Goal: Task Accomplishment & Management: Manage account settings

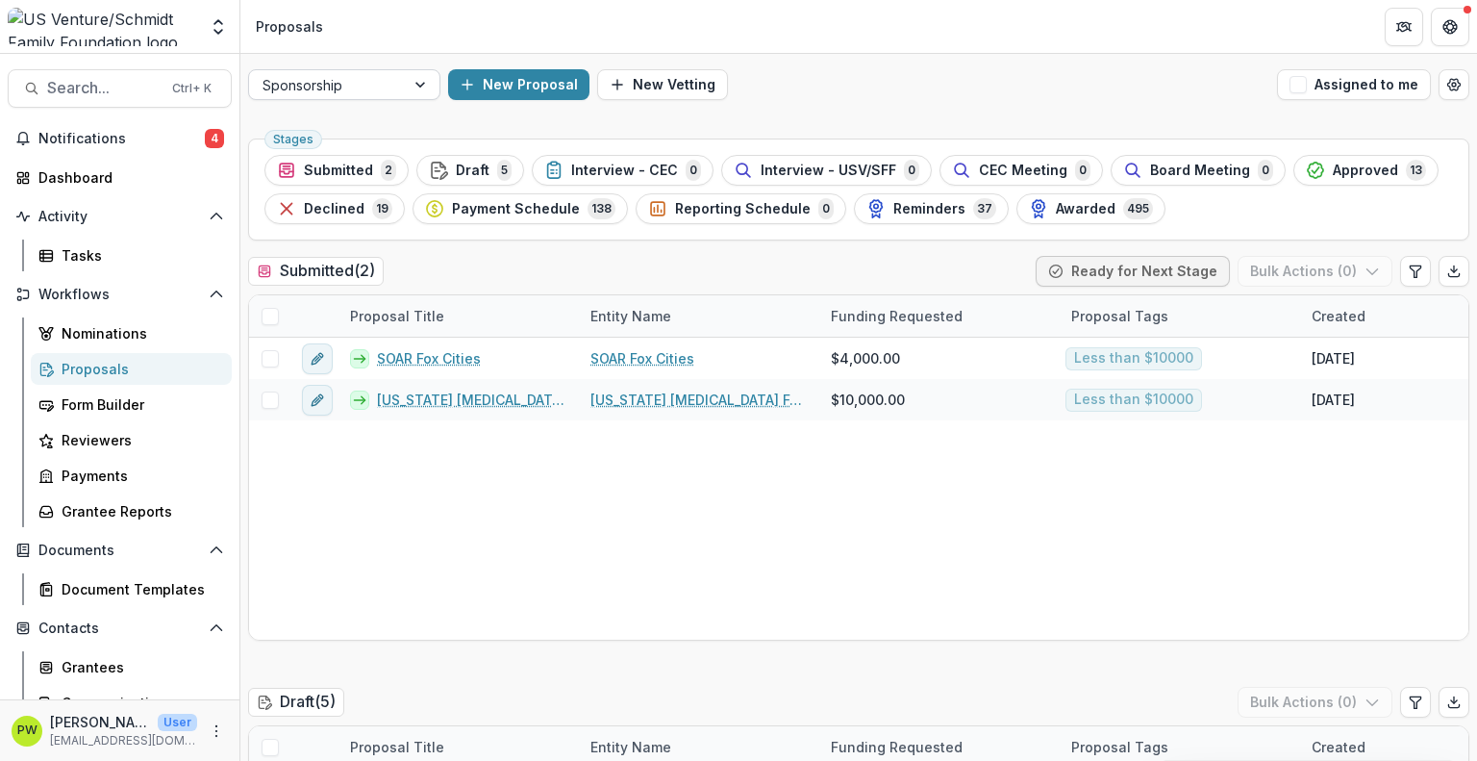
click at [383, 83] on div at bounding box center [326, 85] width 129 height 24
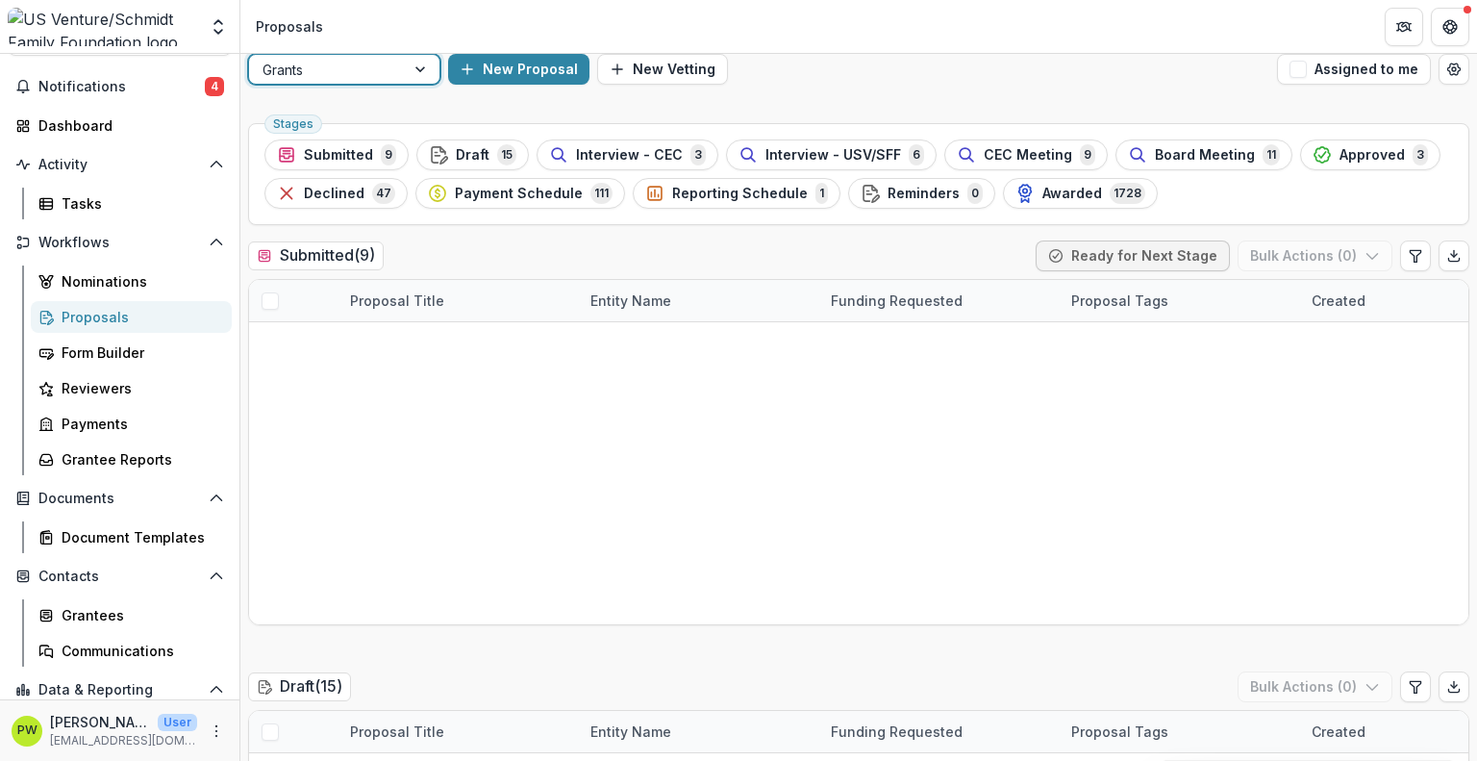
scroll to position [15, 0]
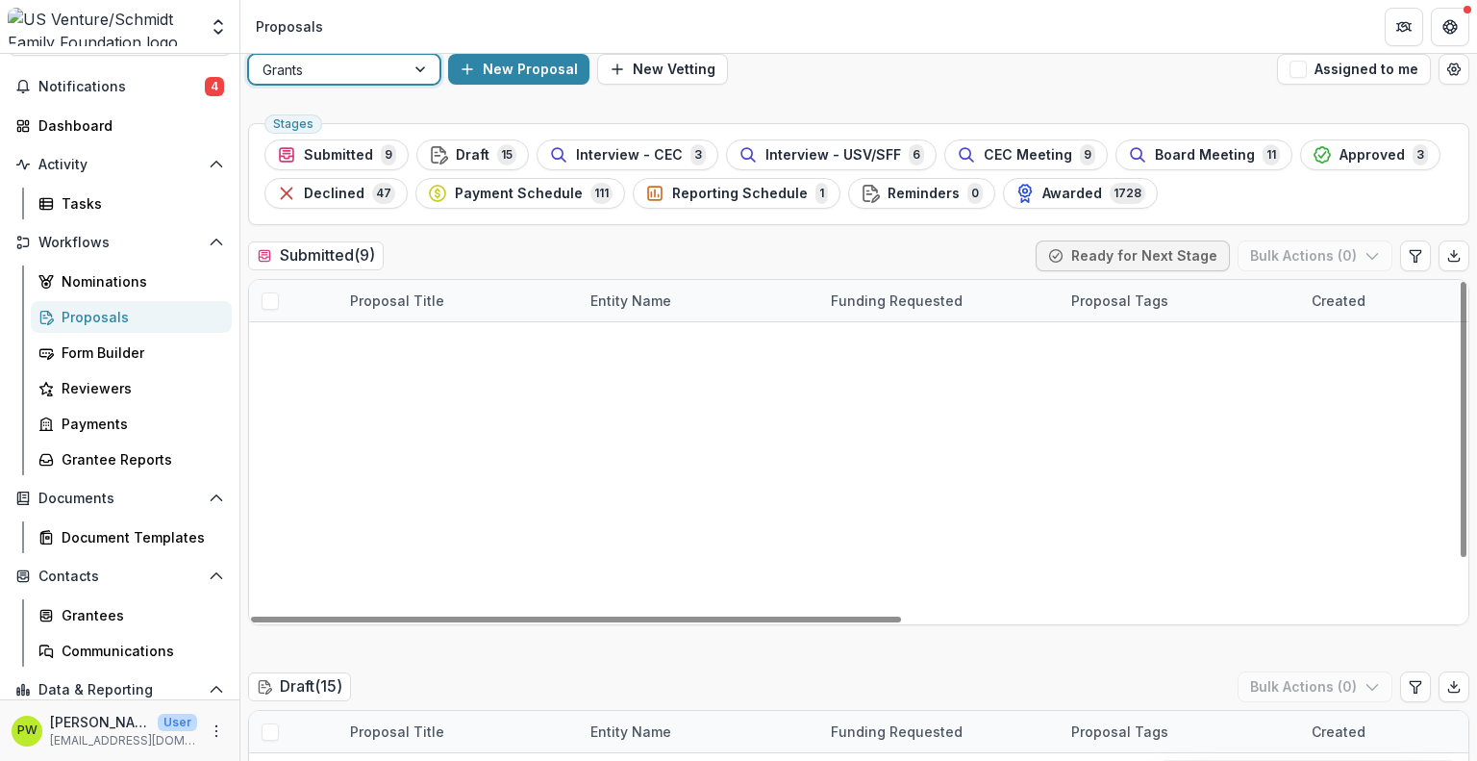
click at [460, 347] on link "Living Spirit [MEDICAL_DATA] Respite Center - 2025 - Grant Application" at bounding box center [472, 343] width 190 height 20
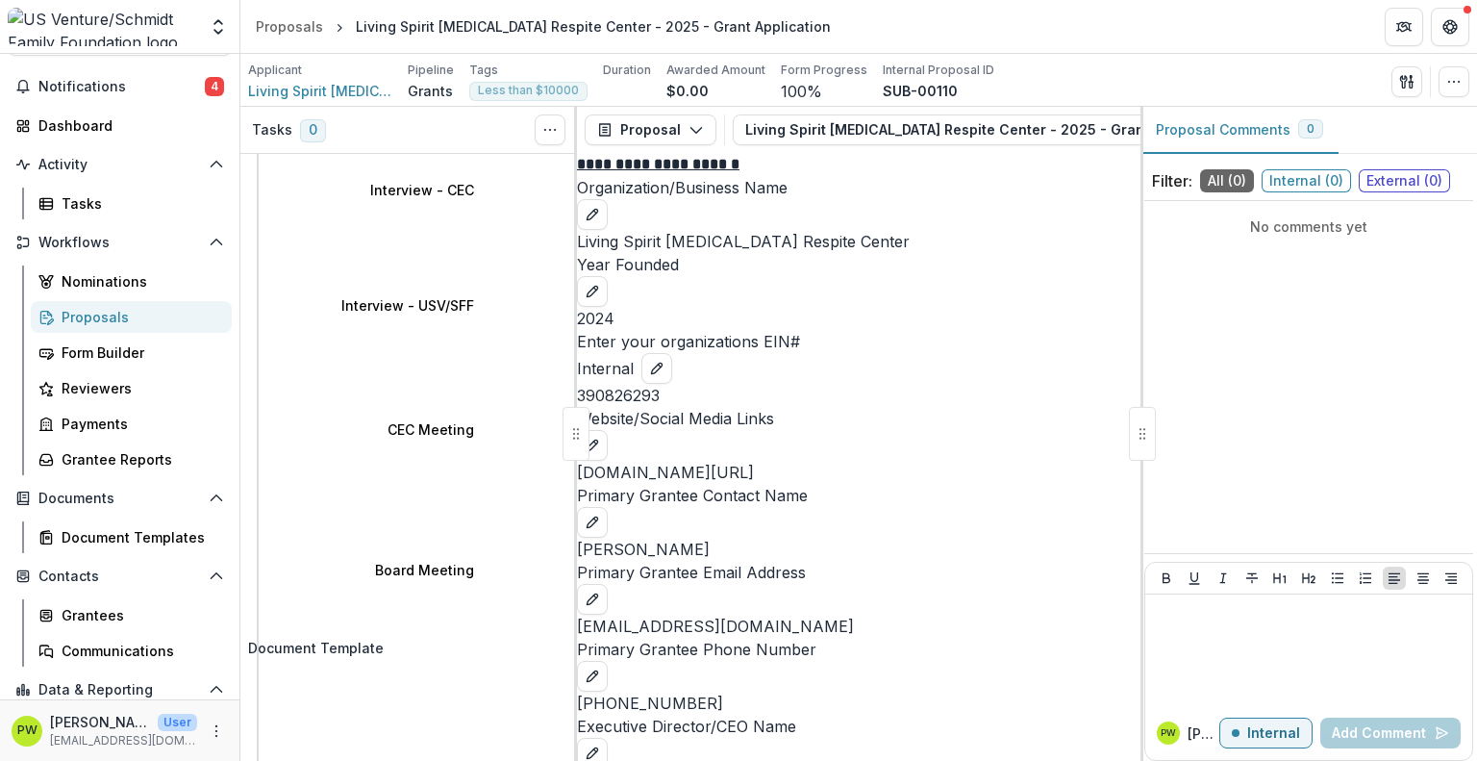
scroll to position [185, 0]
select select "********"
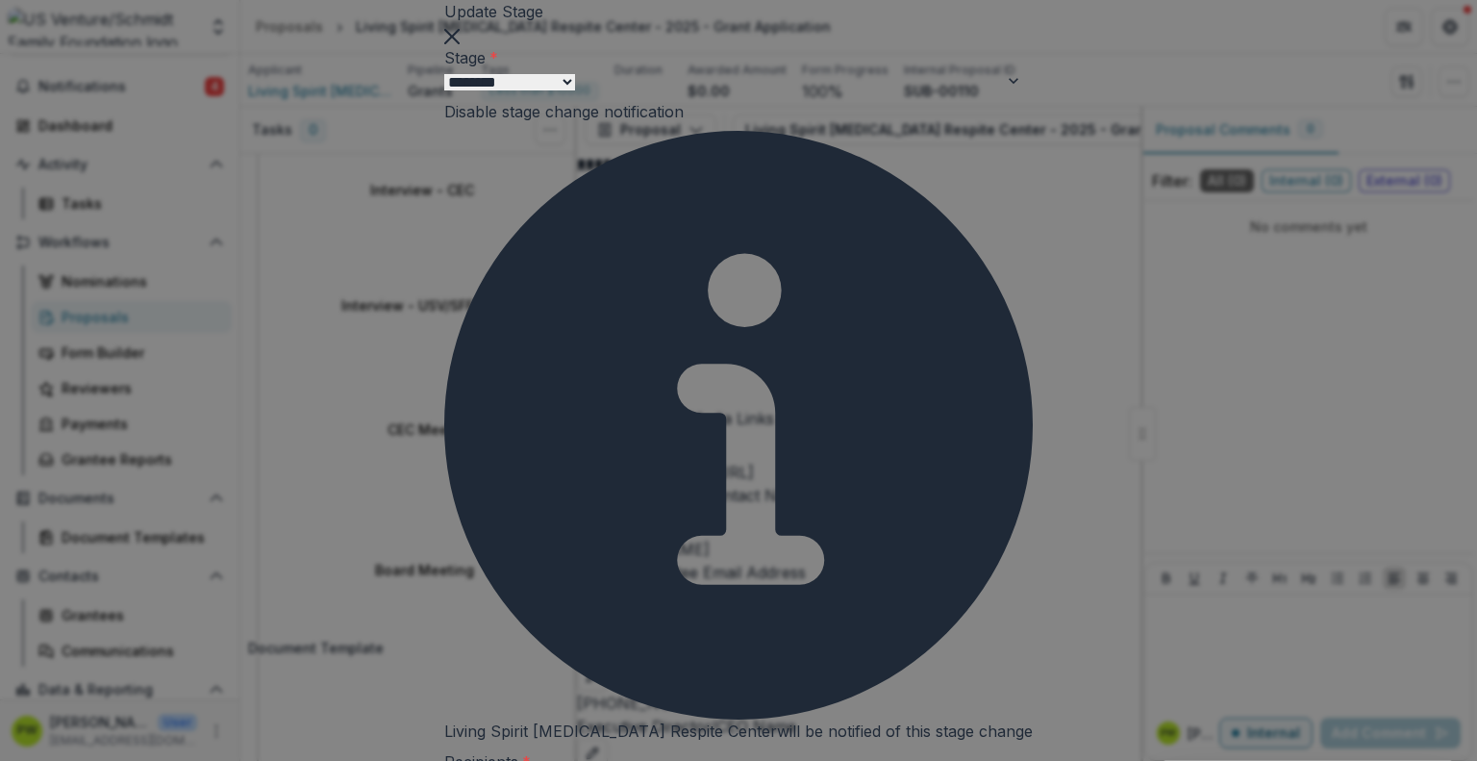
click at [562, 760] on div "Stage Change Message" at bounding box center [738, 772] width 1477 height 23
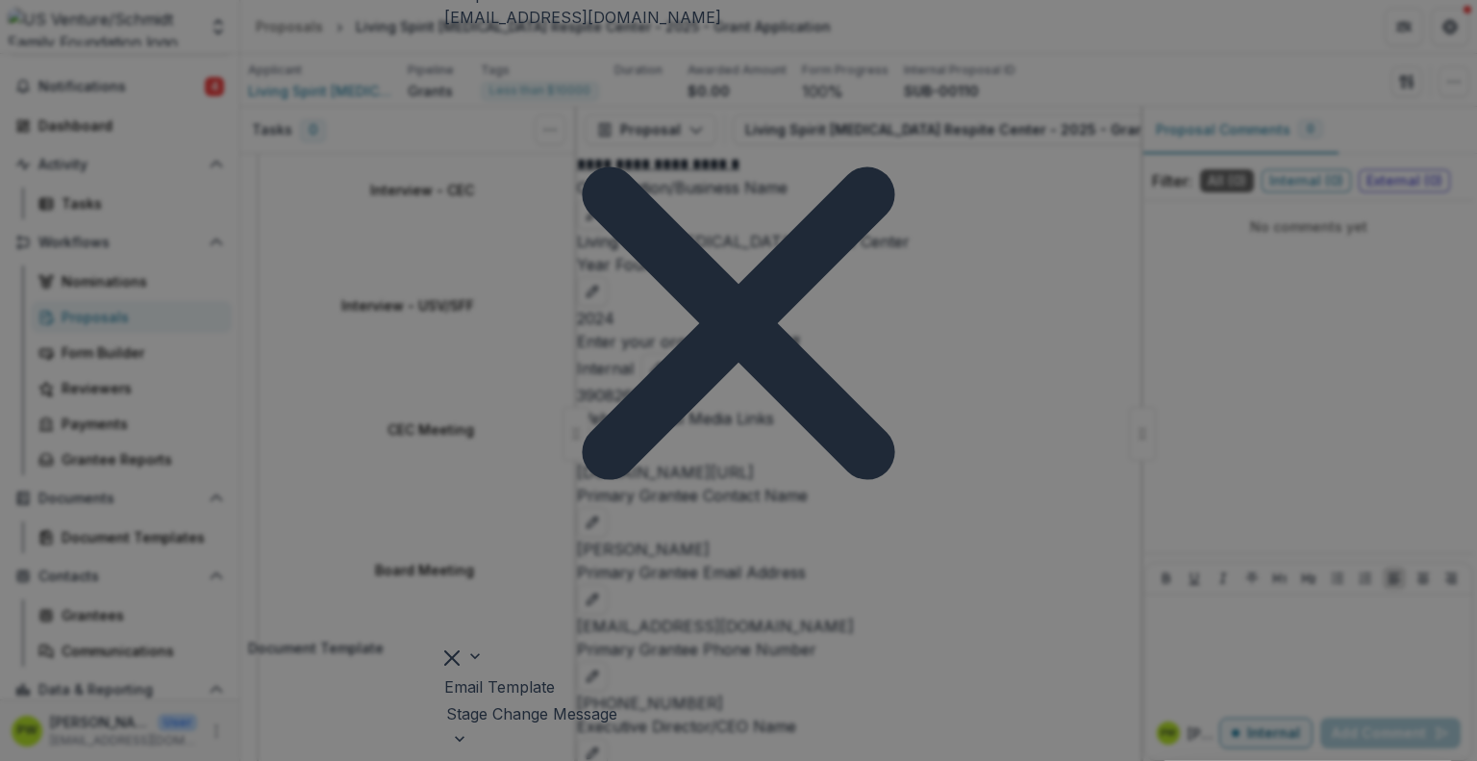
scroll to position [825, 0]
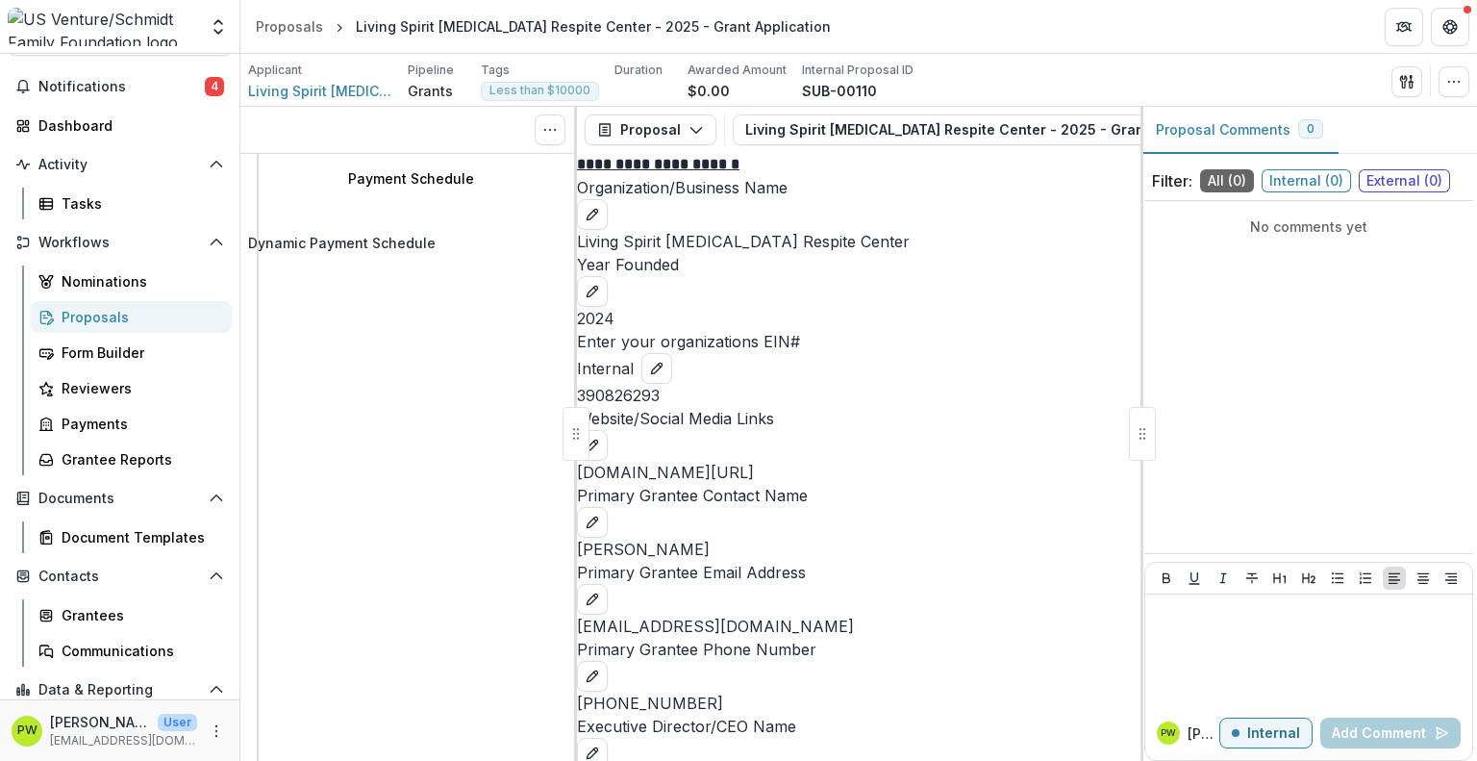
scroll to position [0, 0]
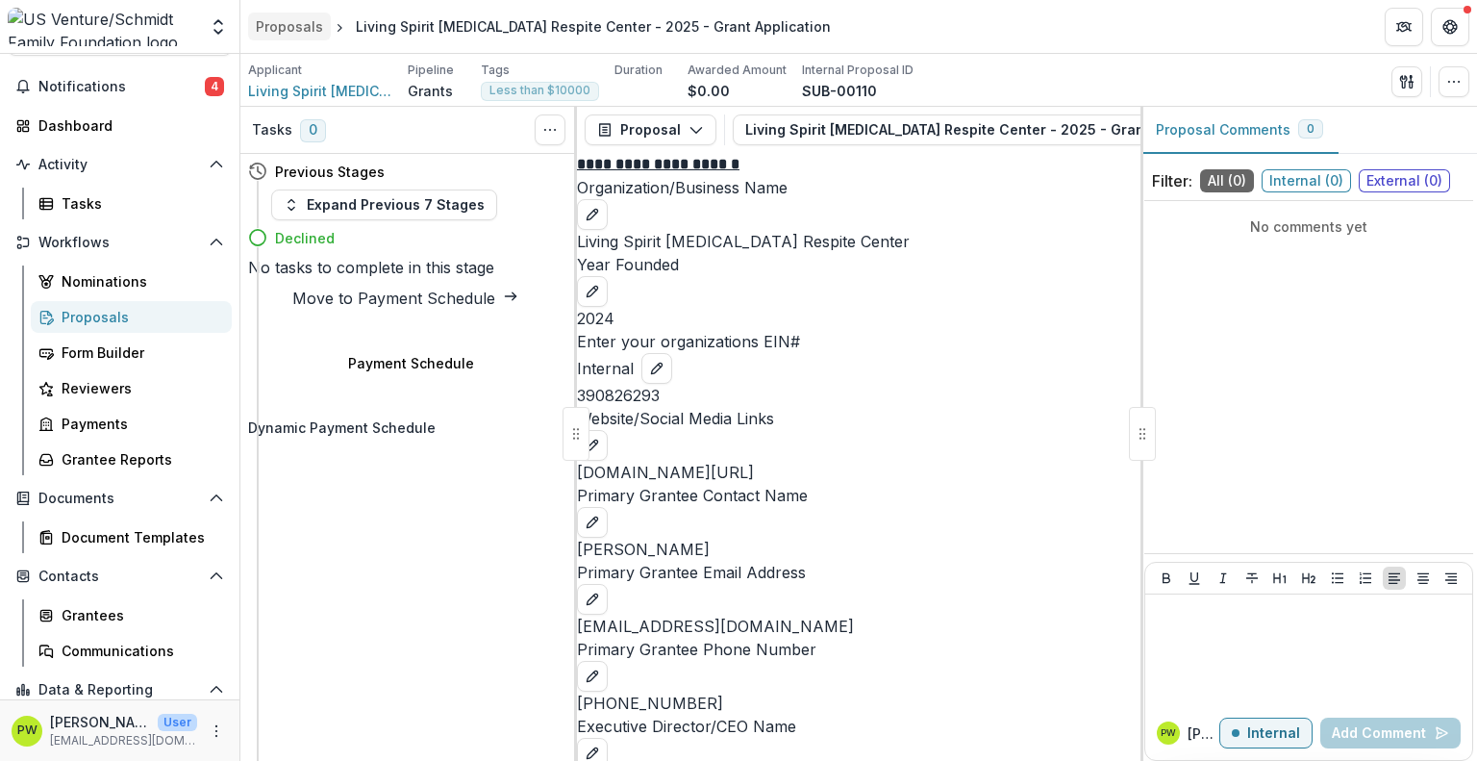
click at [296, 34] on div "Proposals" at bounding box center [289, 26] width 67 height 20
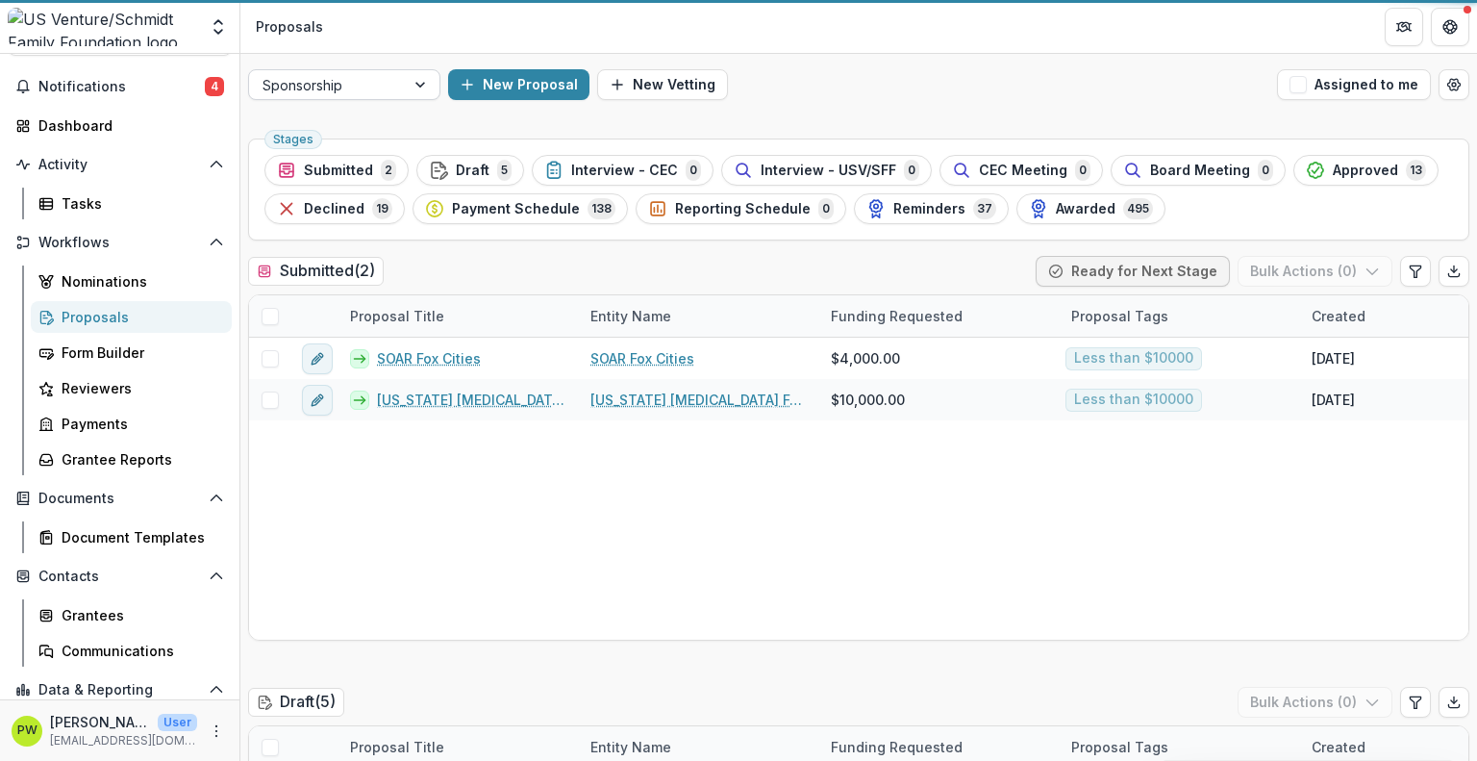
click at [373, 92] on div at bounding box center [326, 85] width 129 height 24
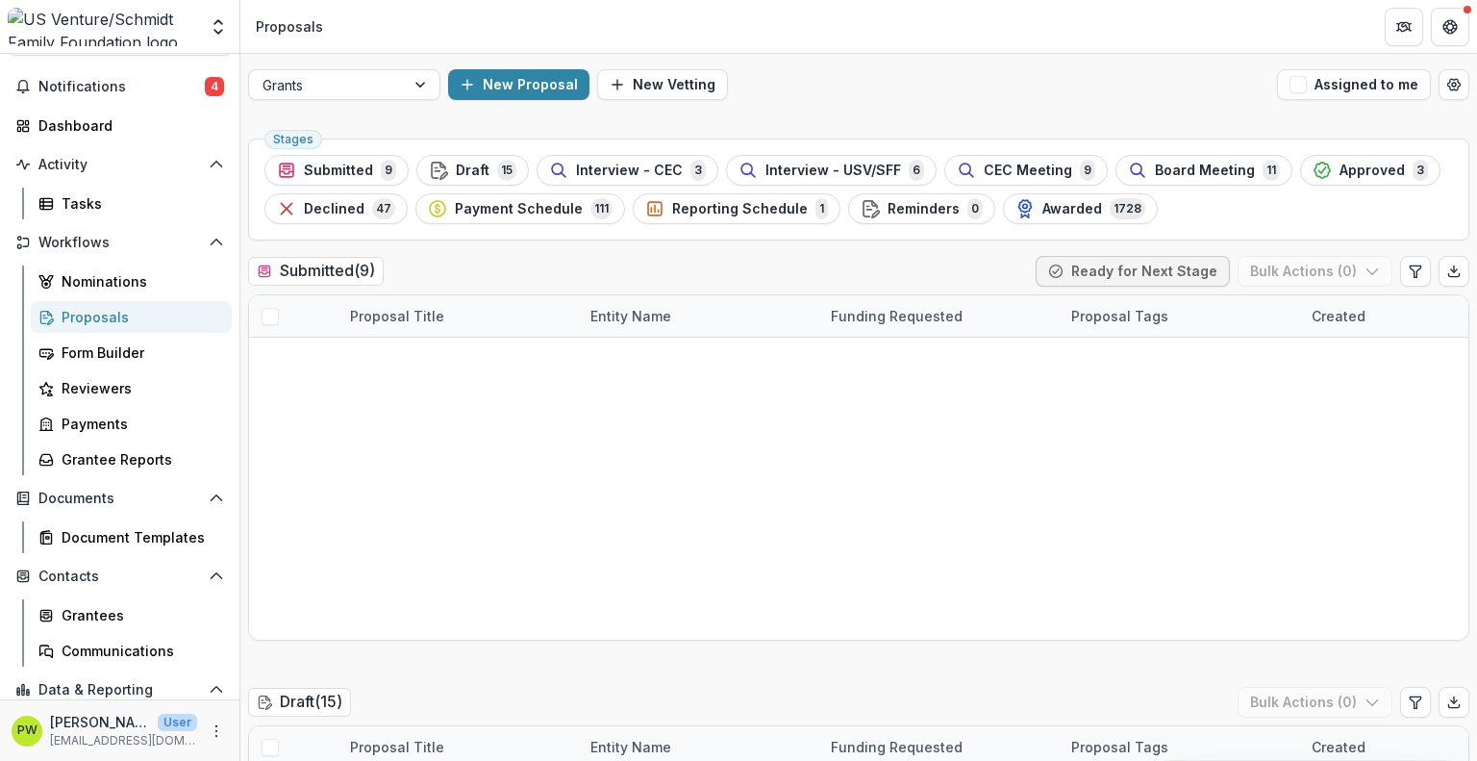
drag, startPoint x: 348, startPoint y: 157, endPoint x: 438, endPoint y: 125, distance: 95.8
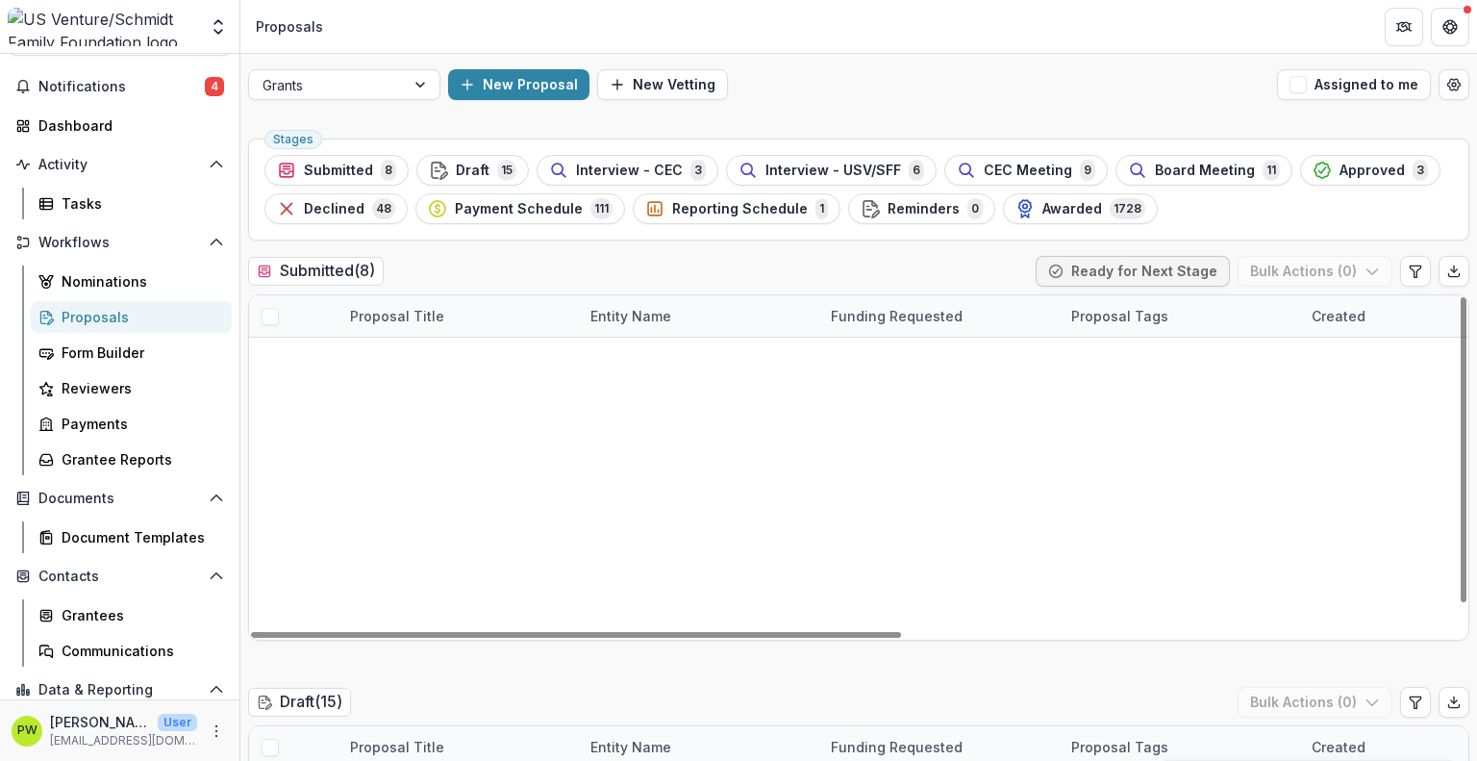
click at [417, 399] on link "[GEOGRAPHIC_DATA] PTO - 2025 - Grant Application" at bounding box center [472, 399] width 190 height 20
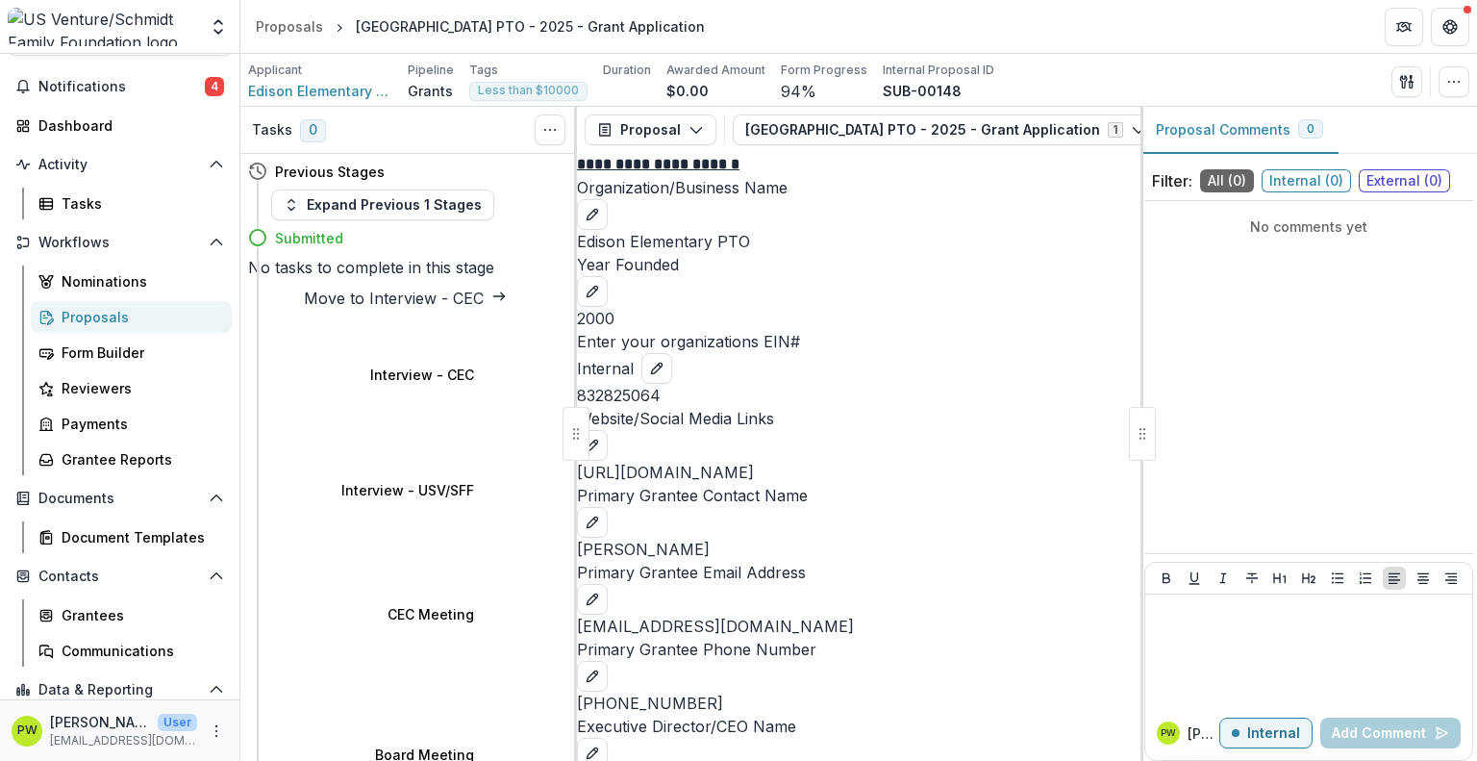
select select "********"
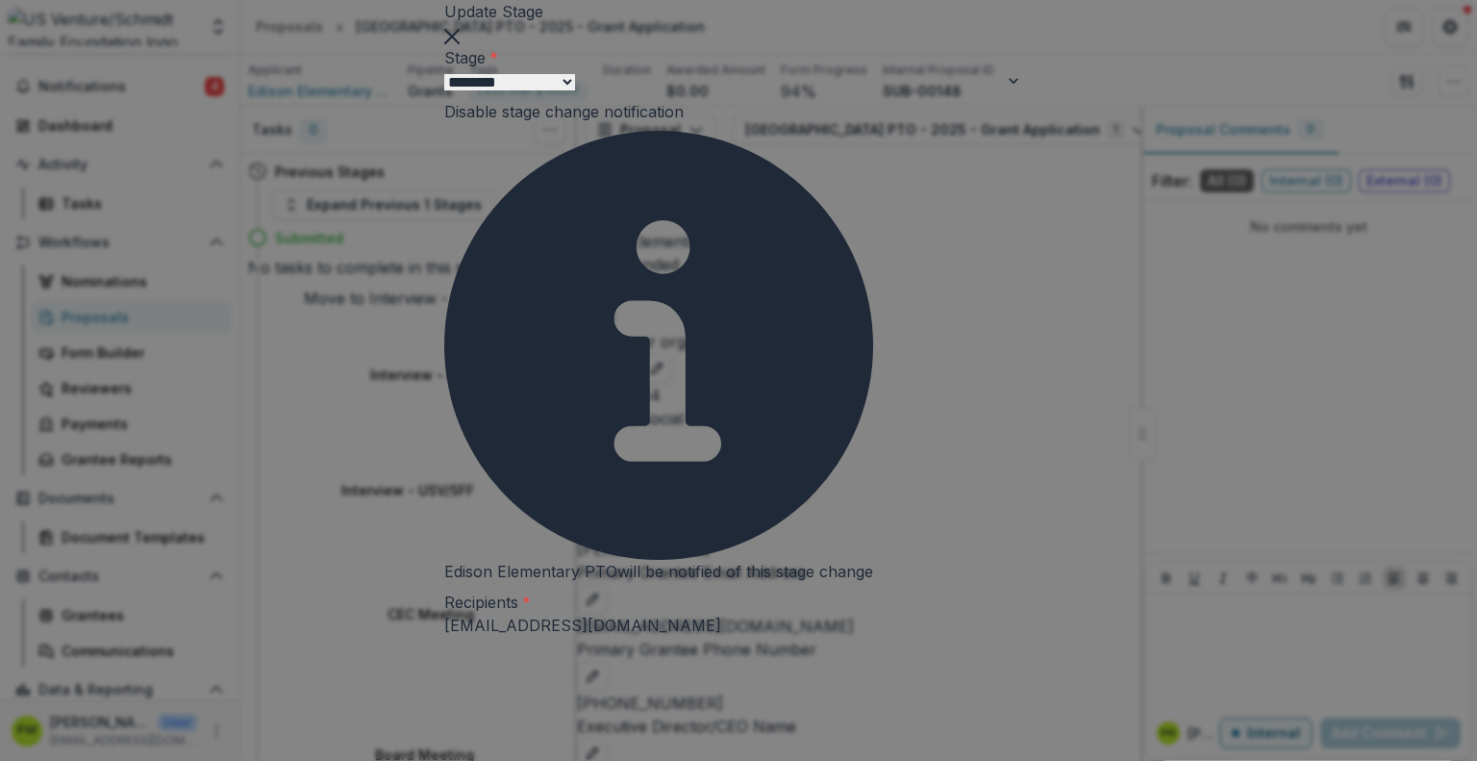
click at [516, 760] on div "Stage Change Message" at bounding box center [738, 772] width 1477 height 23
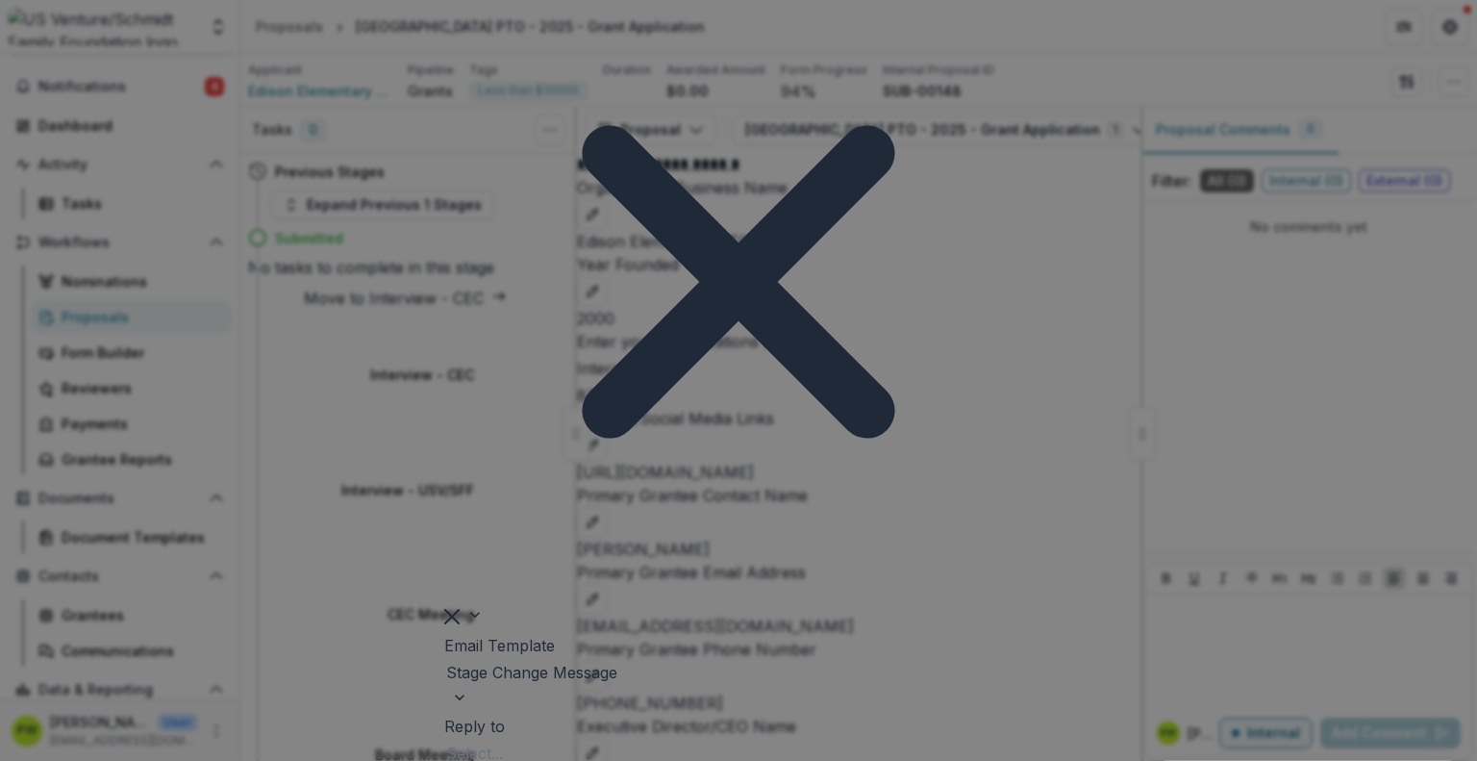
scroll to position [825, 0]
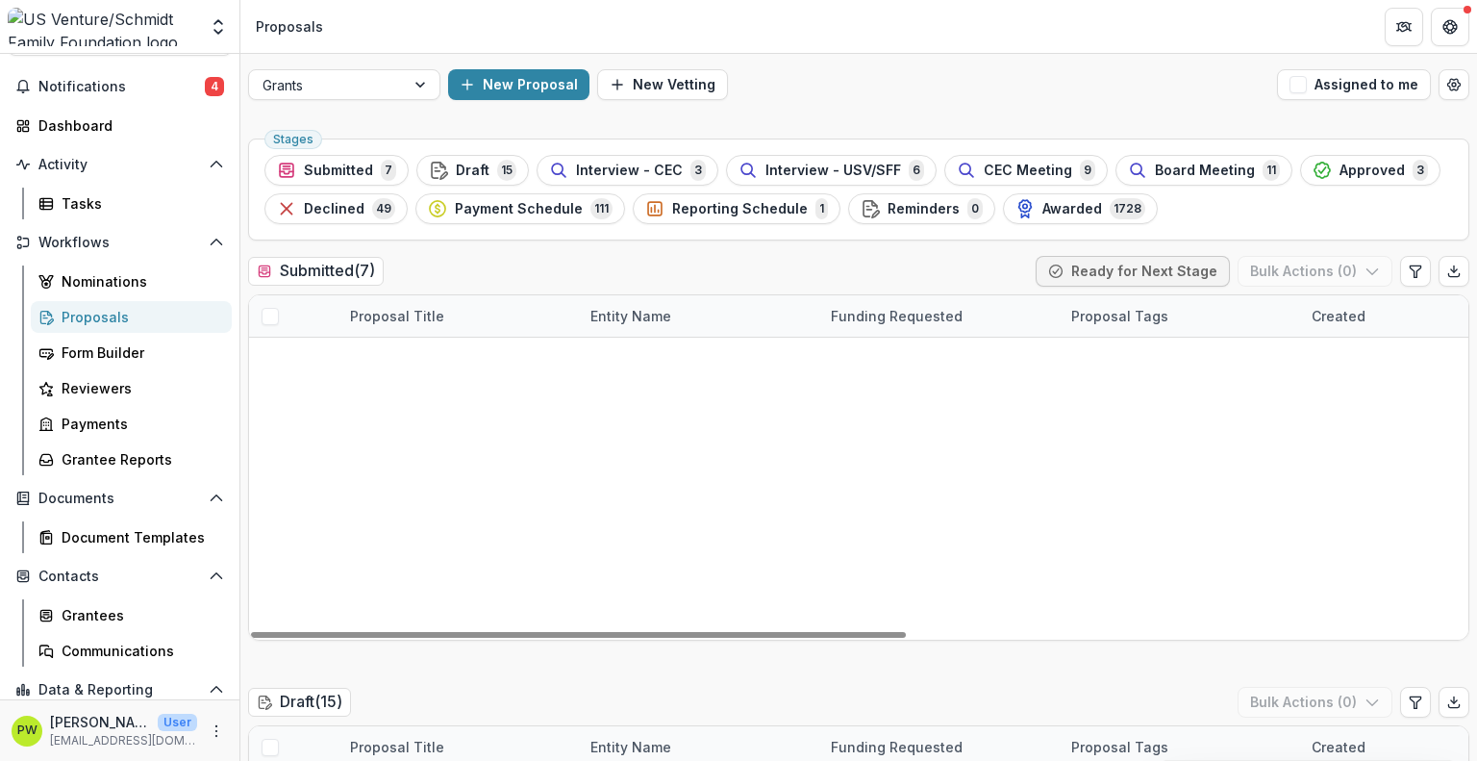
click at [462, 561] on link "Northeast [US_STATE] Sled Hockey - 2025 - Grant Application" at bounding box center [472, 565] width 190 height 20
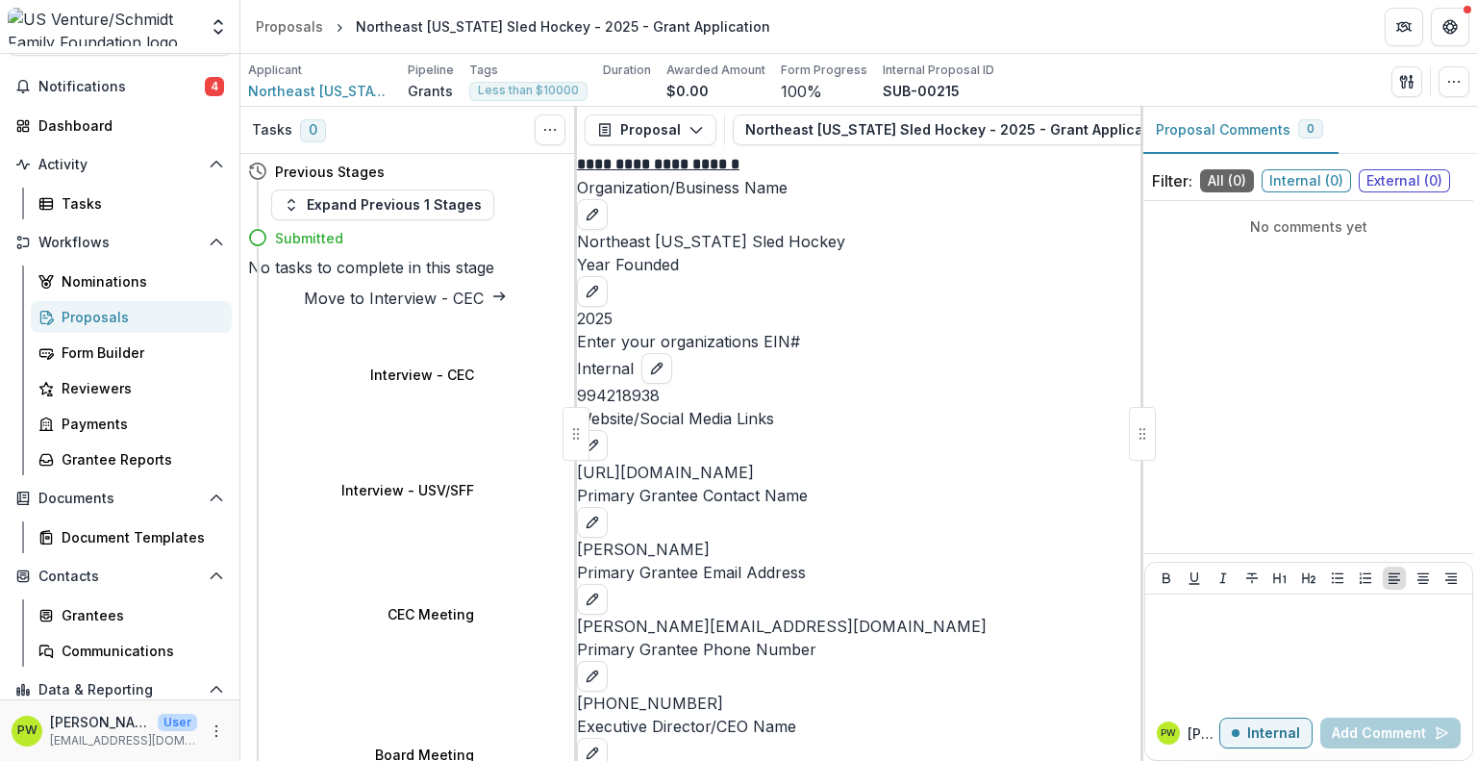
click at [738, 253] on p "Northeast [US_STATE] Sled Hockey" at bounding box center [858, 241] width 563 height 23
copy p "Northeast [US_STATE] Sled Hockey"
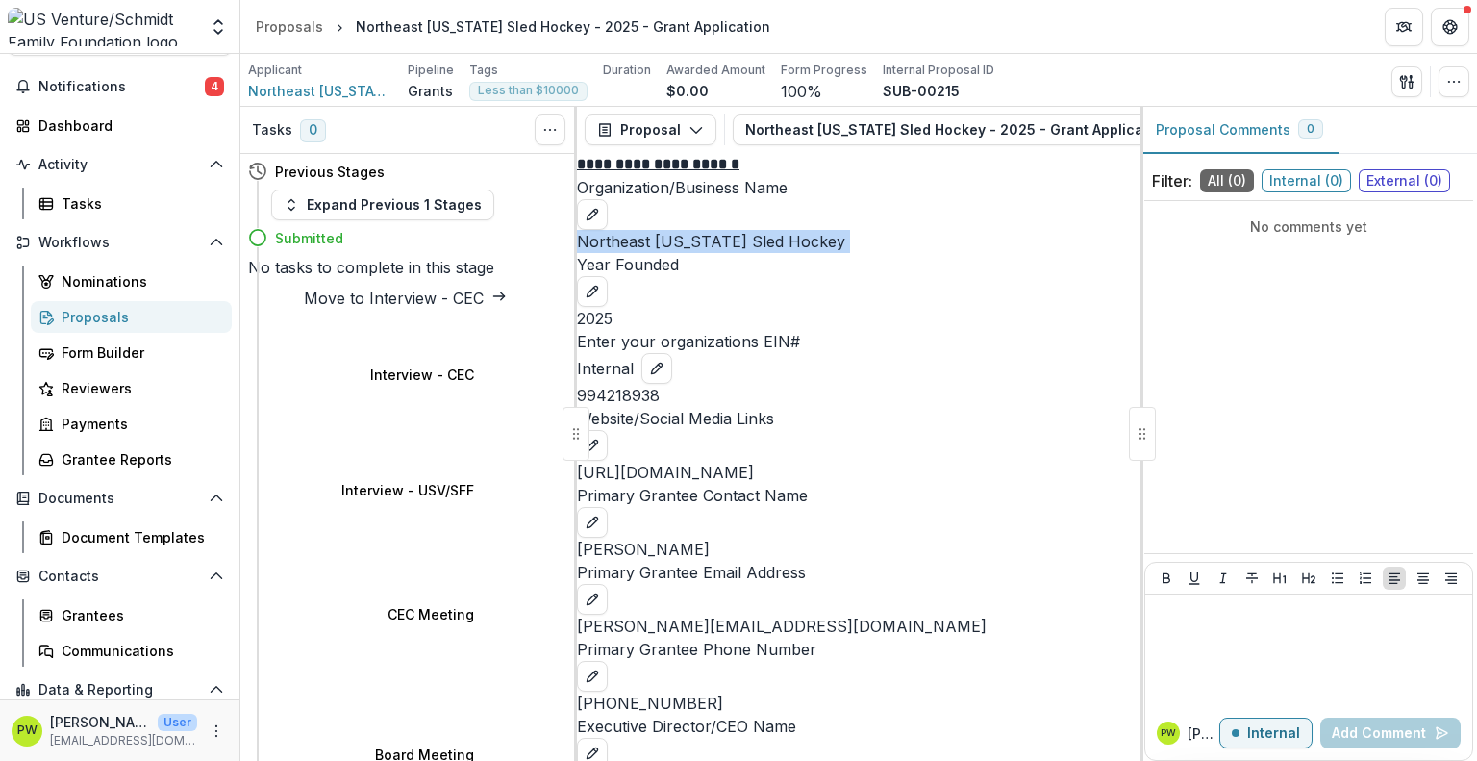
select select "********"
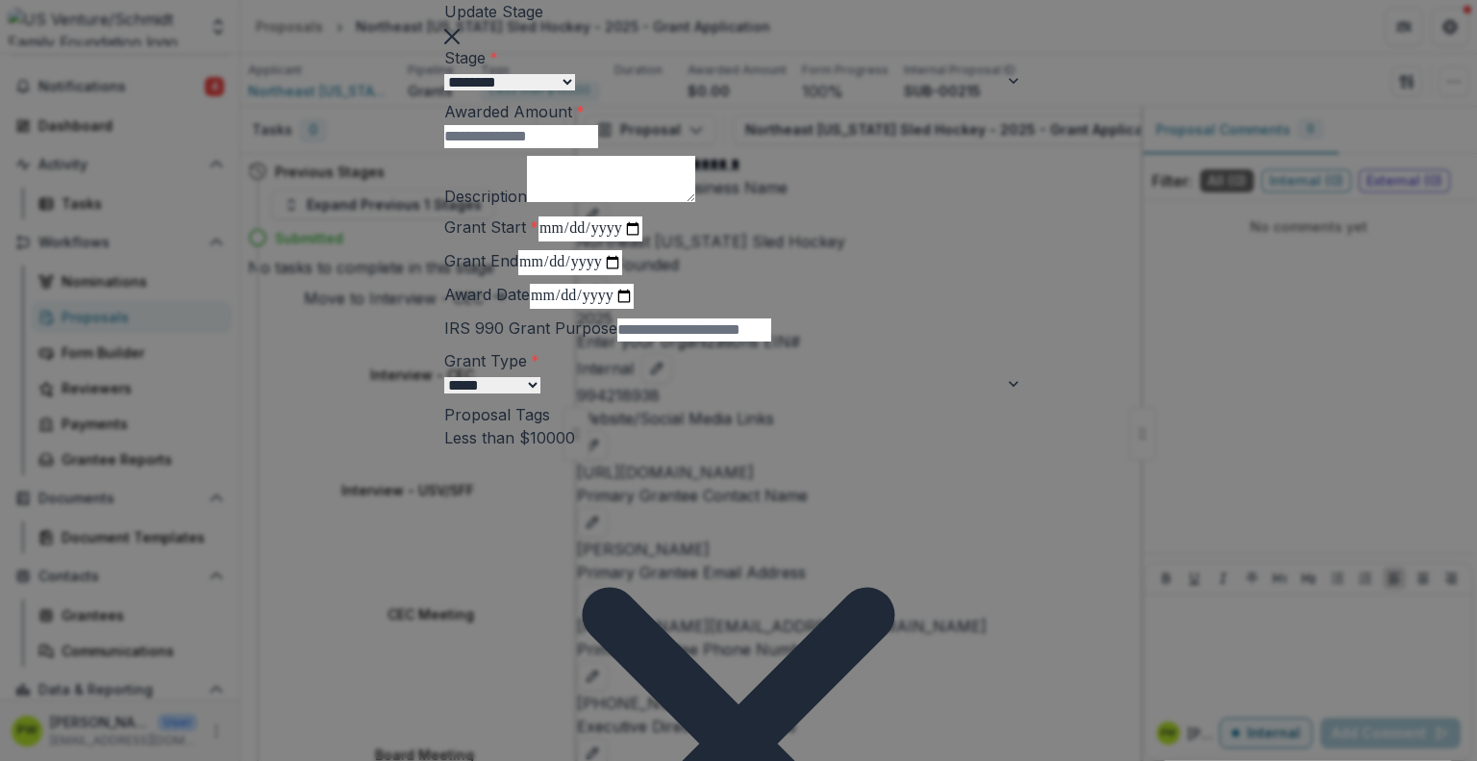
click at [521, 148] on input "Awarded Amount *" at bounding box center [521, 136] width 154 height 23
type input "***"
click at [527, 202] on textarea "Description" at bounding box center [611, 179] width 168 height 46
paste textarea "**********"
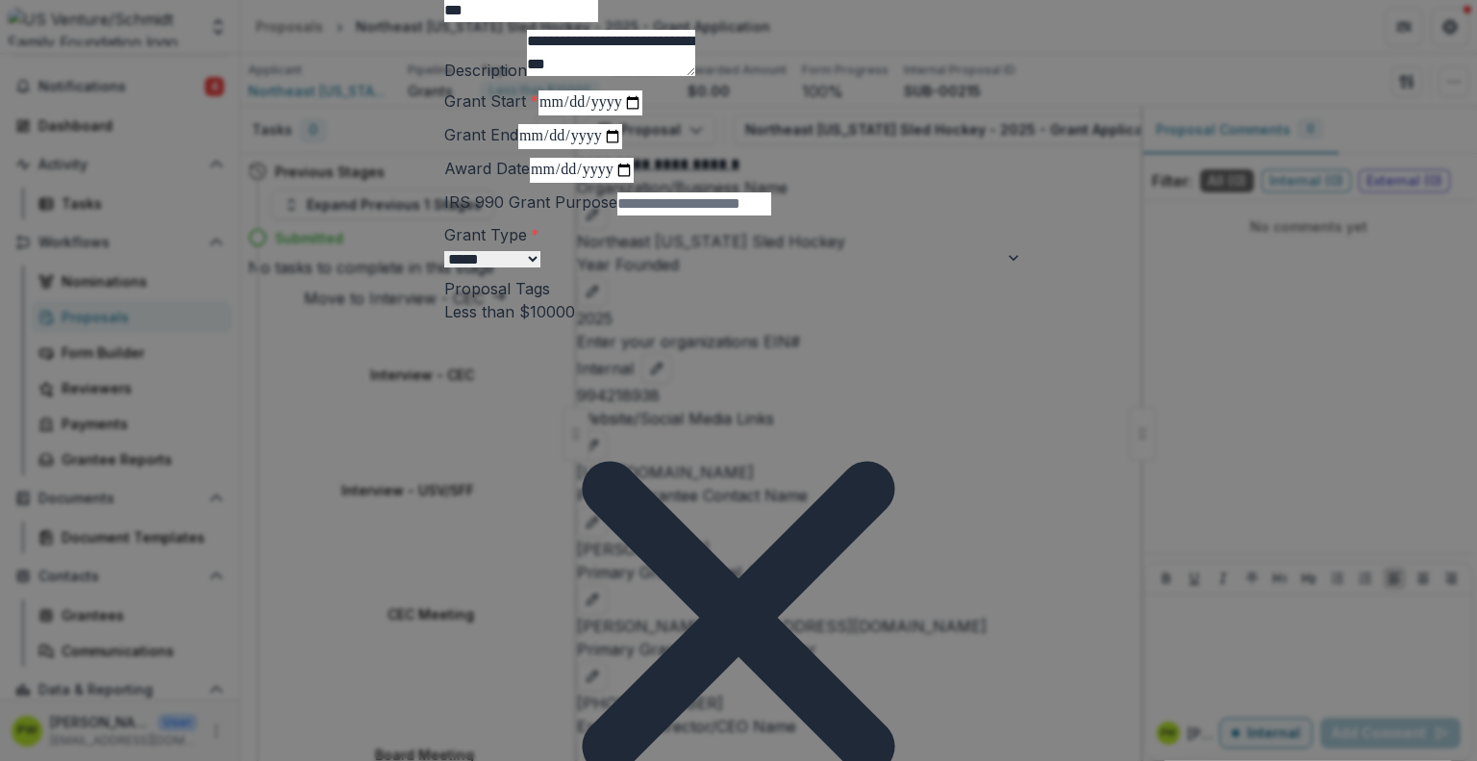
scroll to position [131, 0]
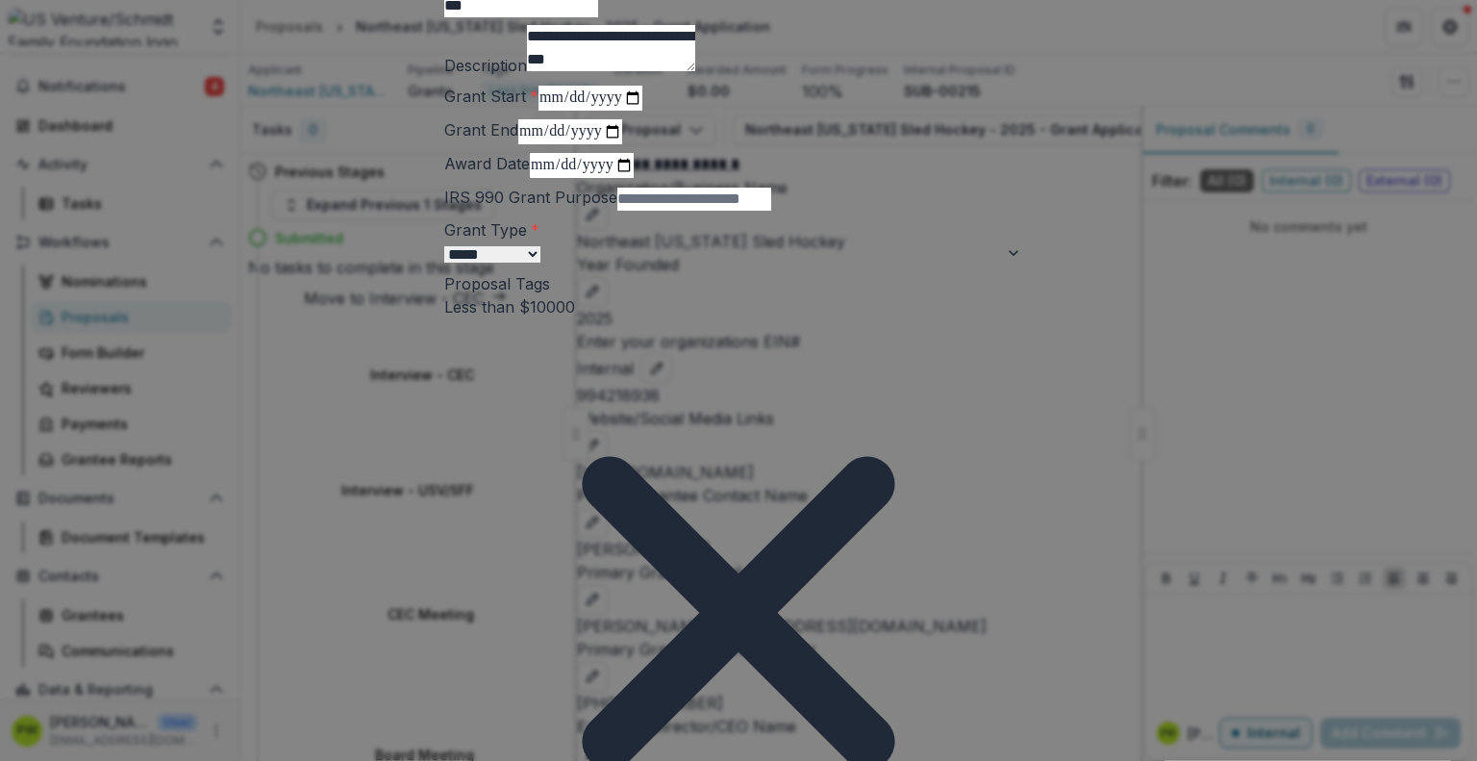
type textarea "**********"
click at [538, 111] on input "Grant Start *" at bounding box center [590, 98] width 104 height 25
click at [642, 111] on input "Grant Start *" at bounding box center [590, 98] width 104 height 25
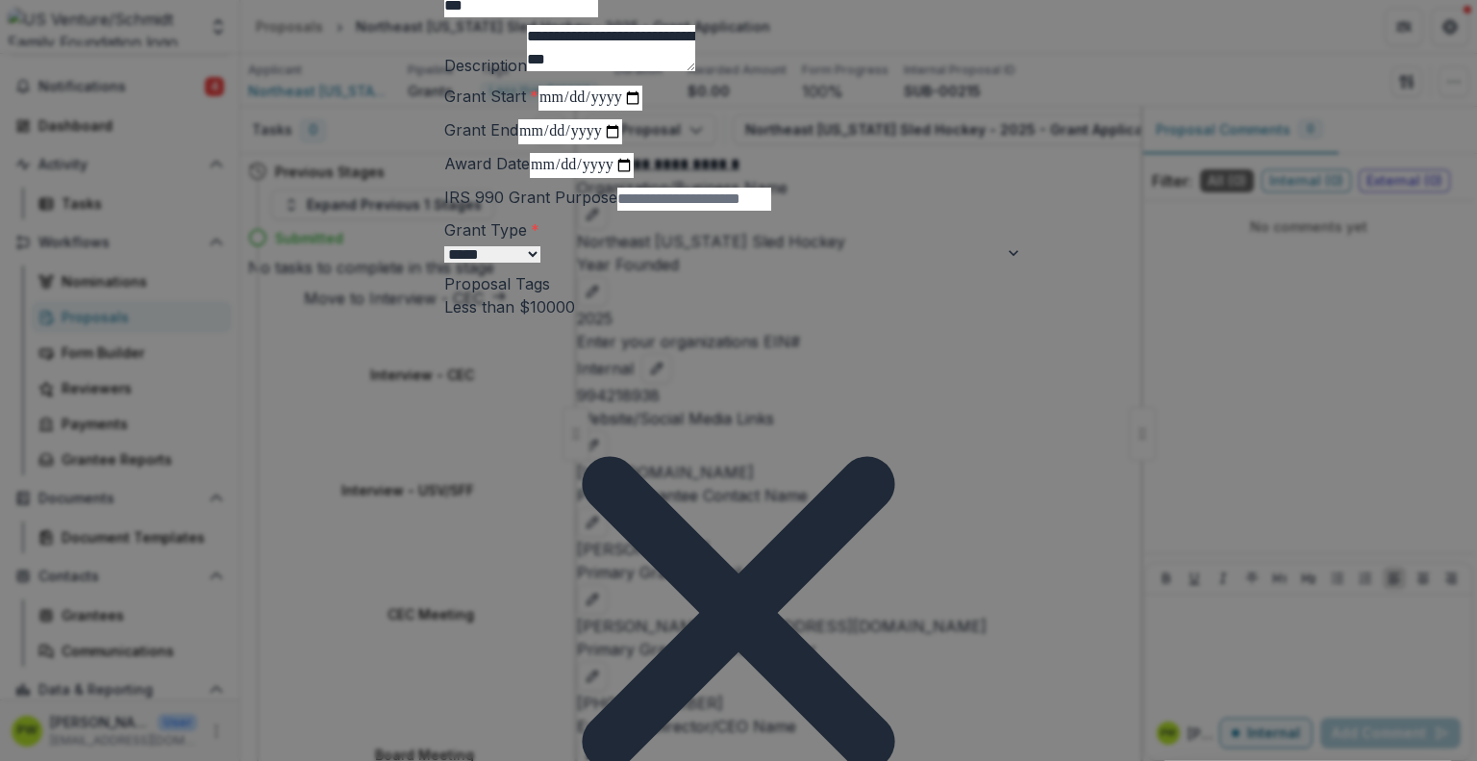
type input "**********"
click at [695, 71] on textarea "**********" at bounding box center [611, 48] width 168 height 46
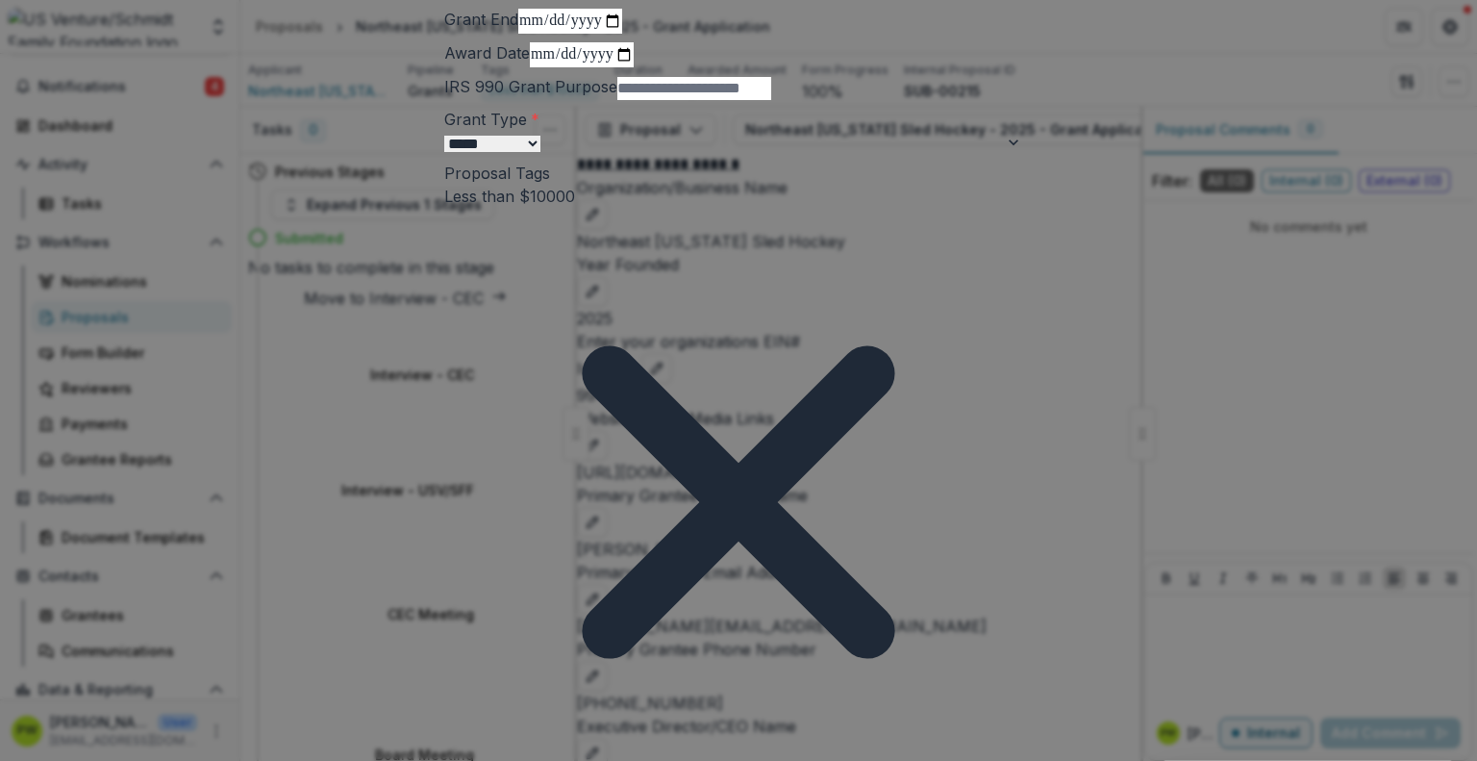
scroll to position [238, 0]
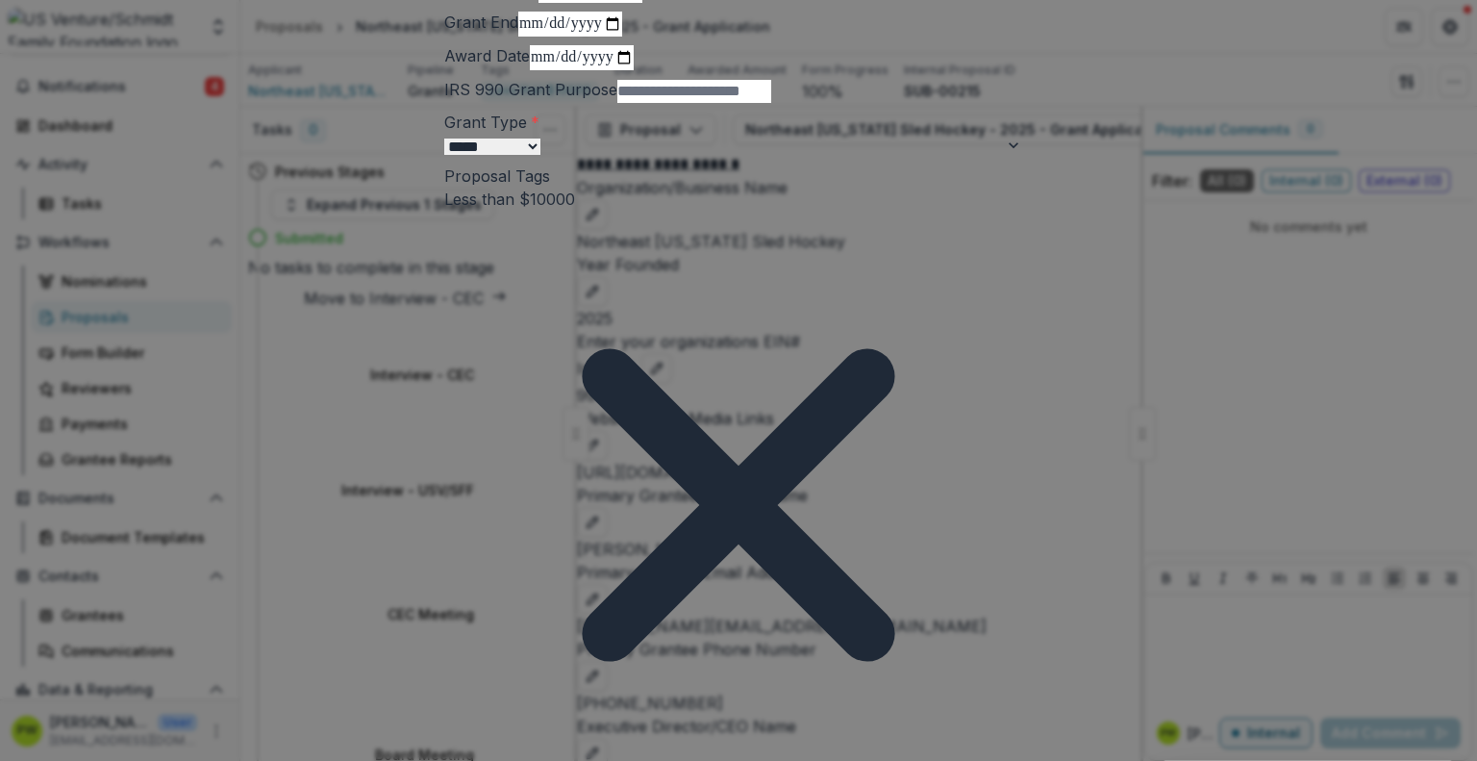
click at [665, 103] on input "IRS 990 Grant Purpose" at bounding box center [694, 91] width 154 height 23
click at [540, 155] on select "**********" at bounding box center [492, 146] width 96 height 16
click at [539, 132] on label "Grant Type *" at bounding box center [491, 121] width 95 height 19
click at [540, 155] on select "**********" at bounding box center [492, 146] width 96 height 16
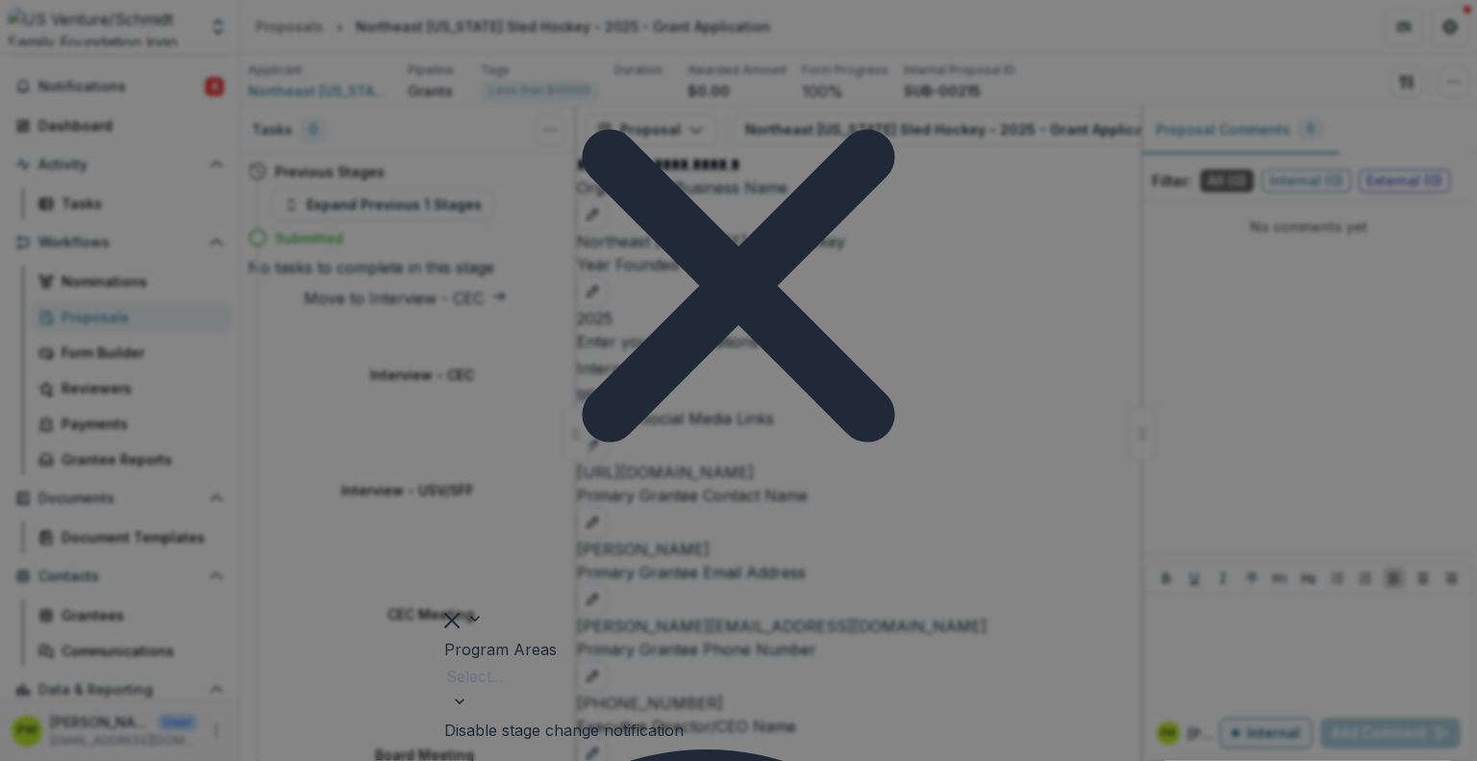
scroll to position [458, 0]
click at [541, 661] on div "Select..." at bounding box center [738, 676] width 588 height 31
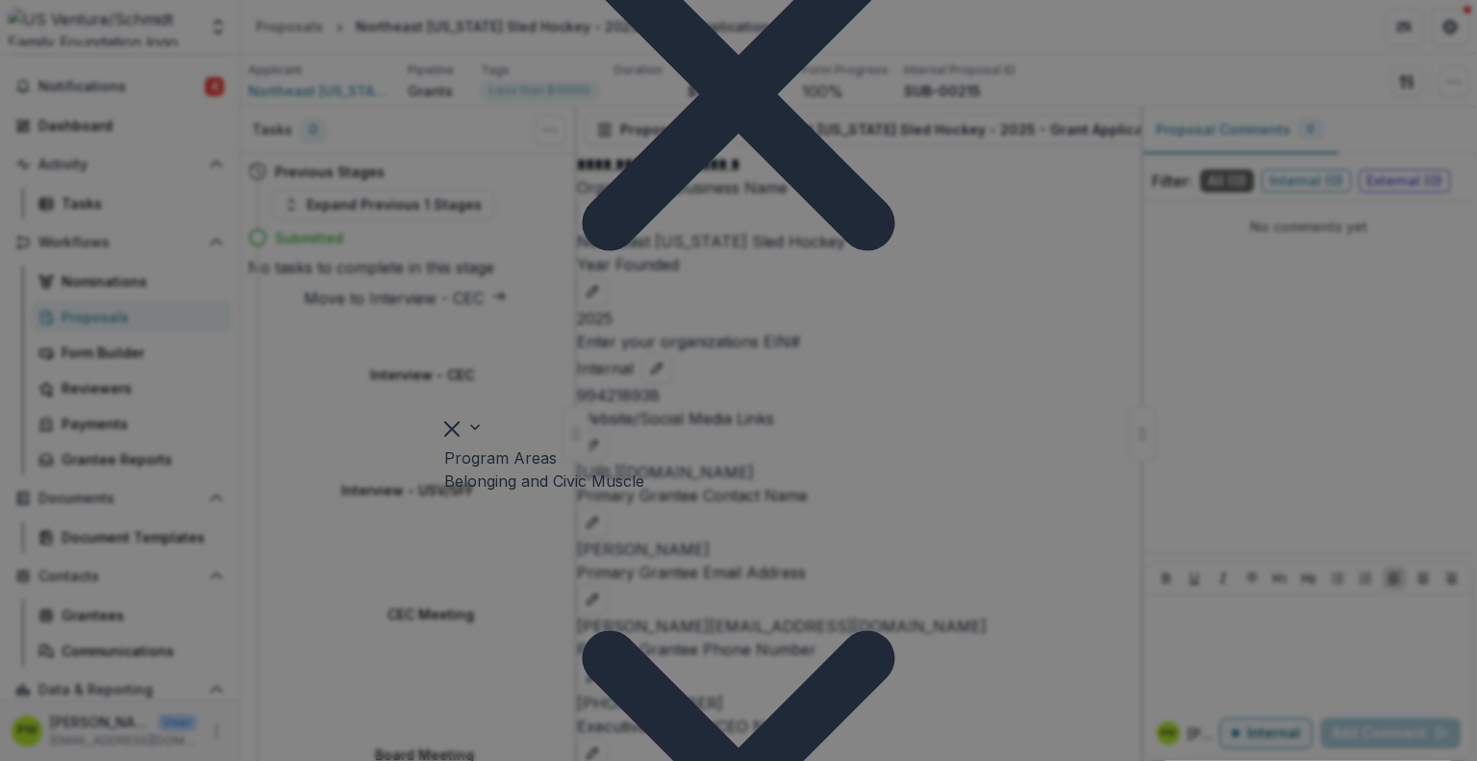
scroll to position [652, 0]
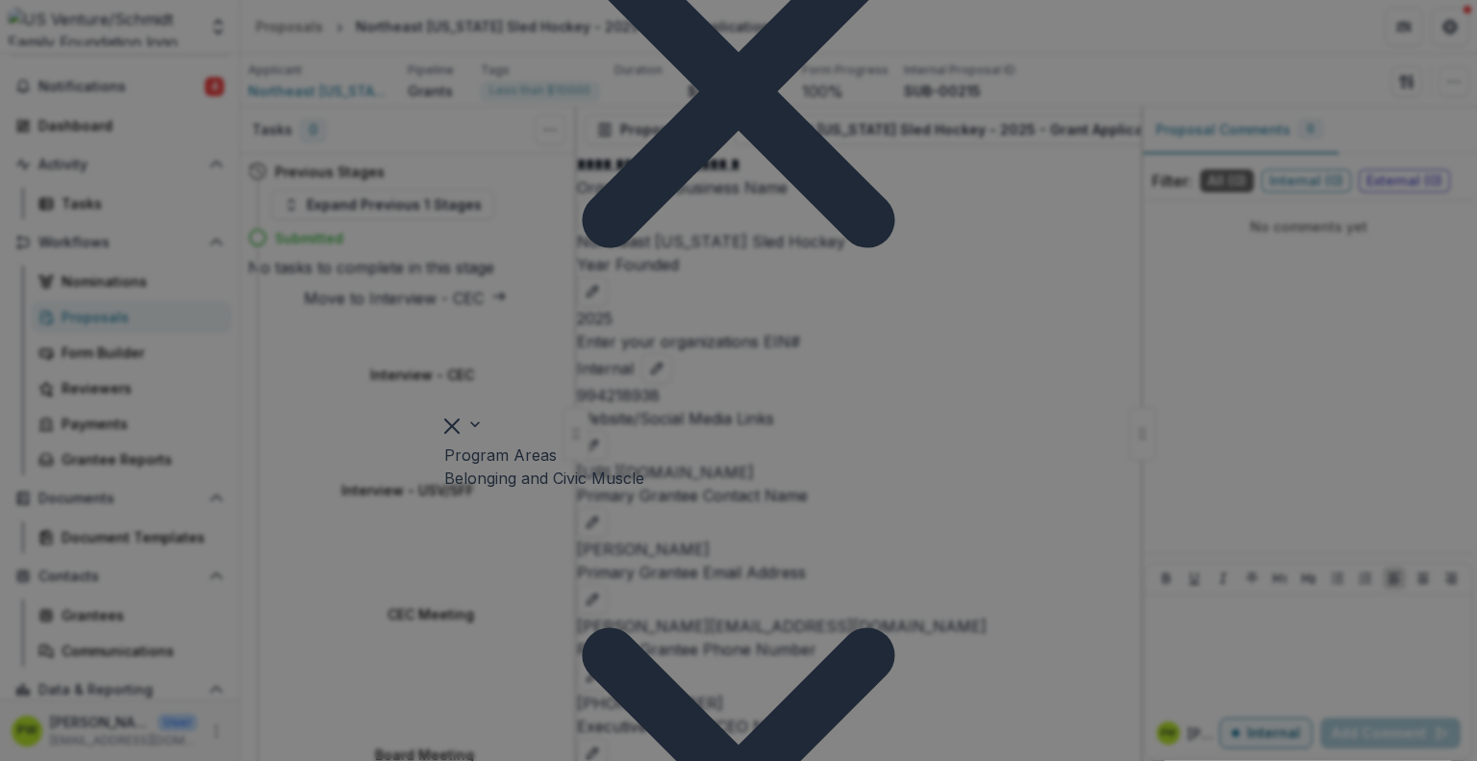
click at [549, 760] on div "Stage Change Message" at bounding box center [738, 772] width 1477 height 23
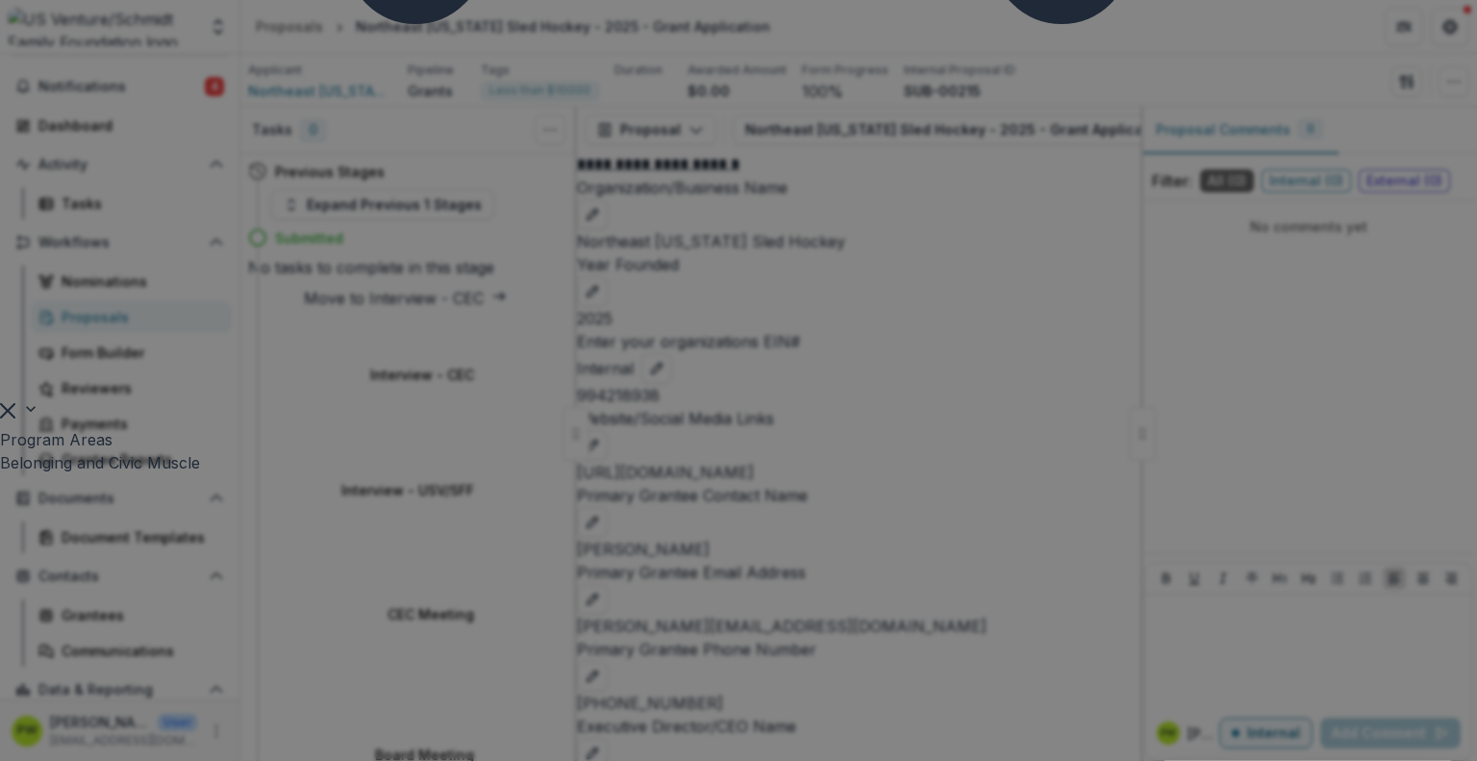
scroll to position [1551, 0]
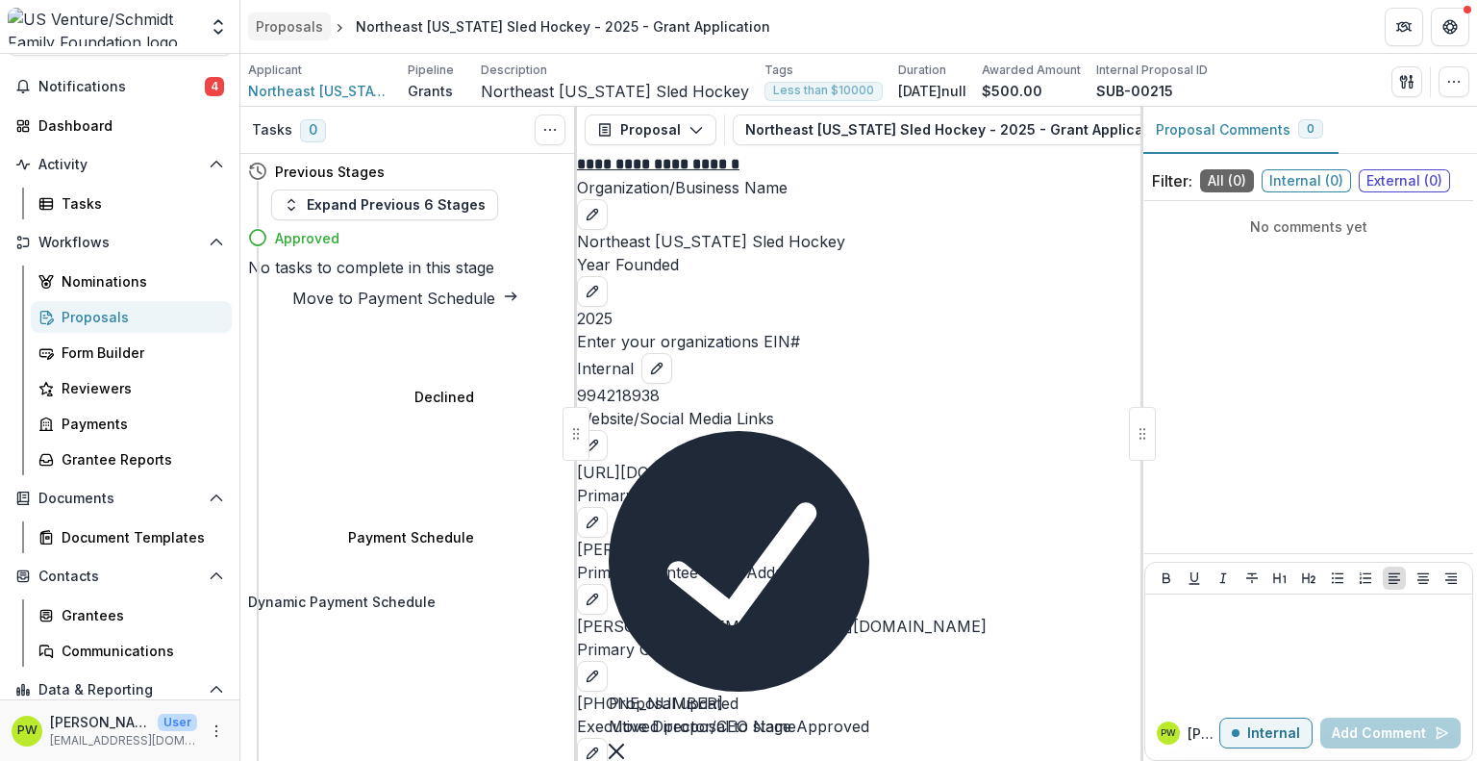
click at [293, 30] on div "Proposals" at bounding box center [289, 26] width 67 height 20
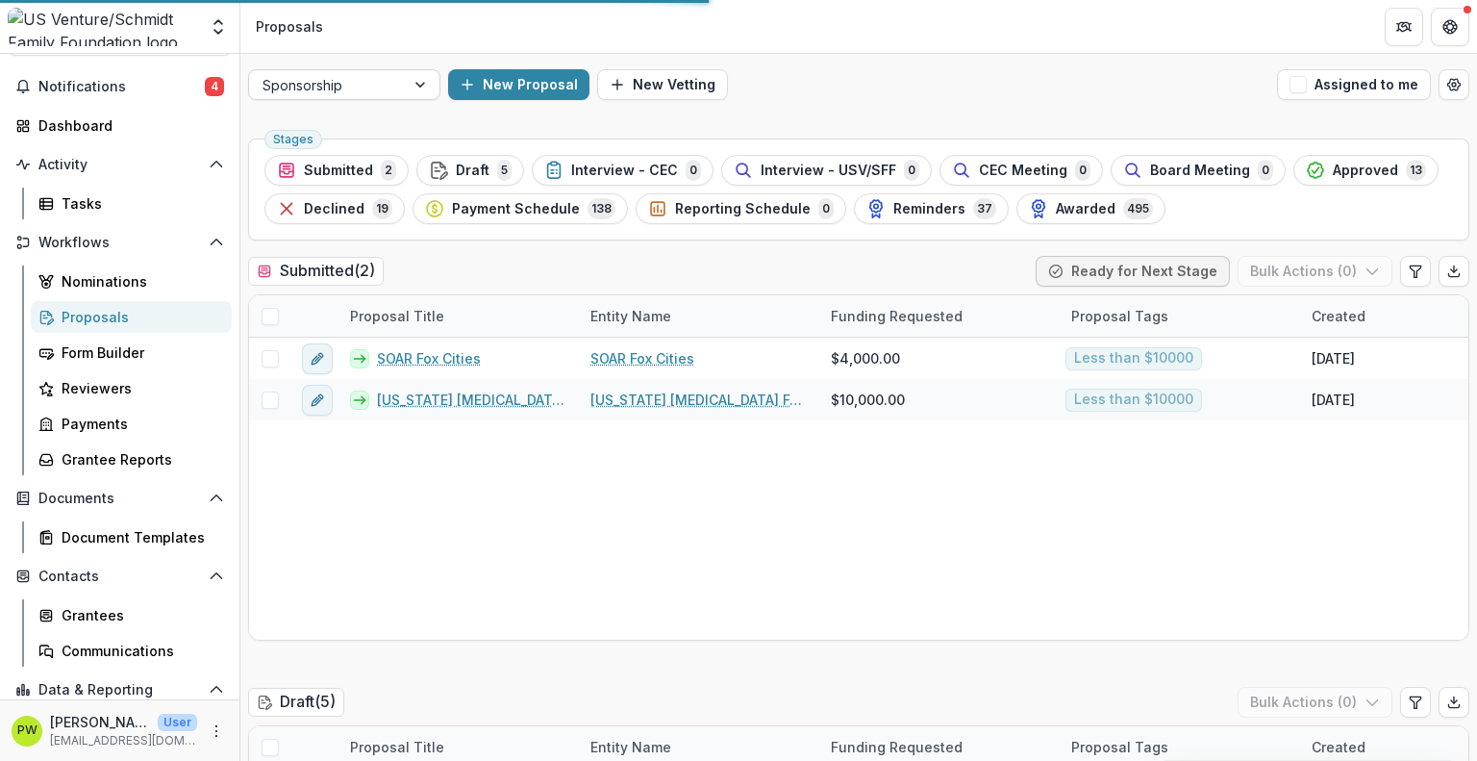
click at [389, 89] on div at bounding box center [326, 85] width 129 height 24
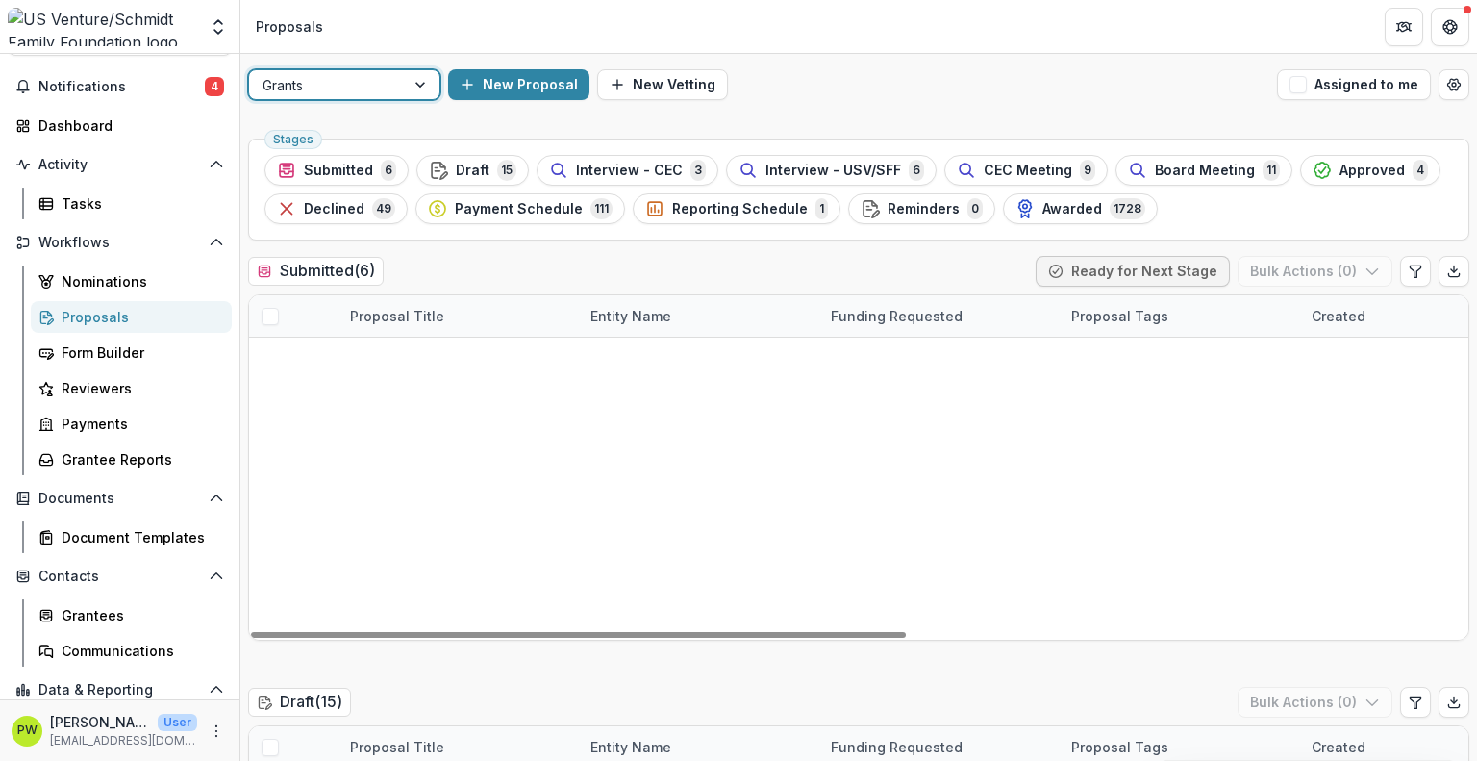
click at [269, 441] on span at bounding box center [270, 441] width 17 height 17
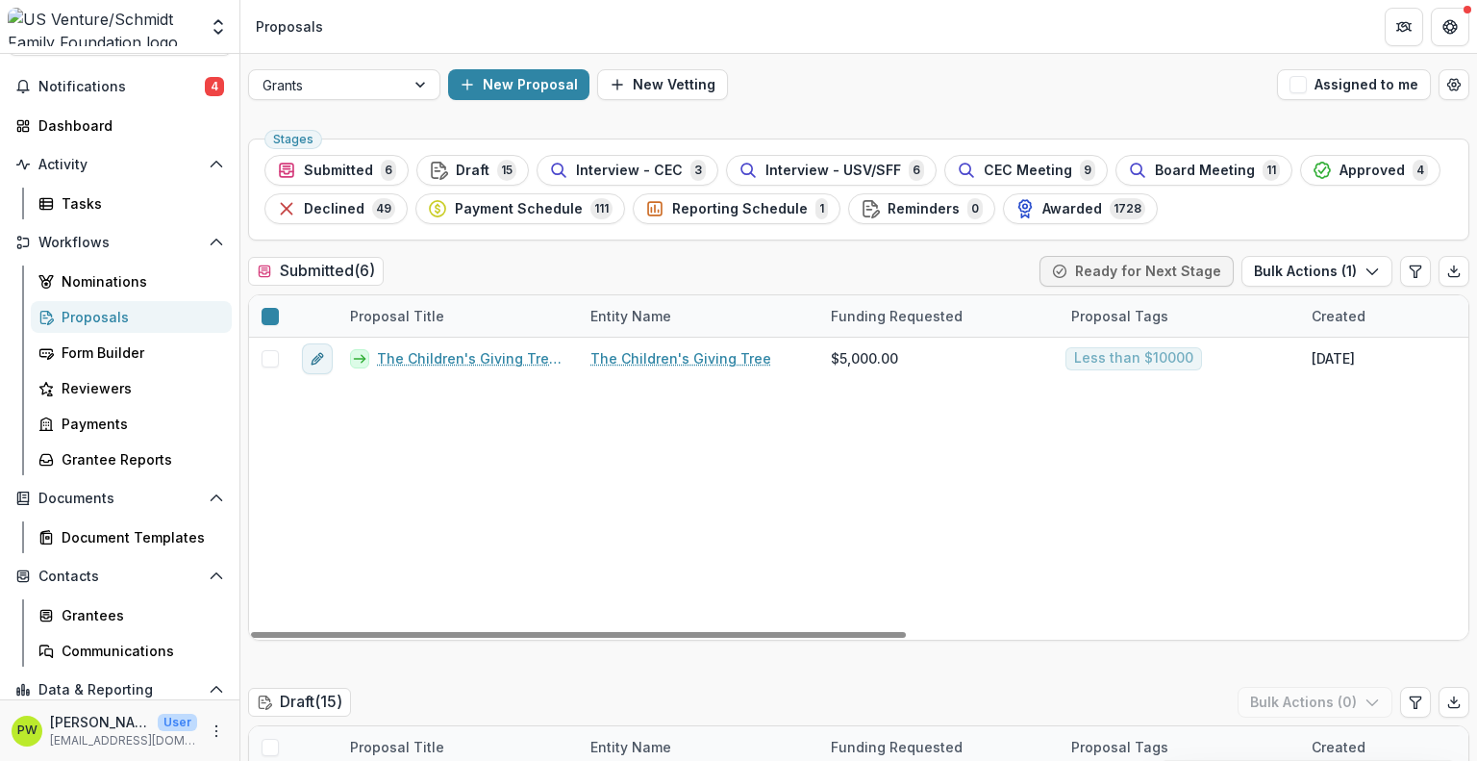
click at [433, 471] on link "The Salvation Army - 2025 - Grant Application" at bounding box center [472, 481] width 190 height 20
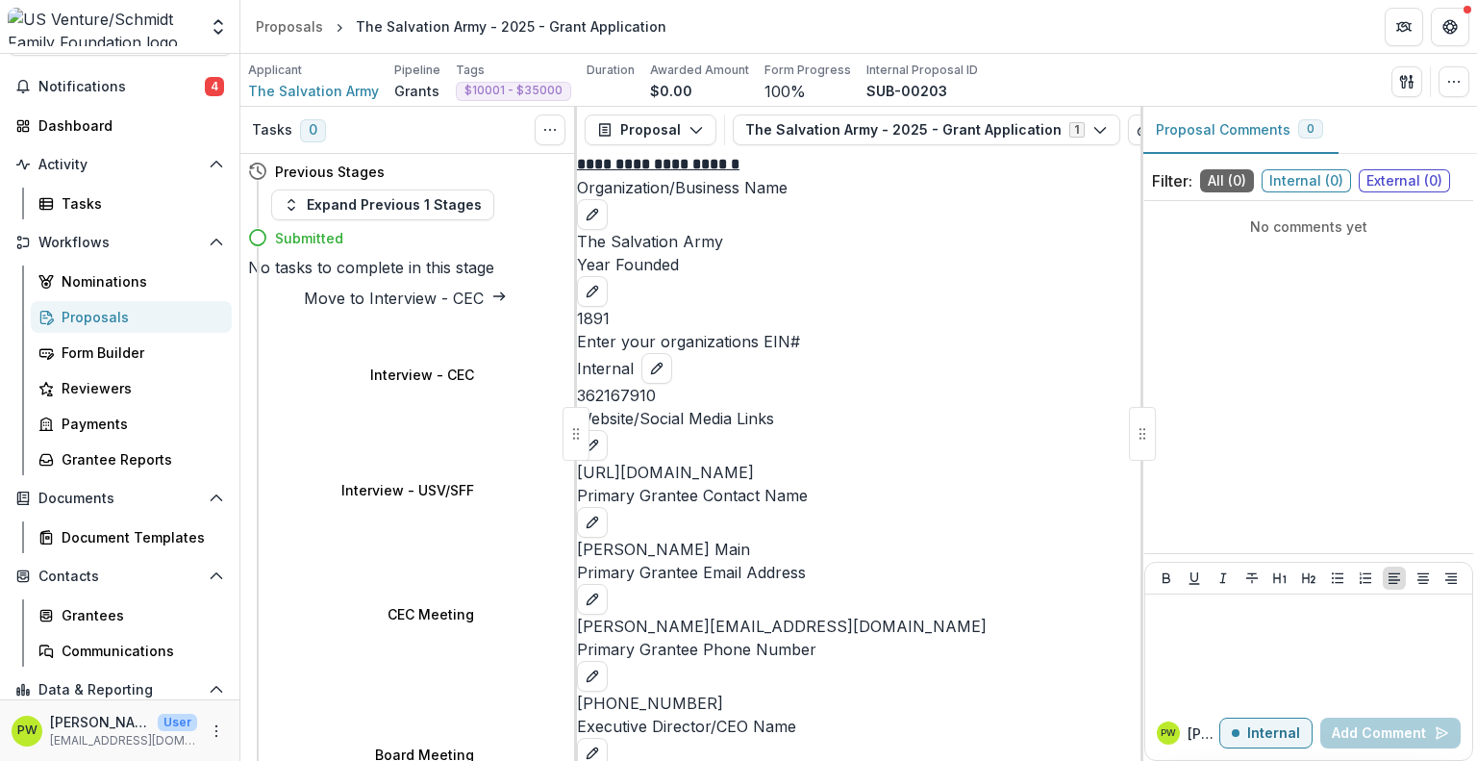
select select "********"
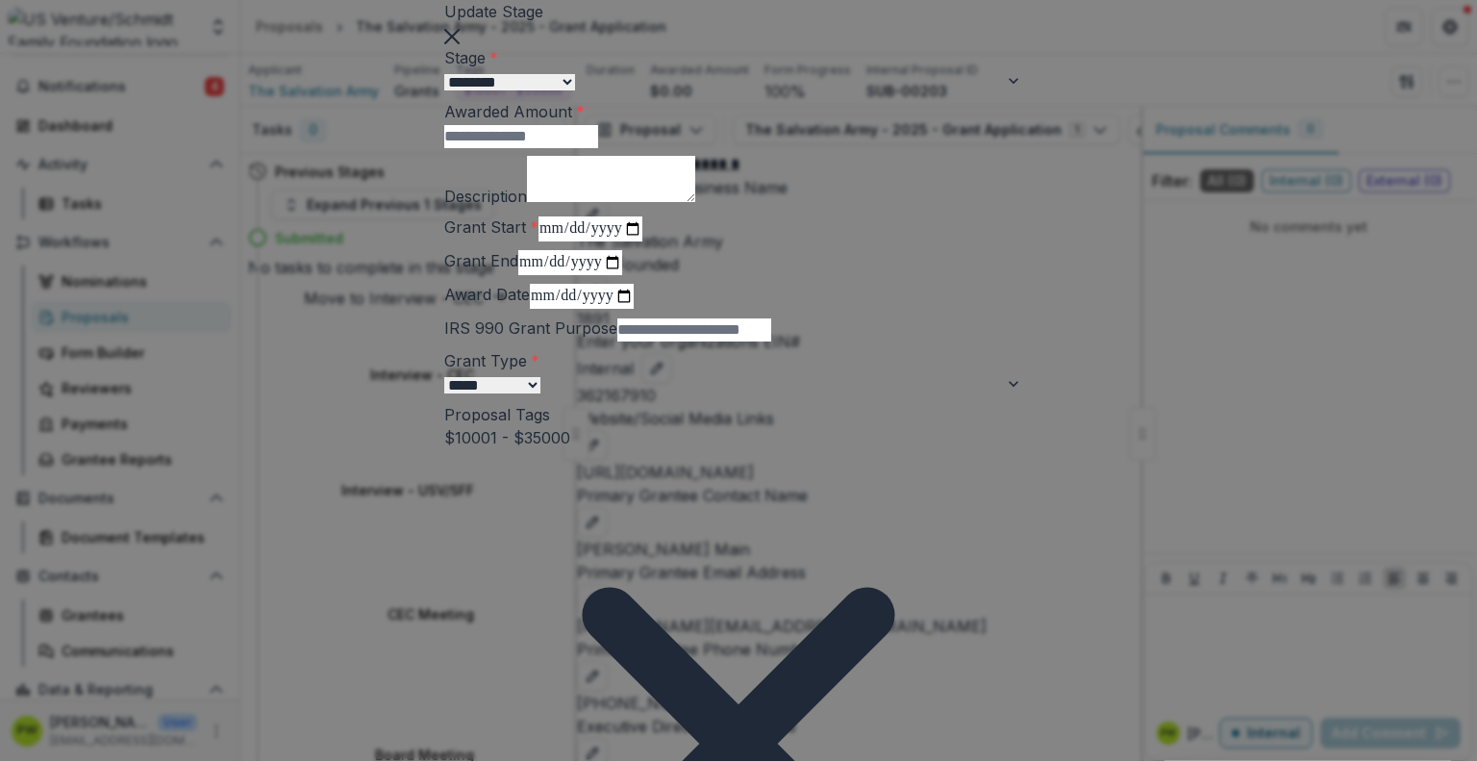
click at [532, 148] on input "Awarded Amount *" at bounding box center [521, 136] width 154 height 23
type input "*****"
click at [527, 202] on textarea "Description" at bounding box center [611, 179] width 168 height 46
type textarea "**********"
click at [538, 241] on input "Grant Start *" at bounding box center [590, 228] width 104 height 25
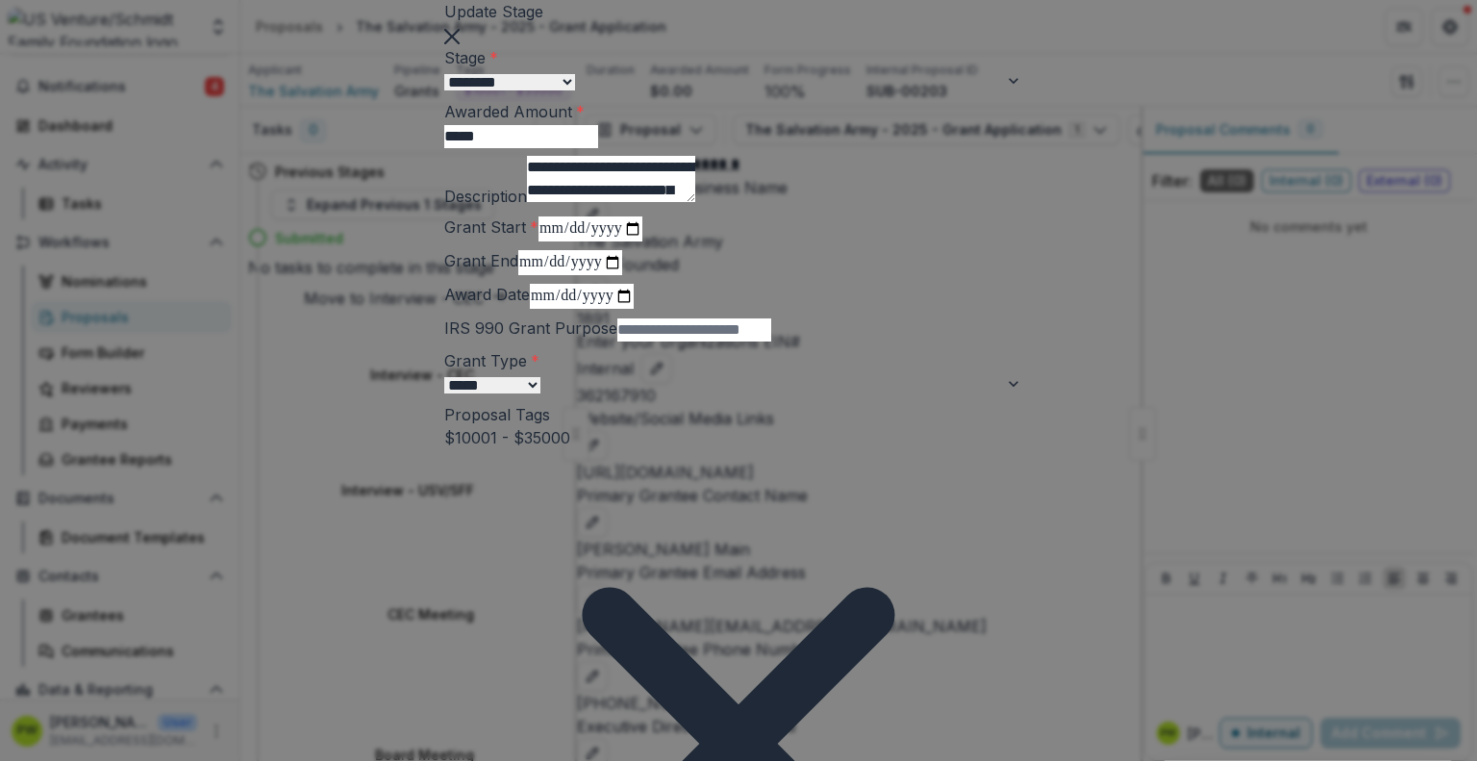
click at [538, 241] on input "Grant Start *" at bounding box center [590, 228] width 104 height 25
click at [642, 241] on input "Grant Start *" at bounding box center [590, 228] width 104 height 25
type input "**********"
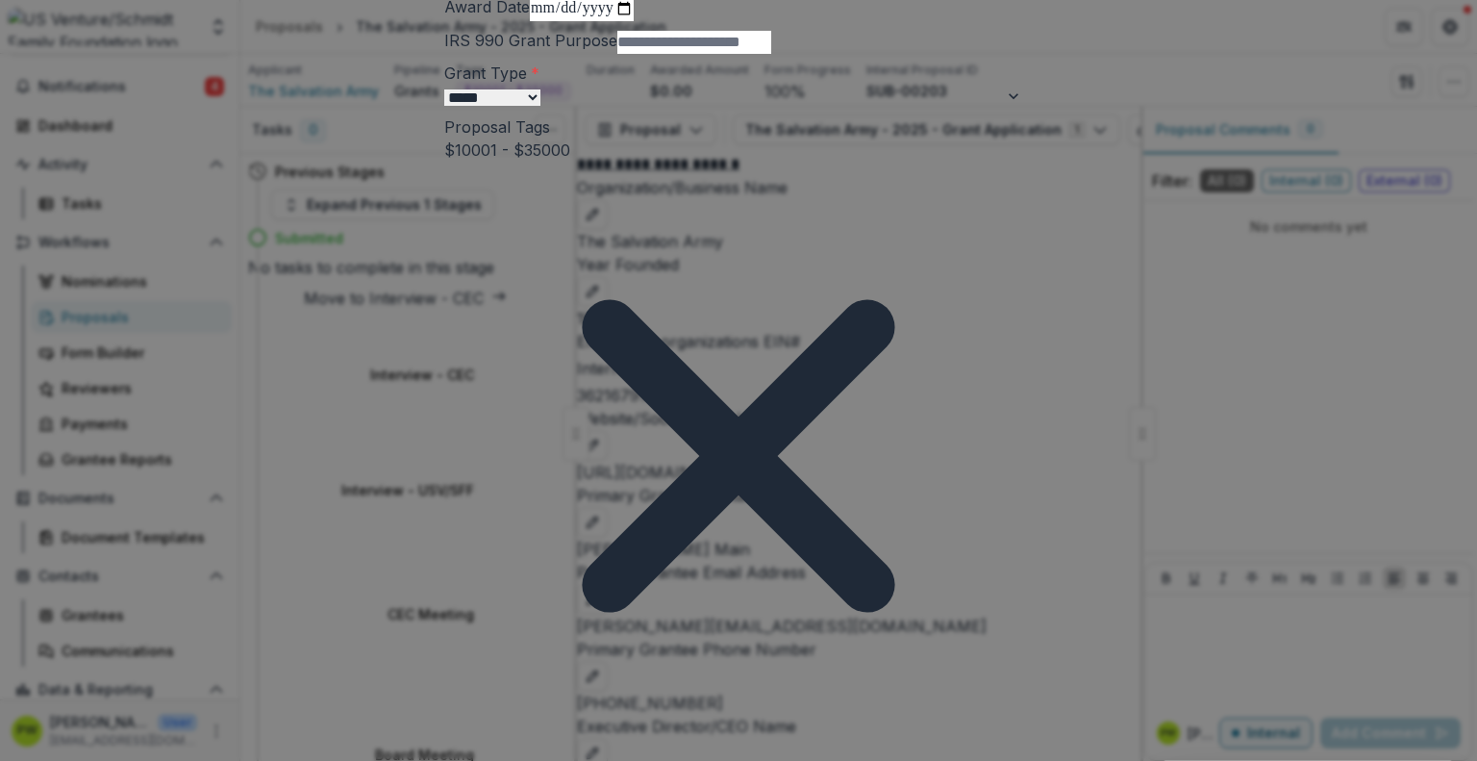
scroll to position [287, 0]
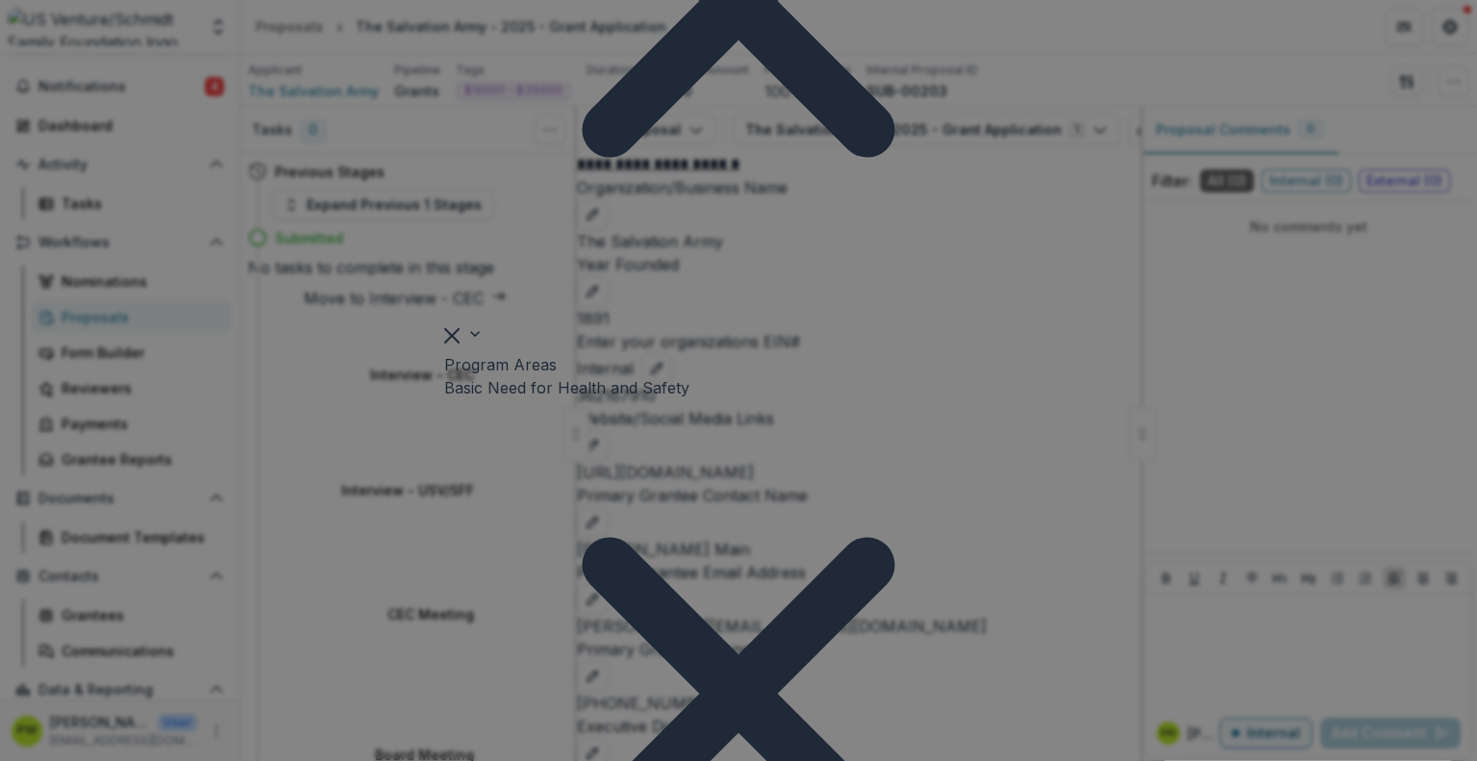
scroll to position [744, 0]
click at [559, 760] on div "Stage Change Message" at bounding box center [738, 772] width 1477 height 23
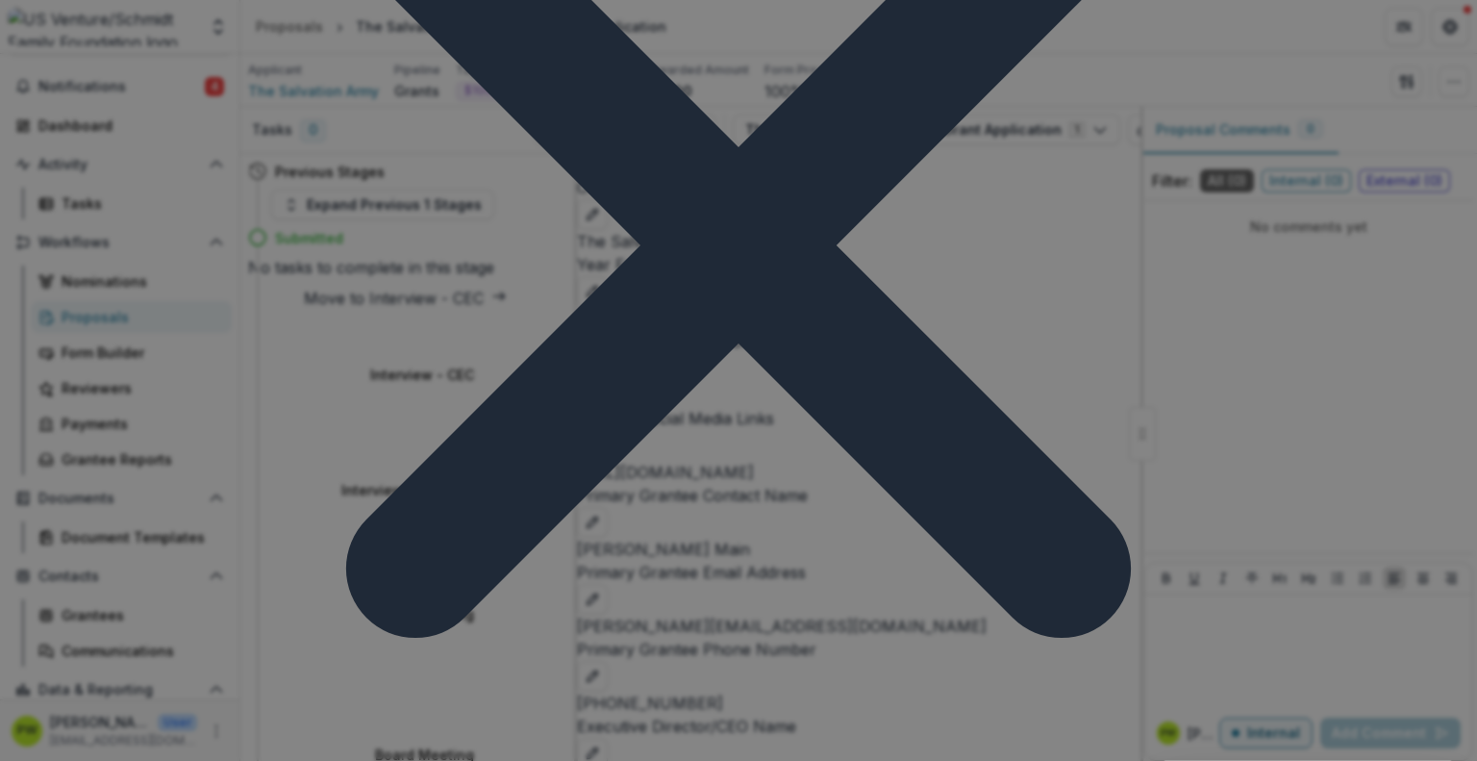
scroll to position [1556, 0]
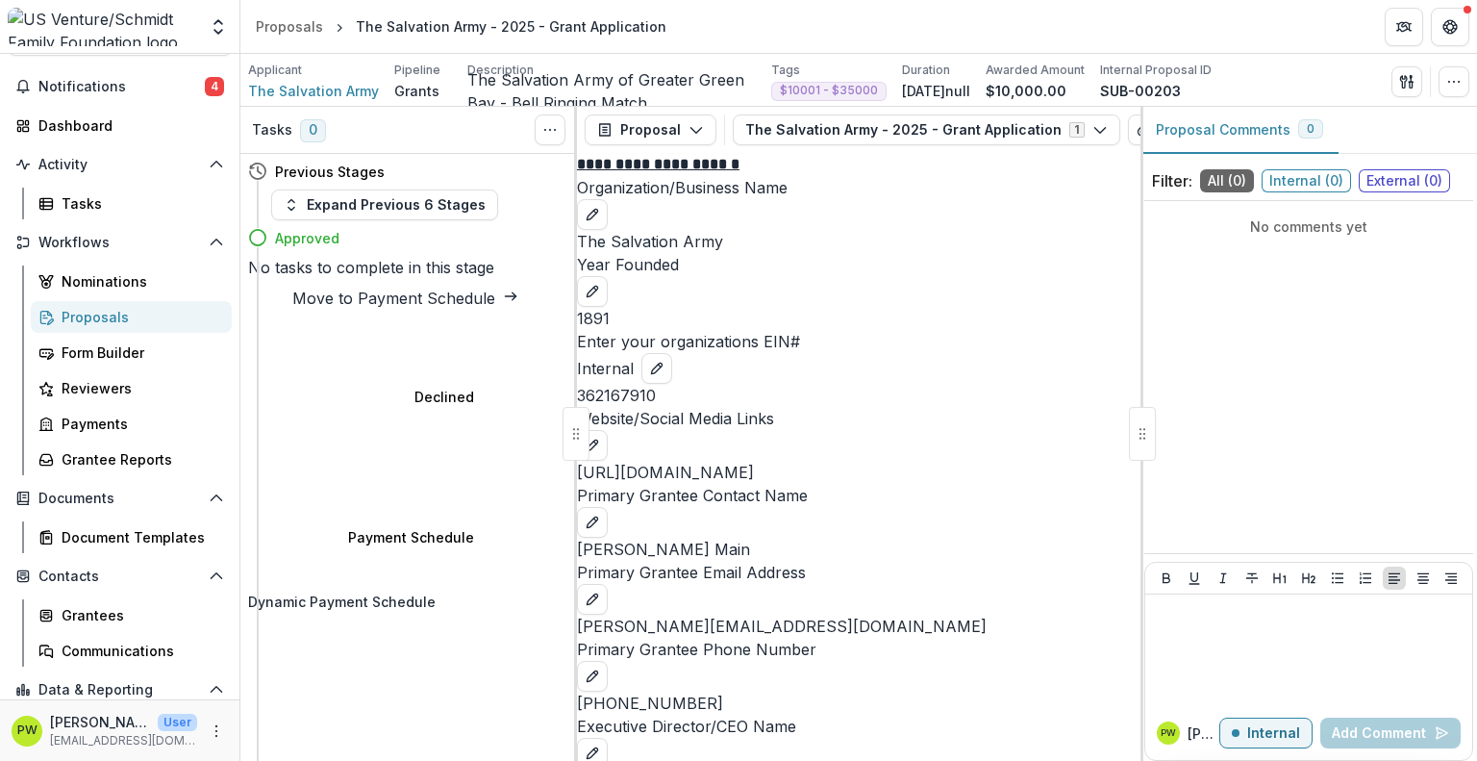
scroll to position [296, 0]
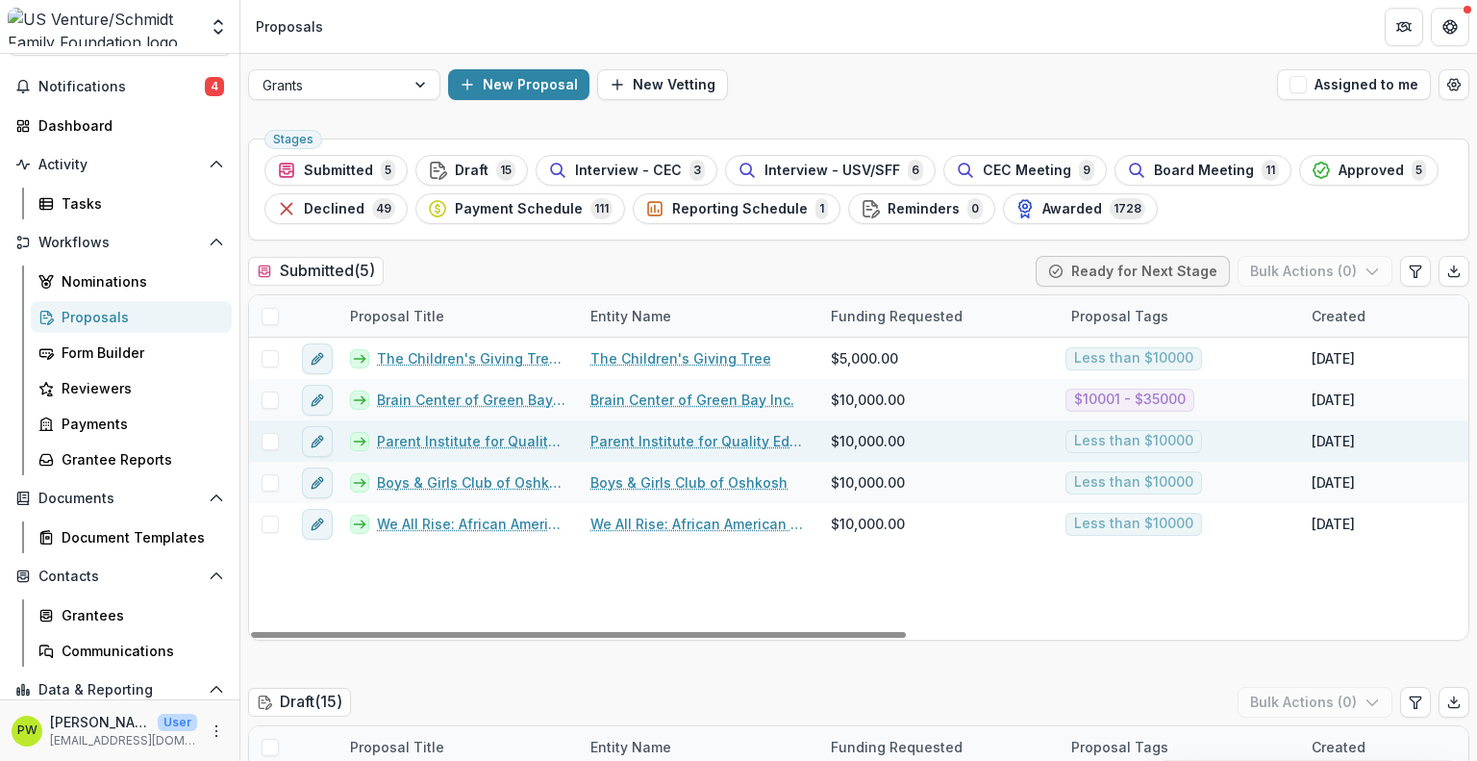
click at [404, 441] on link "Parent Institute for Quality Education - 2025 - Grant Application" at bounding box center [472, 441] width 190 height 20
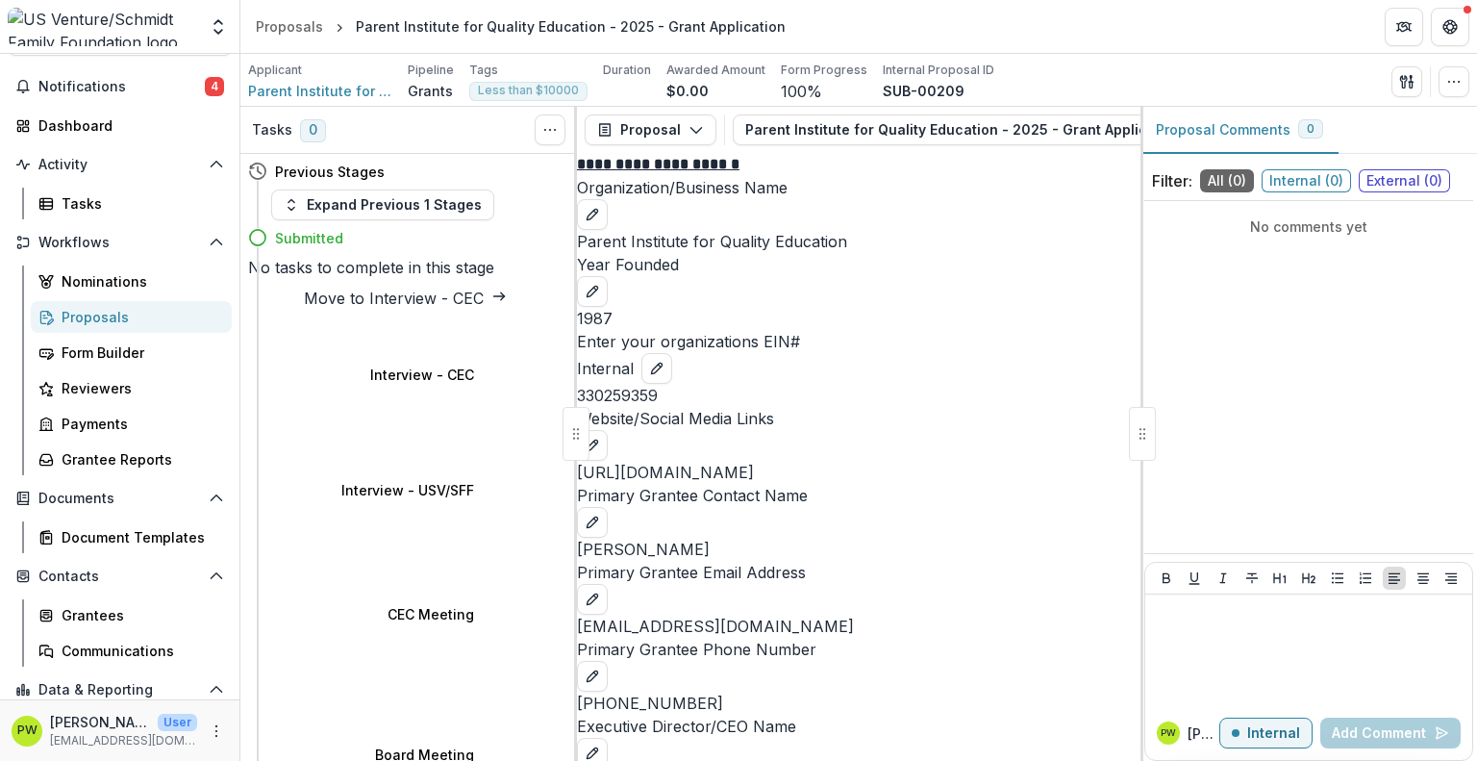
select select "********"
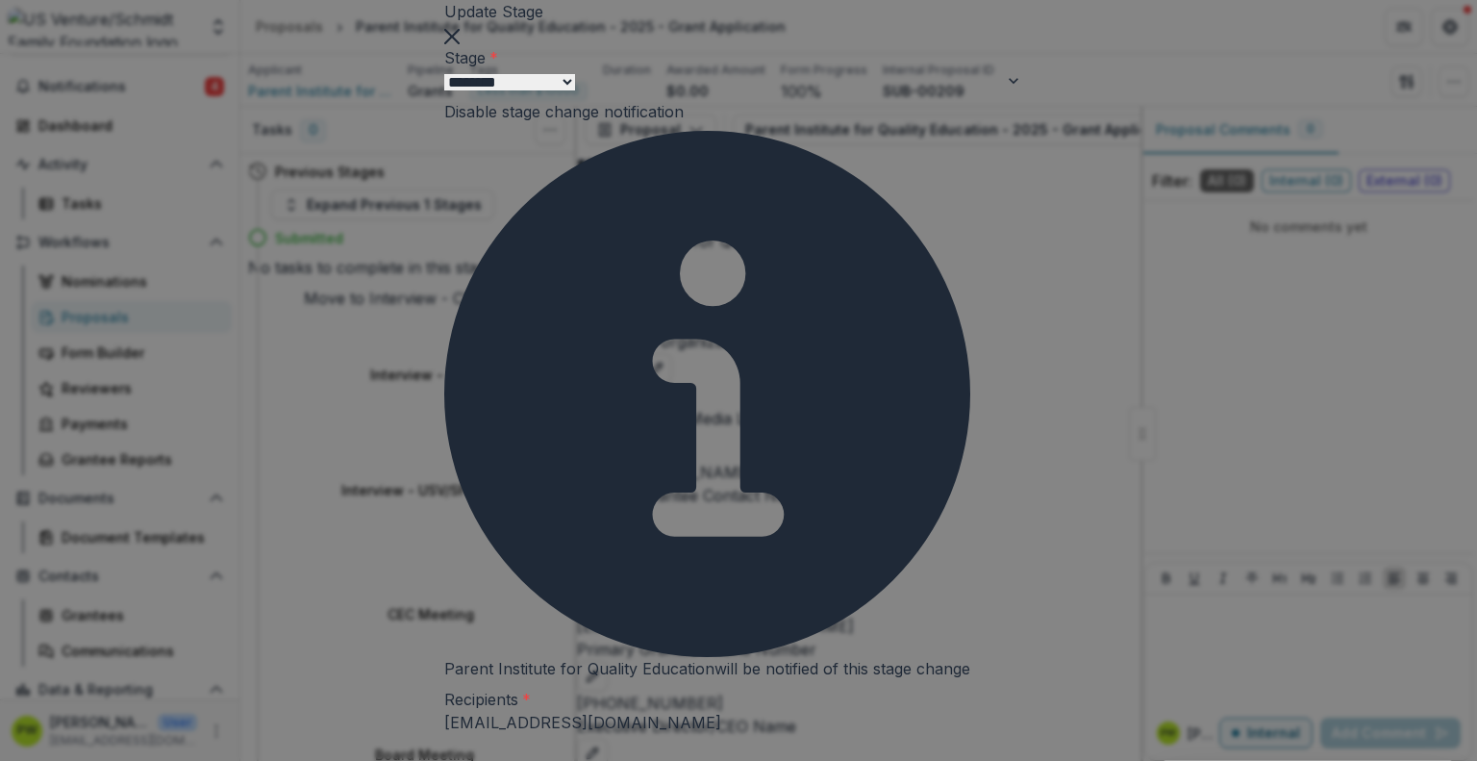
click at [562, 760] on div "Stage Change Message" at bounding box center [738, 772] width 1477 height 23
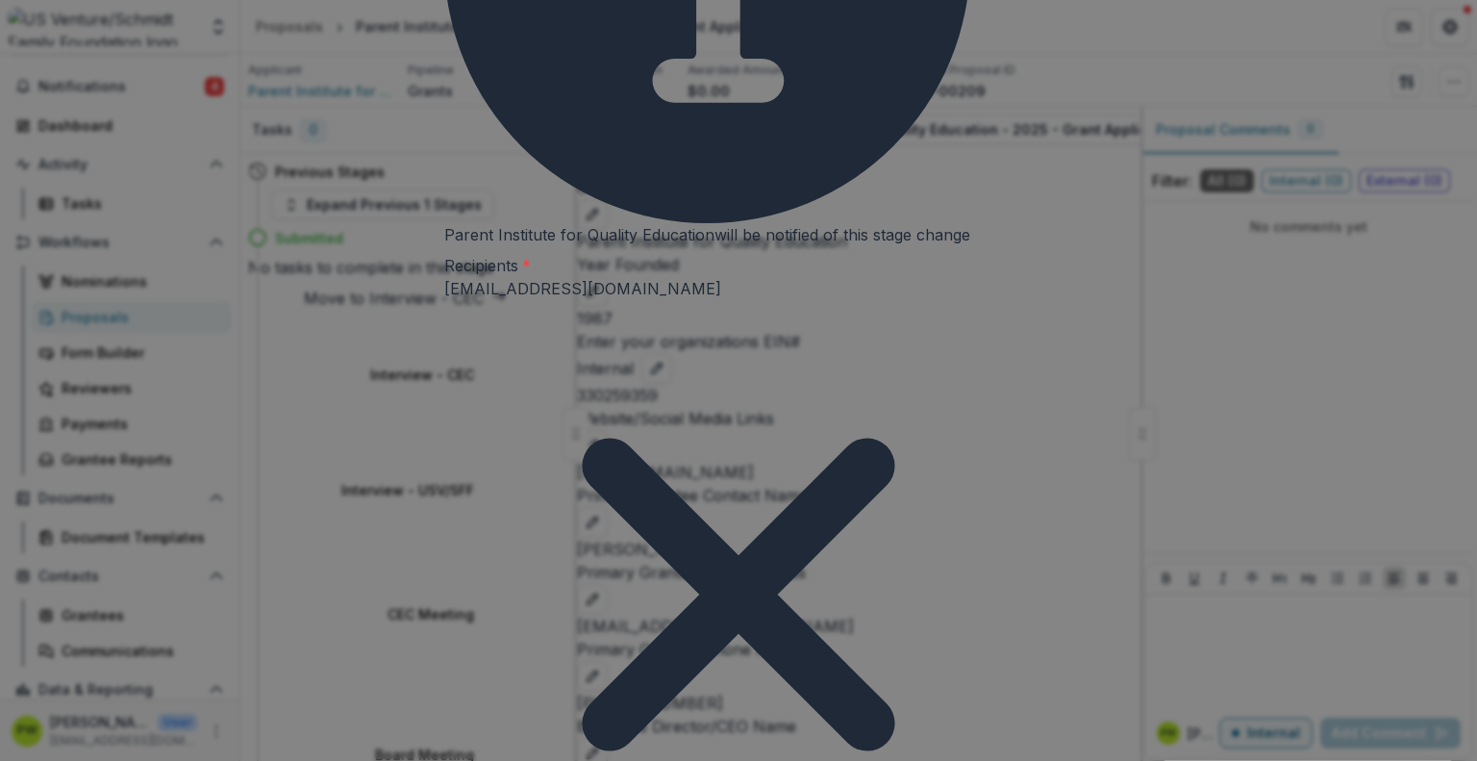
scroll to position [825, 0]
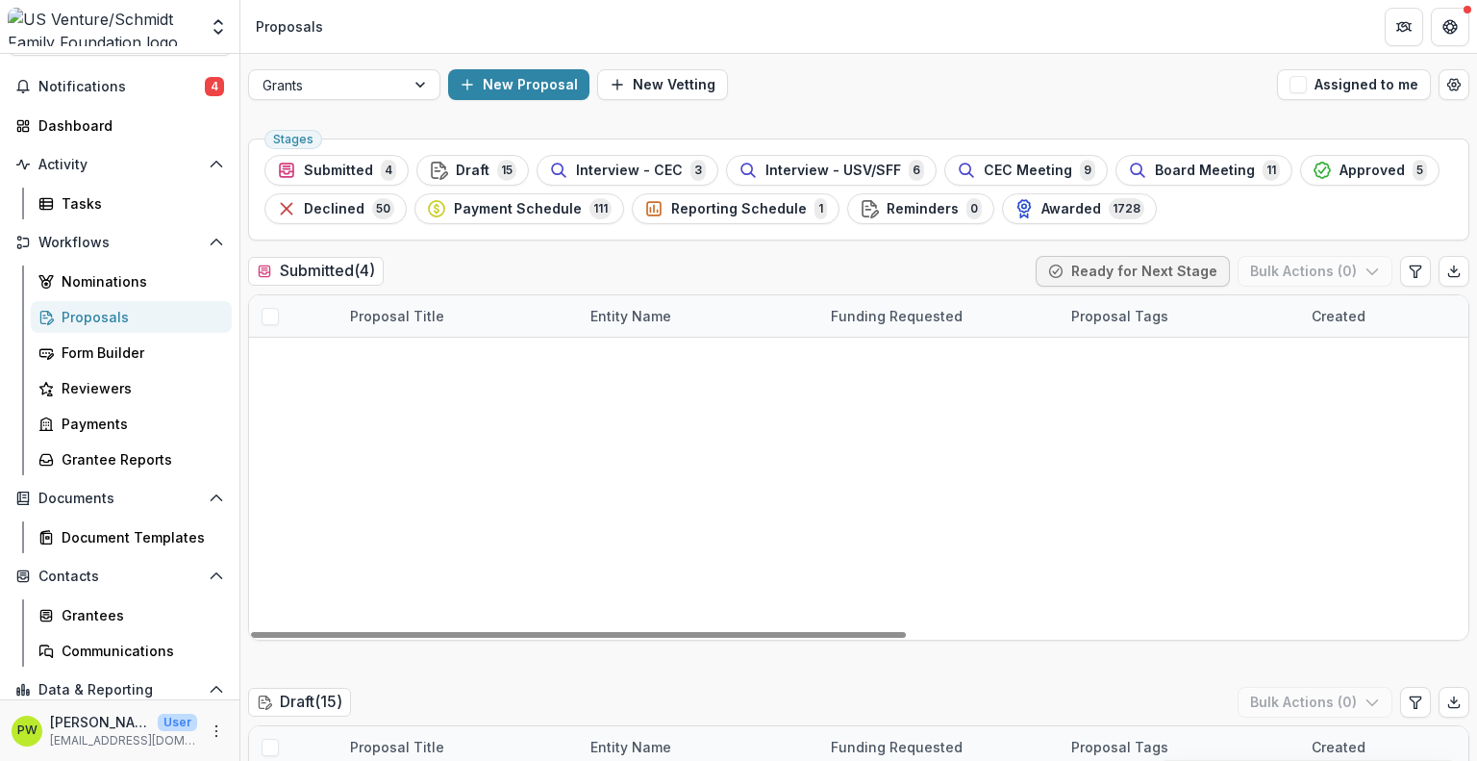
click at [424, 441] on link "Boys & Girls Club of Oshkosh - 2025 - Grant Application" at bounding box center [472, 441] width 190 height 20
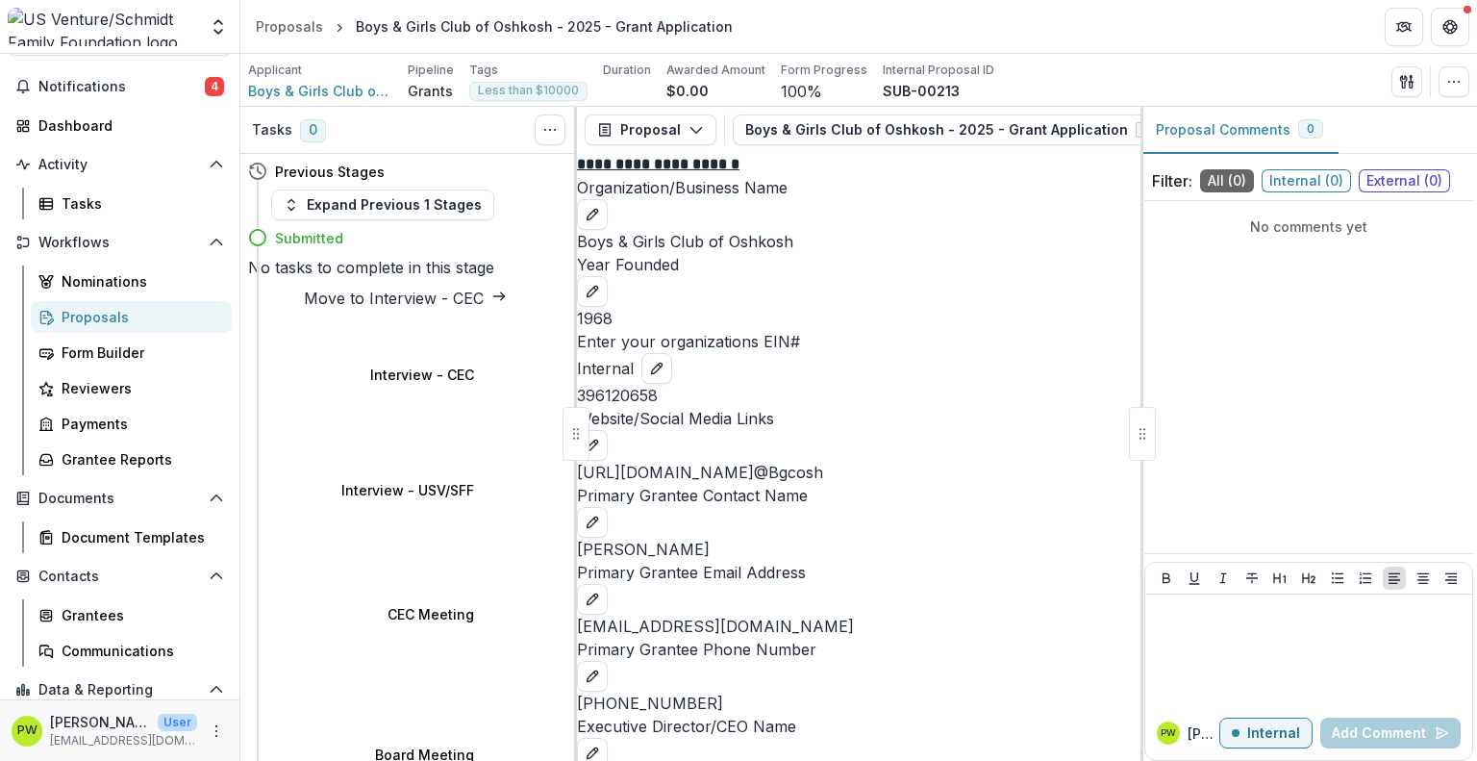
select select "********"
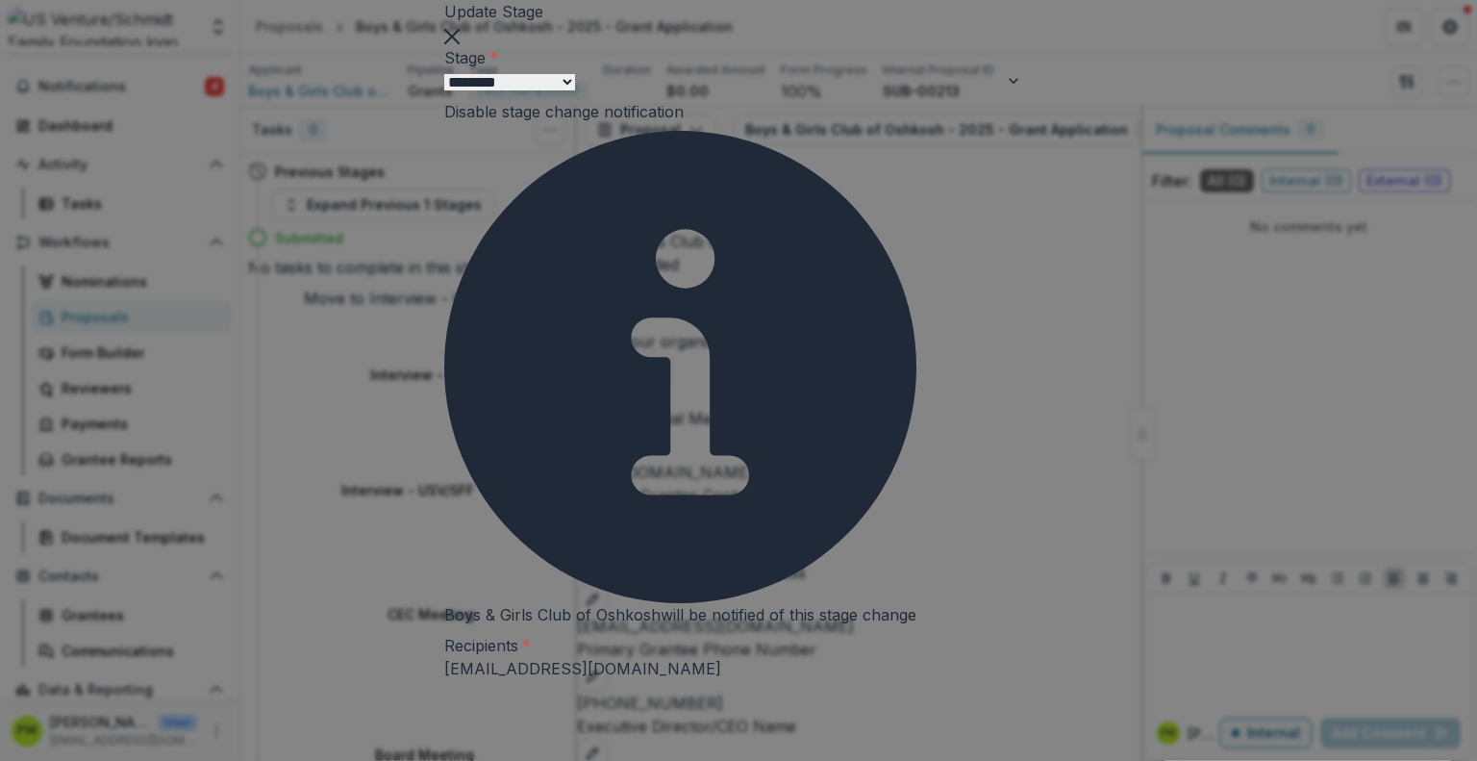
click at [540, 760] on div "Stage Change Message" at bounding box center [738, 772] width 1477 height 23
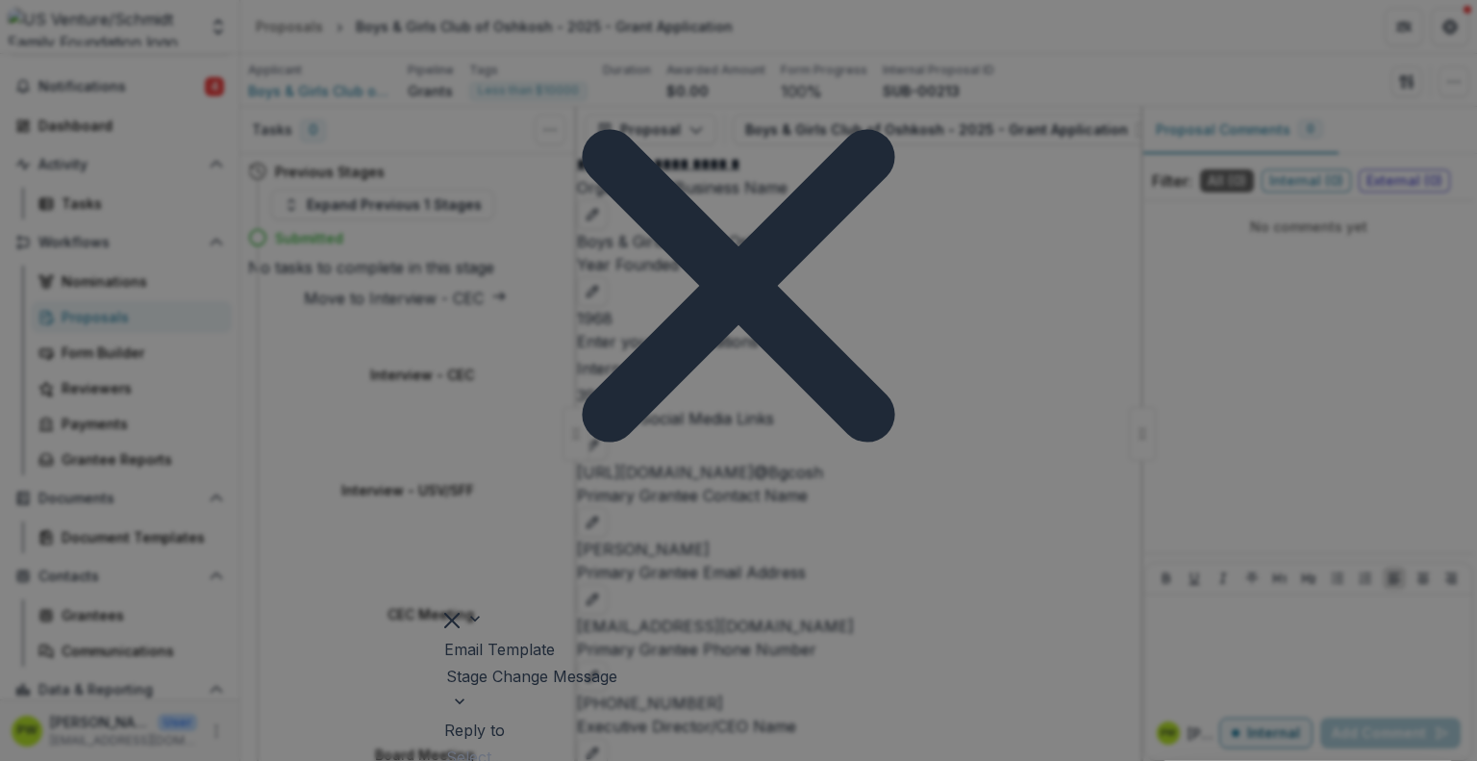
scroll to position [825, 0]
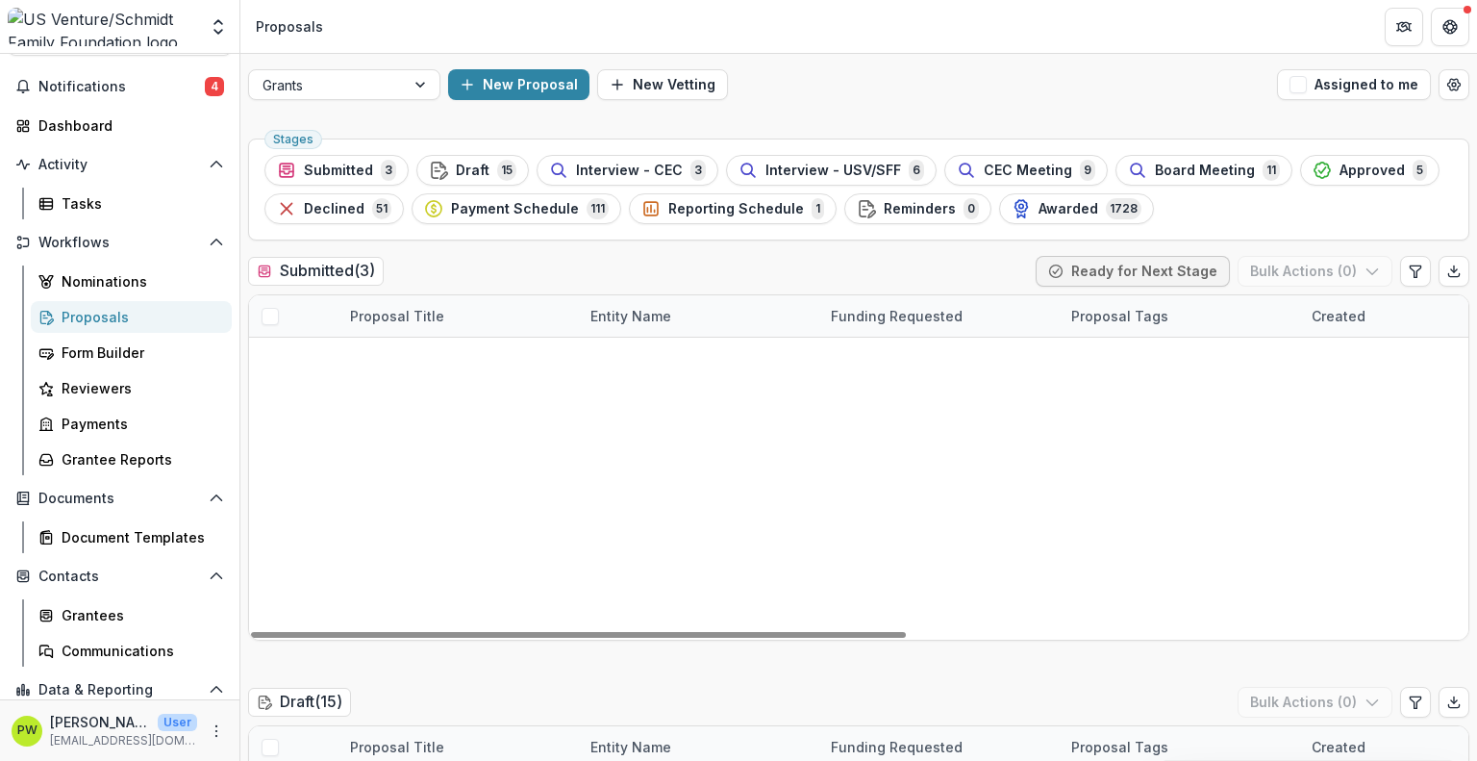
click at [394, 399] on link "Brain Center of Green Bay Inc. - 2025 - Grant Application" at bounding box center [472, 399] width 190 height 20
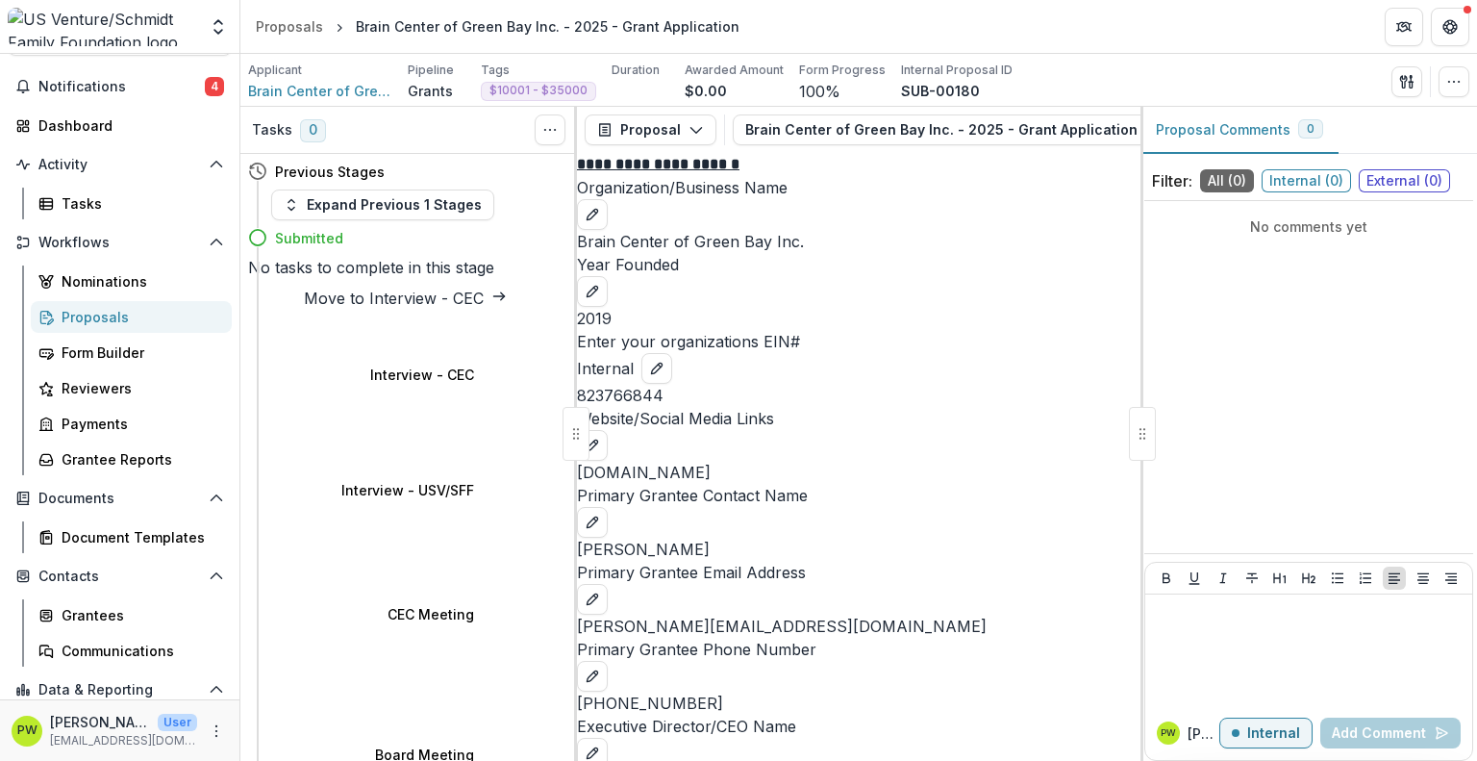
select select "********"
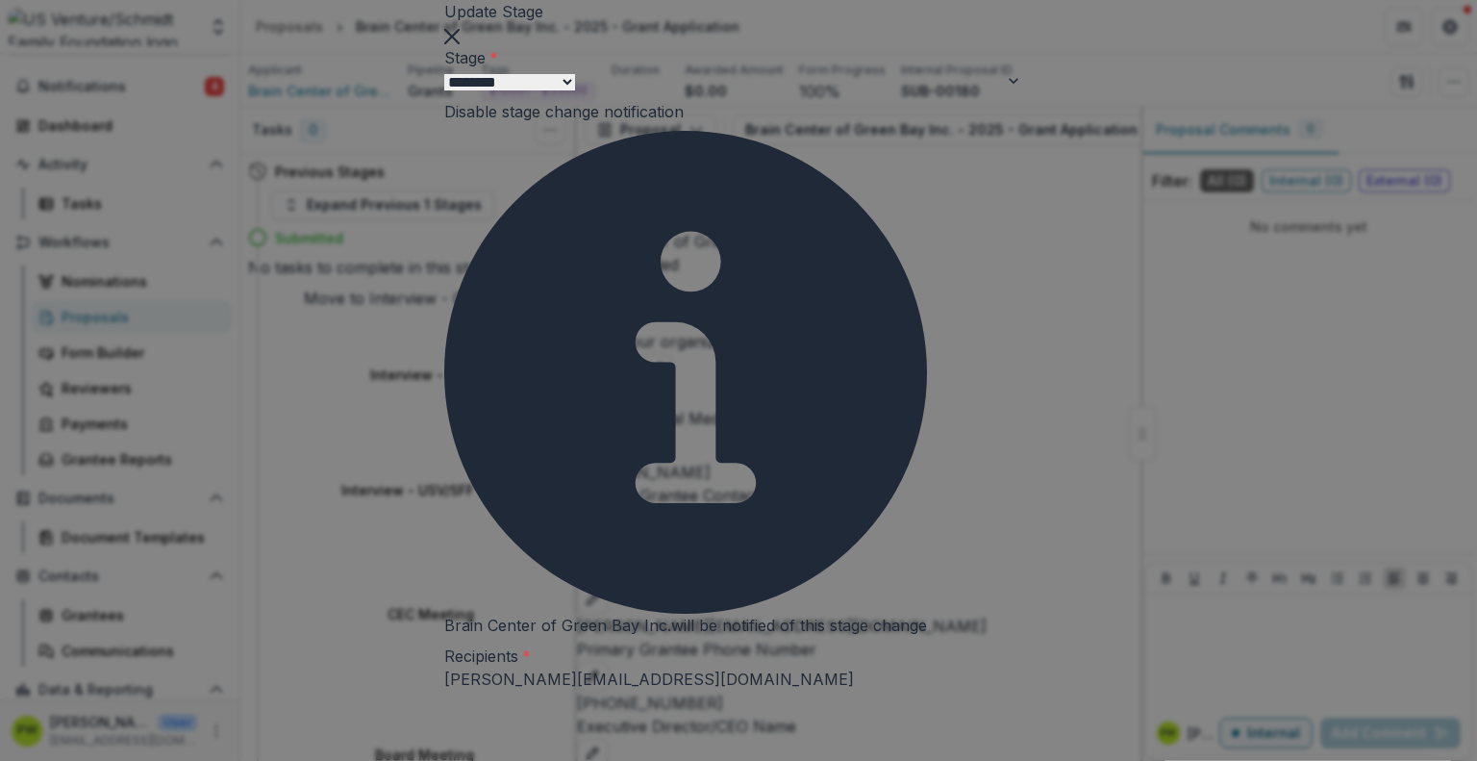
click at [577, 760] on div "Stage Change Message" at bounding box center [738, 772] width 1477 height 23
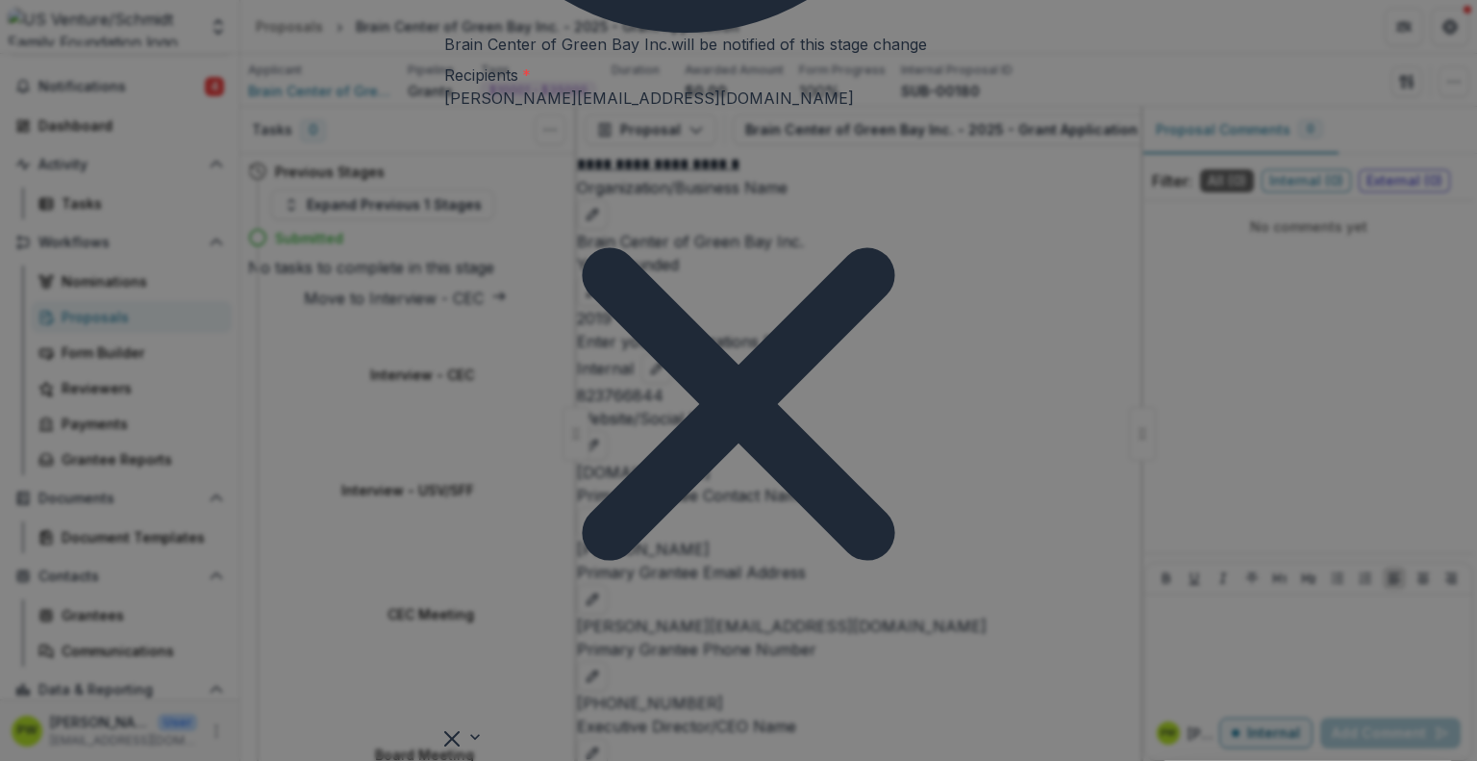
scroll to position [825, 0]
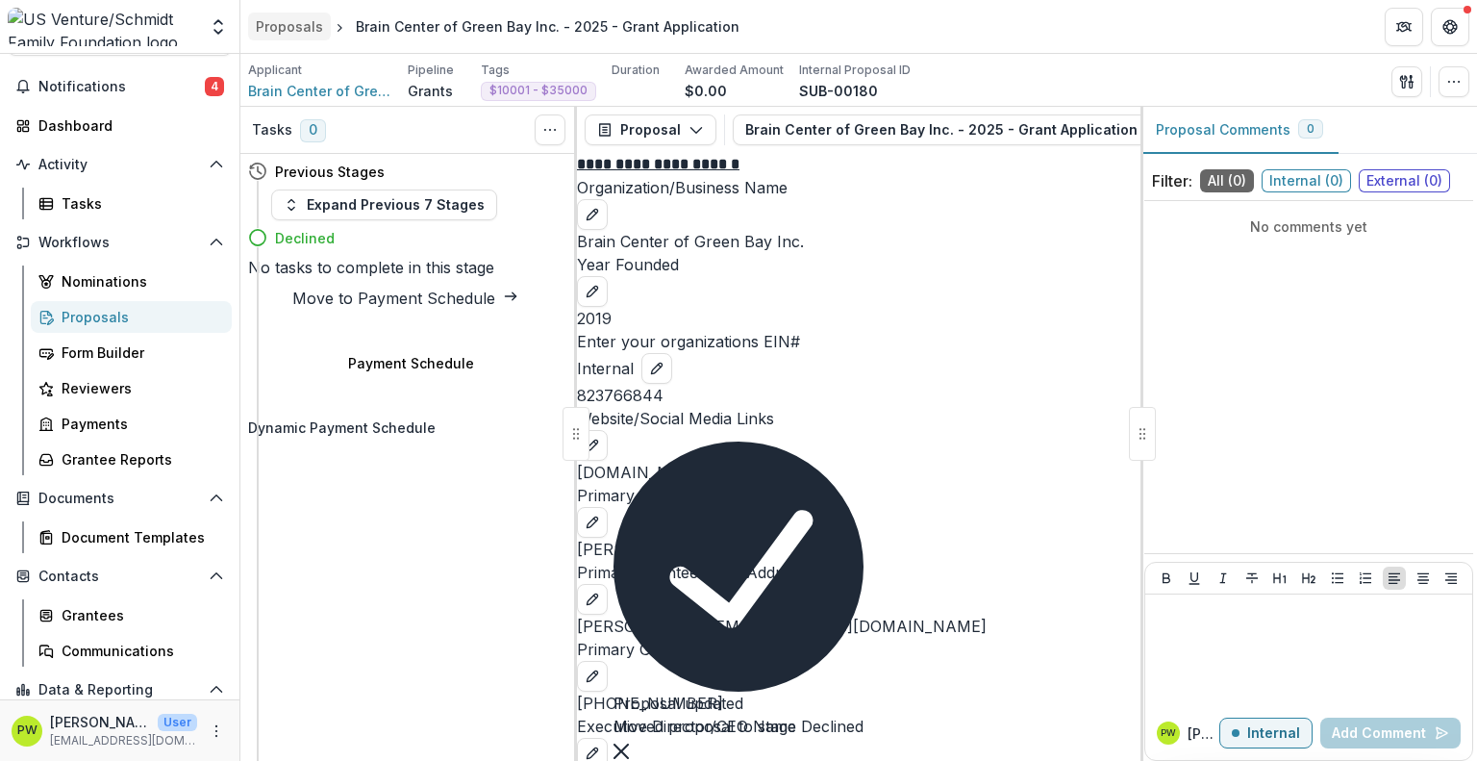
click at [304, 22] on div "Proposals" at bounding box center [289, 26] width 67 height 20
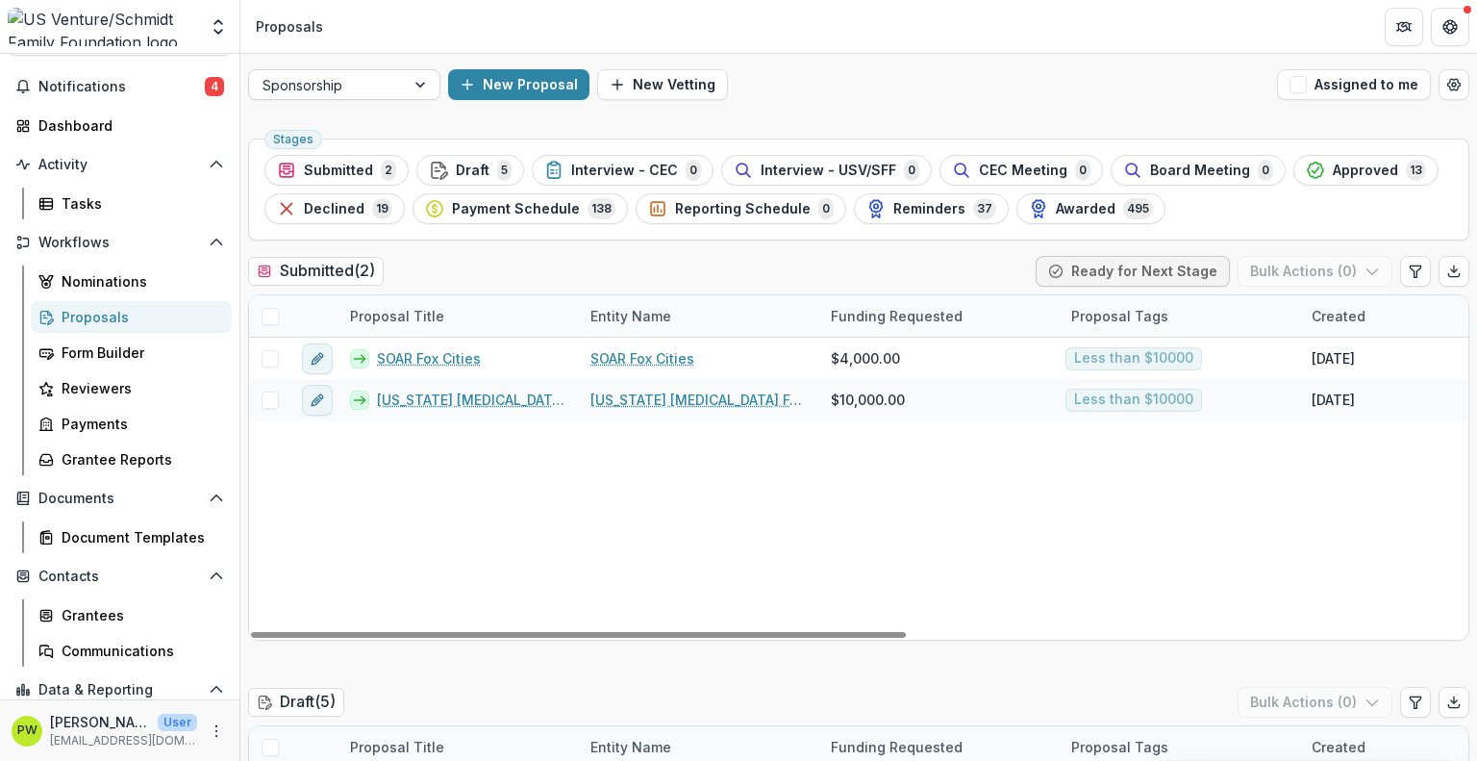
click at [349, 73] on div at bounding box center [326, 85] width 129 height 24
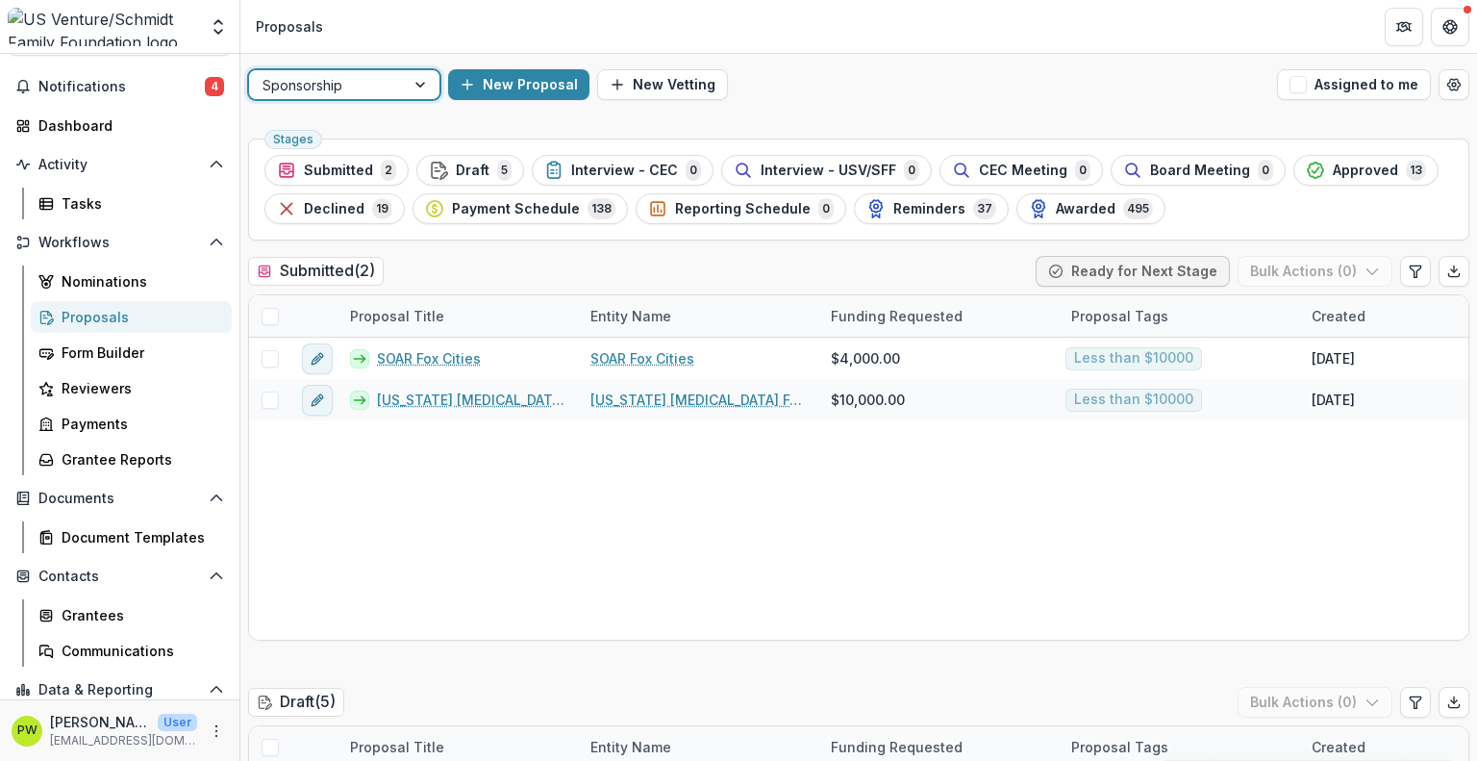
click at [327, 151] on div "Stages Submitted 2 Draft 5 Interview - CEC 0 Interview - USV/SFF 0 CEC Meeting …" at bounding box center [858, 189] width 1221 height 102
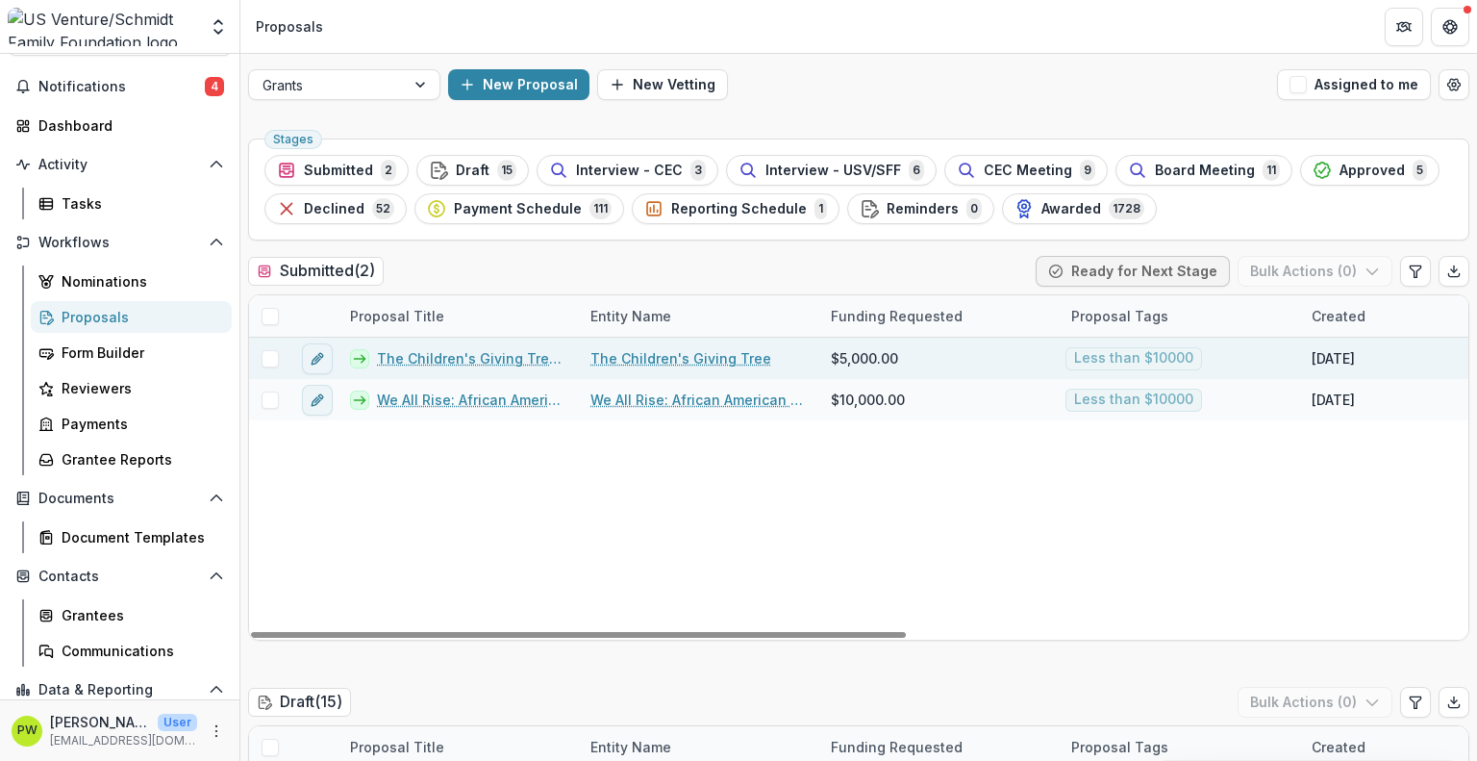
click at [446, 367] on link "The Children's Giving Tree - 2025 - Grant Application" at bounding box center [472, 358] width 190 height 20
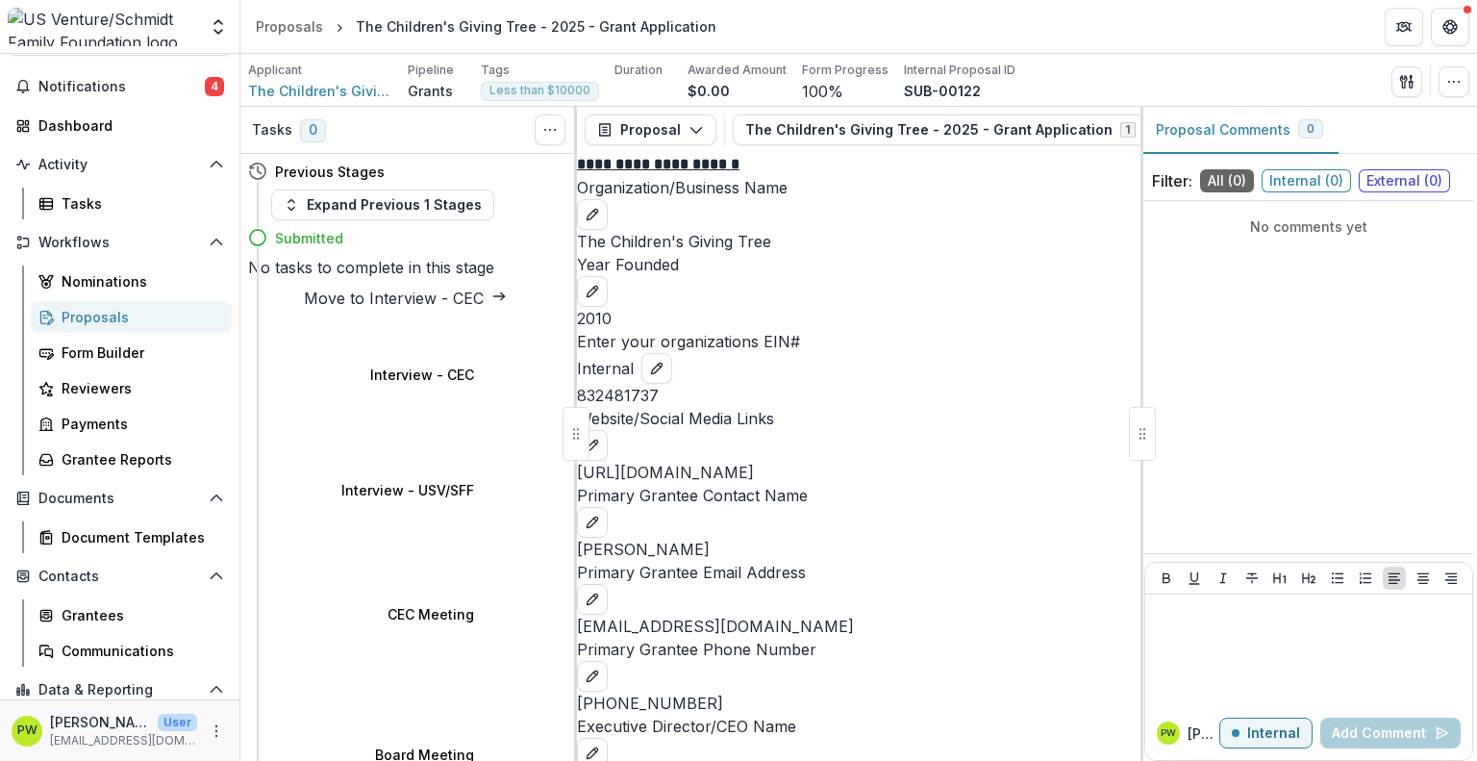
scroll to position [2118, 0]
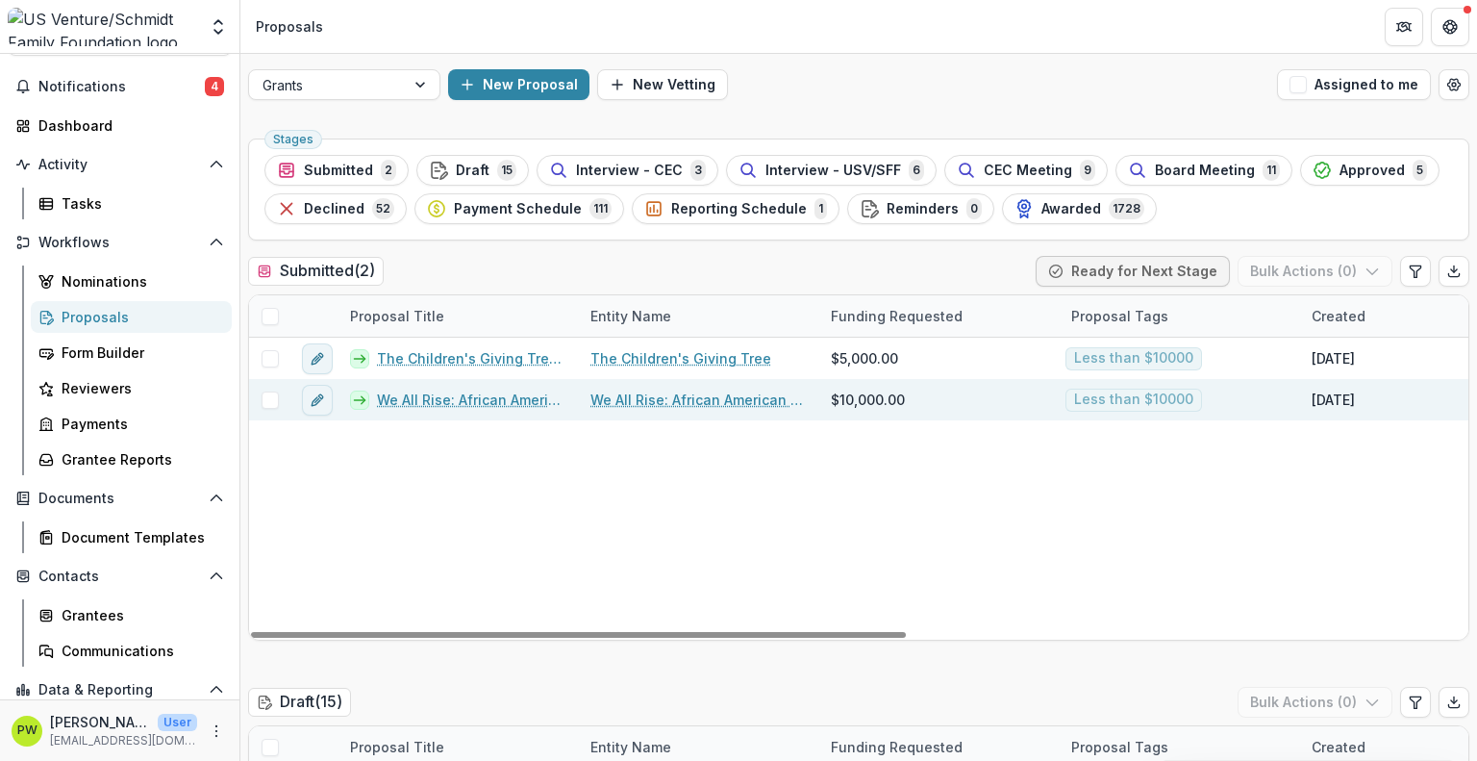
click at [523, 404] on link "We All Rise: African American Resource Center Inc. - 2025 - Grant Application" at bounding box center [472, 399] width 190 height 20
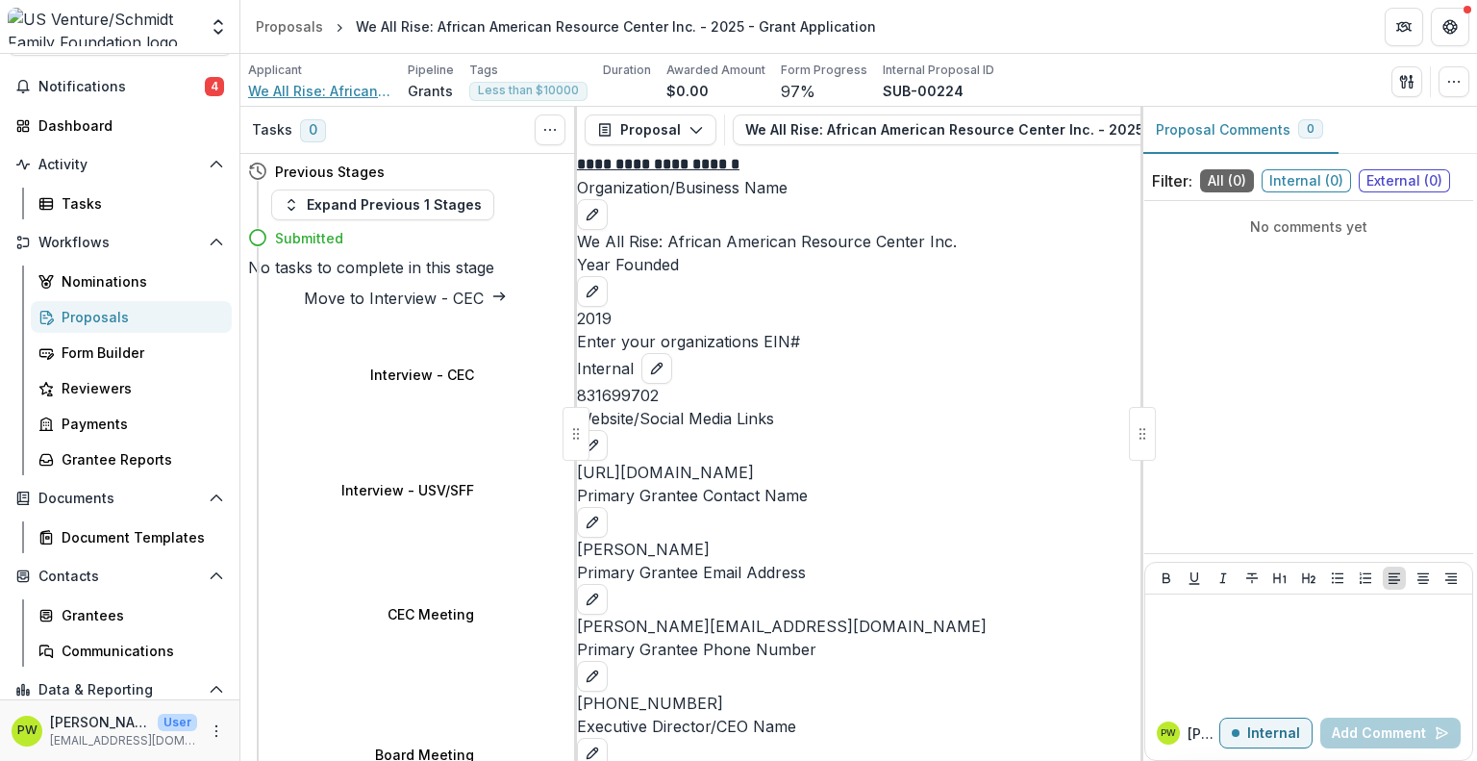
click at [341, 90] on span "We All Rise: African American Resource Center Inc." at bounding box center [320, 91] width 144 height 20
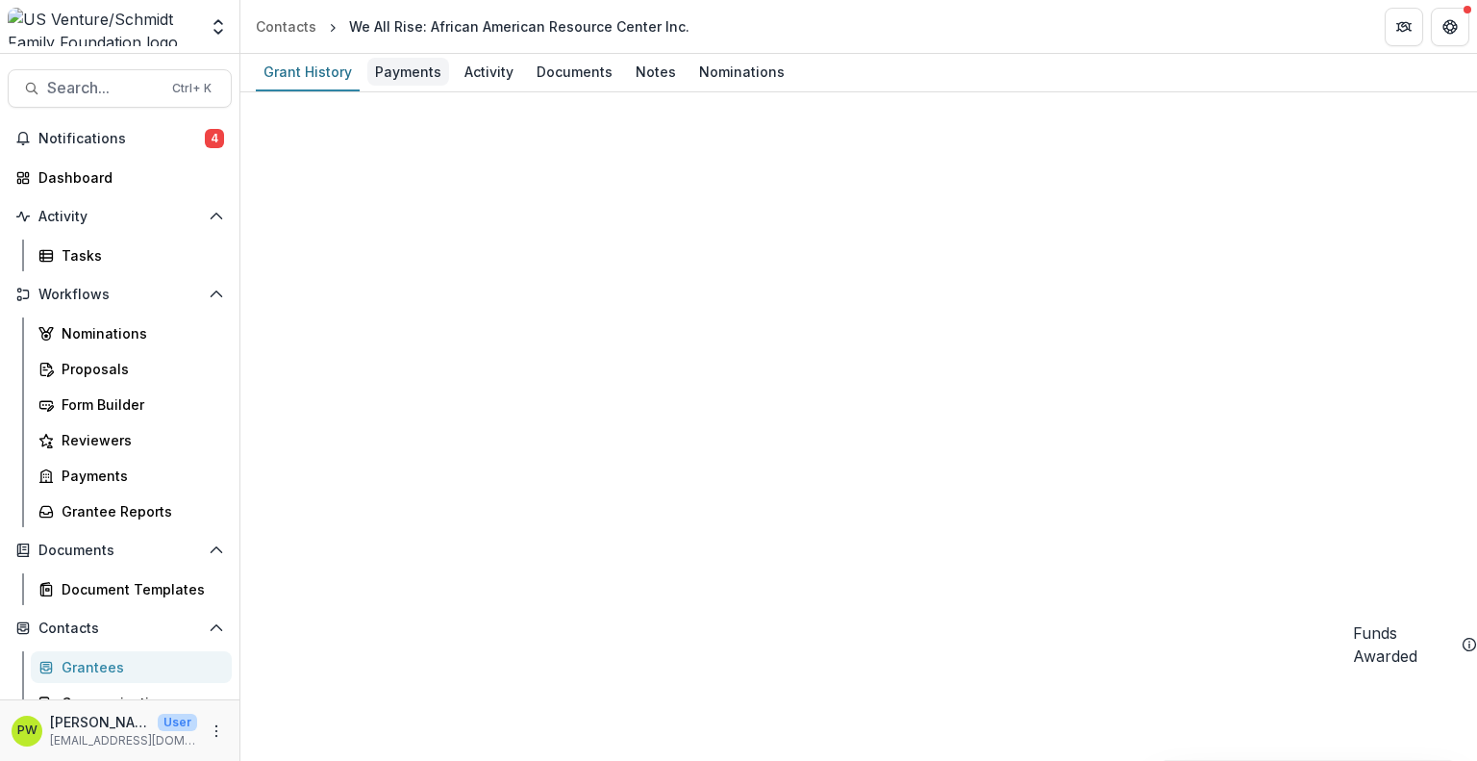
click at [407, 76] on div "Payments" at bounding box center [408, 72] width 82 height 28
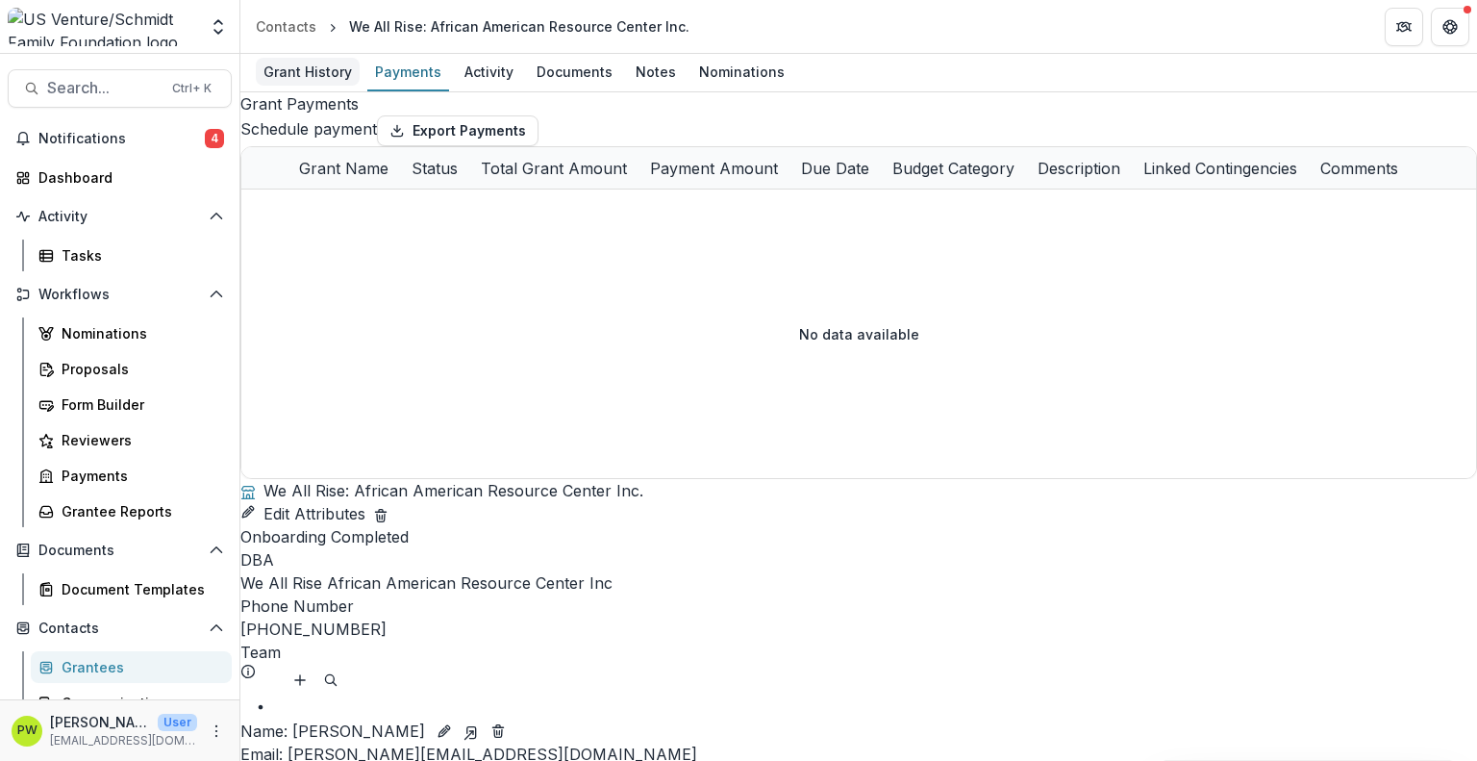
click at [323, 78] on div "Grant History" at bounding box center [308, 72] width 104 height 28
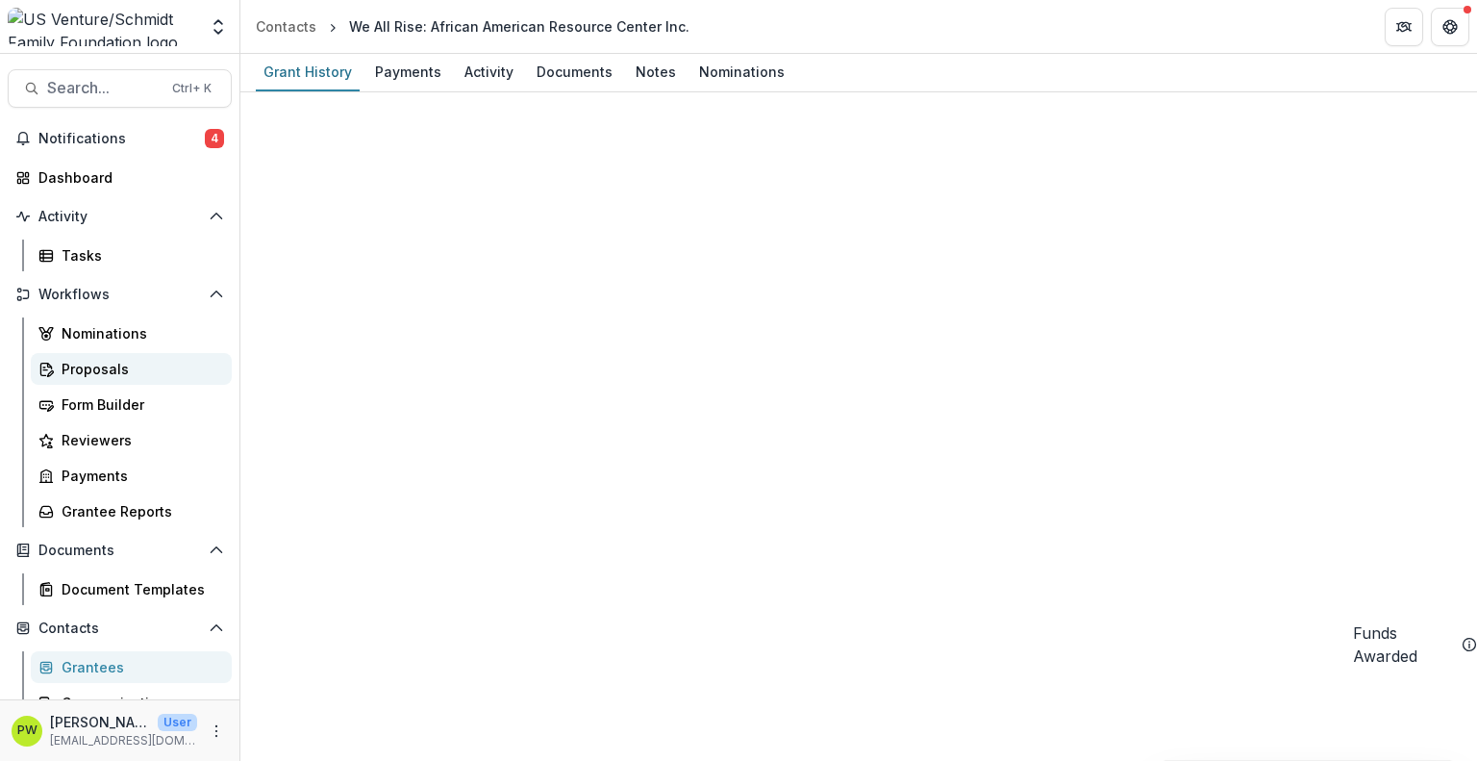
click at [171, 377] on div "Proposals" at bounding box center [139, 369] width 155 height 20
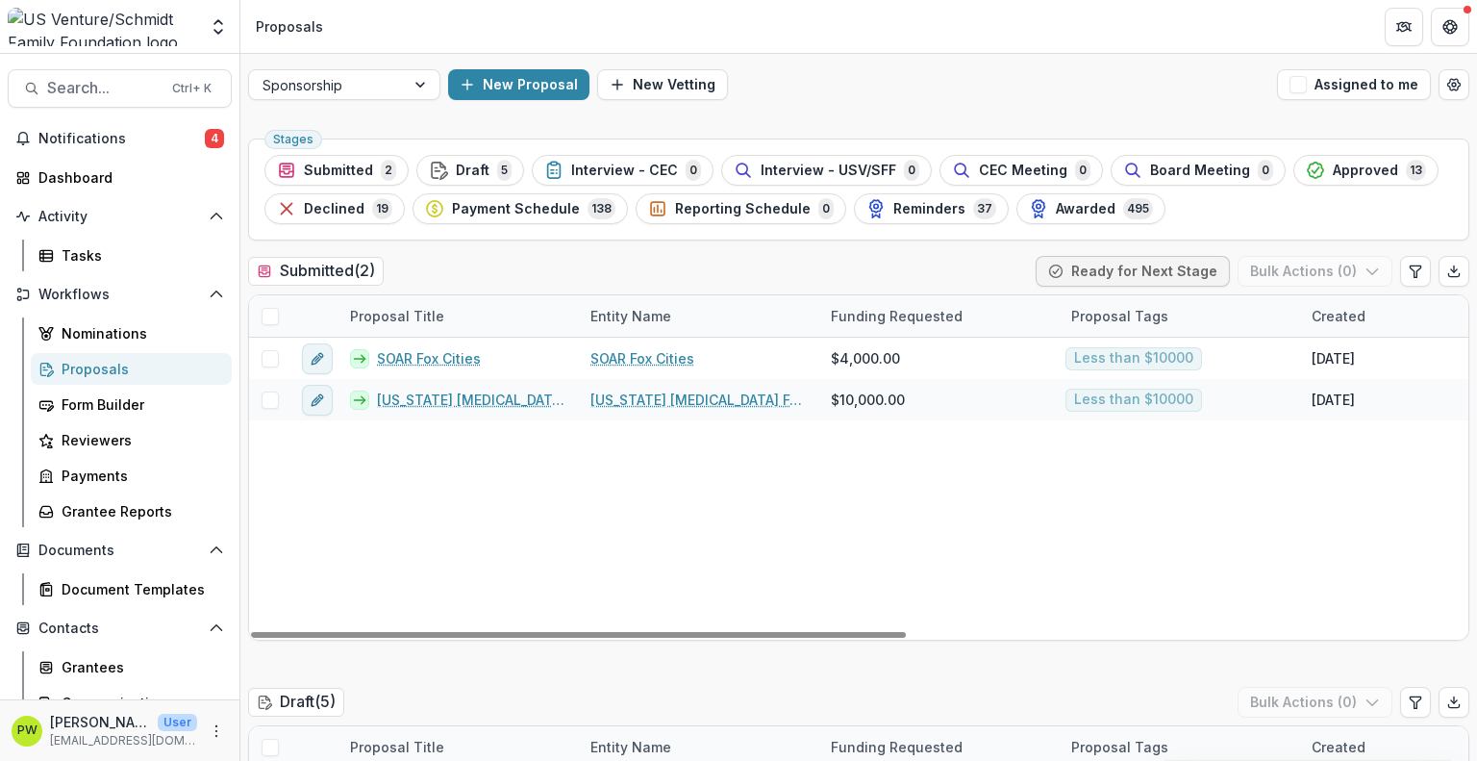
click at [615, 614] on div "SOAR Fox Cities SOAR Fox Cities $4,000.00 Less than $10000 [DATE] [DATE] Temeli…" at bounding box center [1375, 488] width 2253 height 302
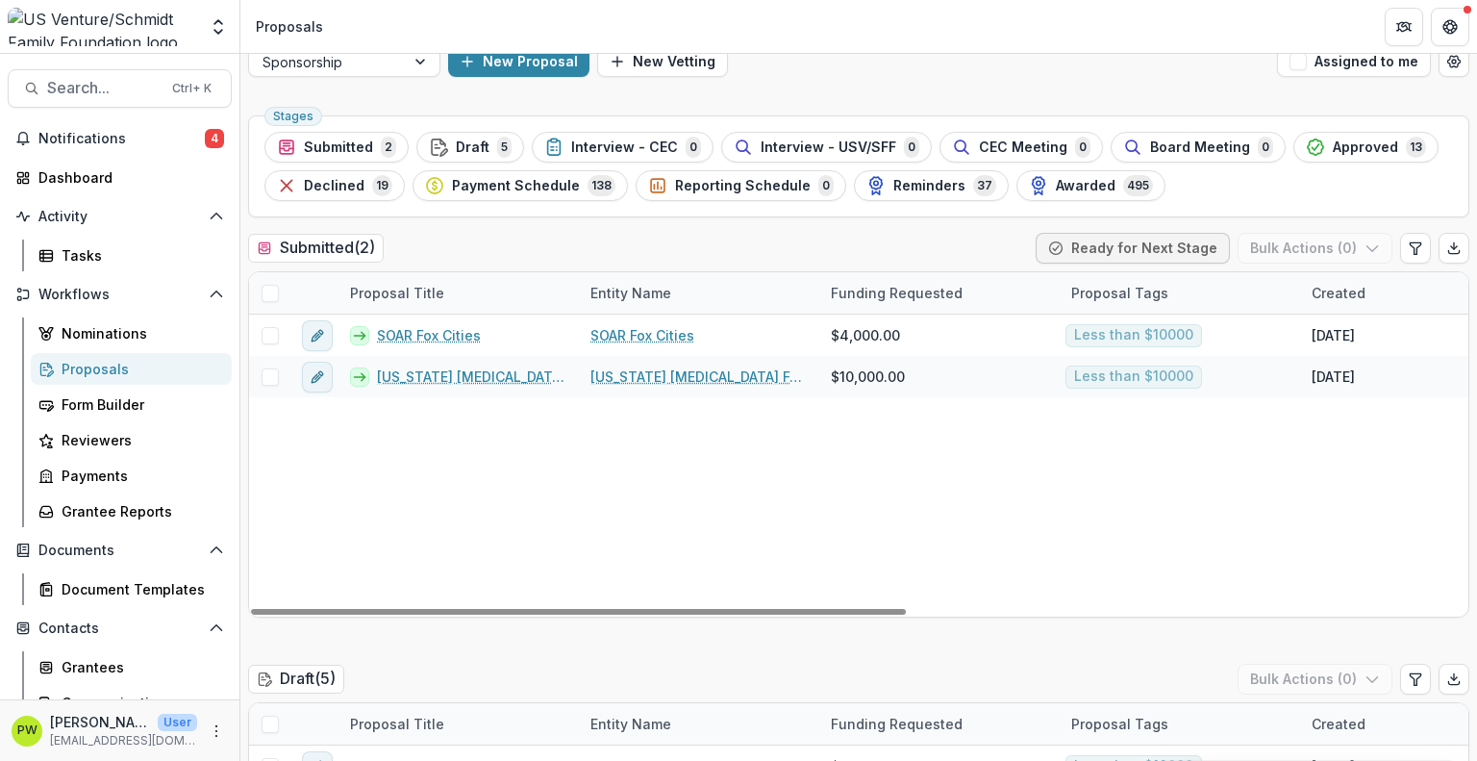
scroll to position [23, 0]
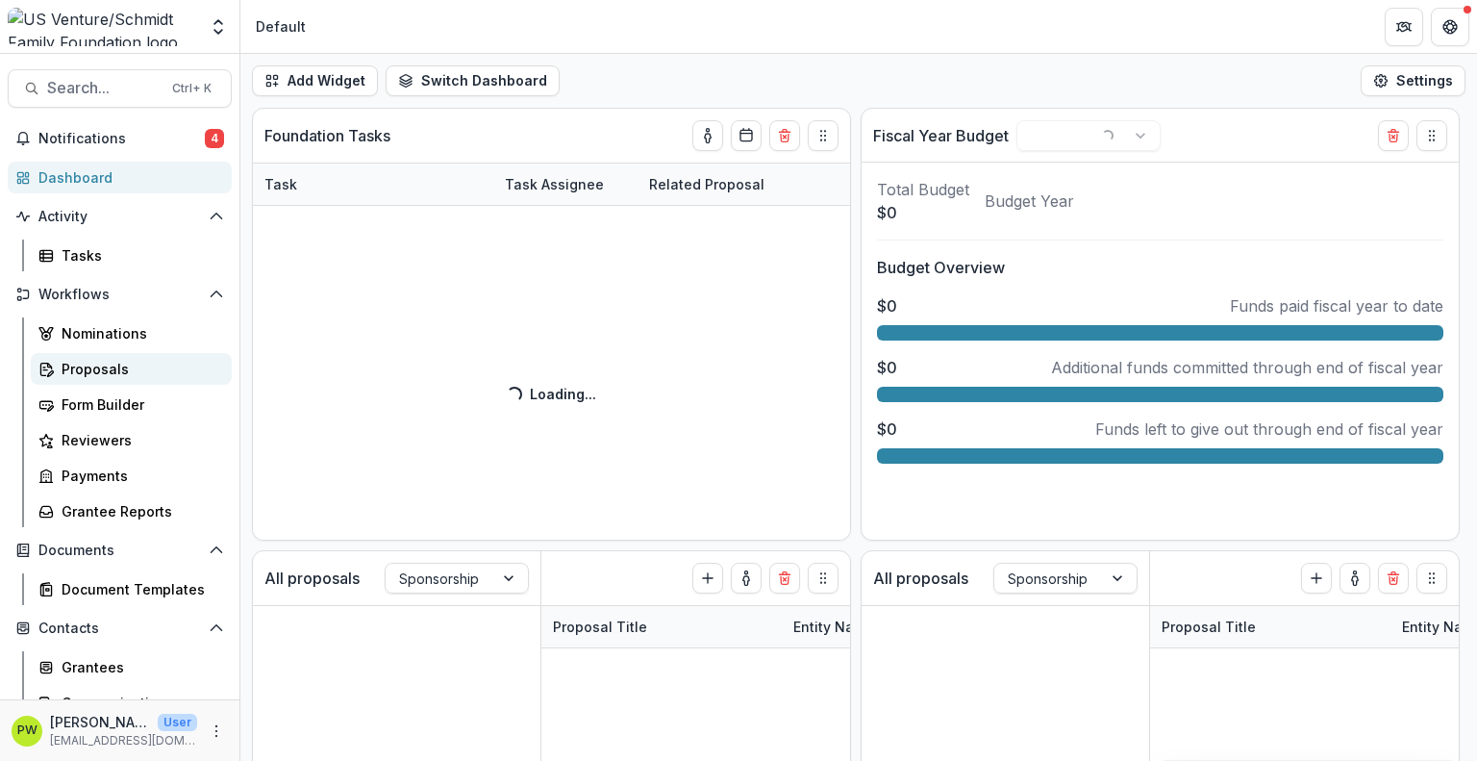
click at [108, 367] on div "Proposals" at bounding box center [139, 369] width 155 height 20
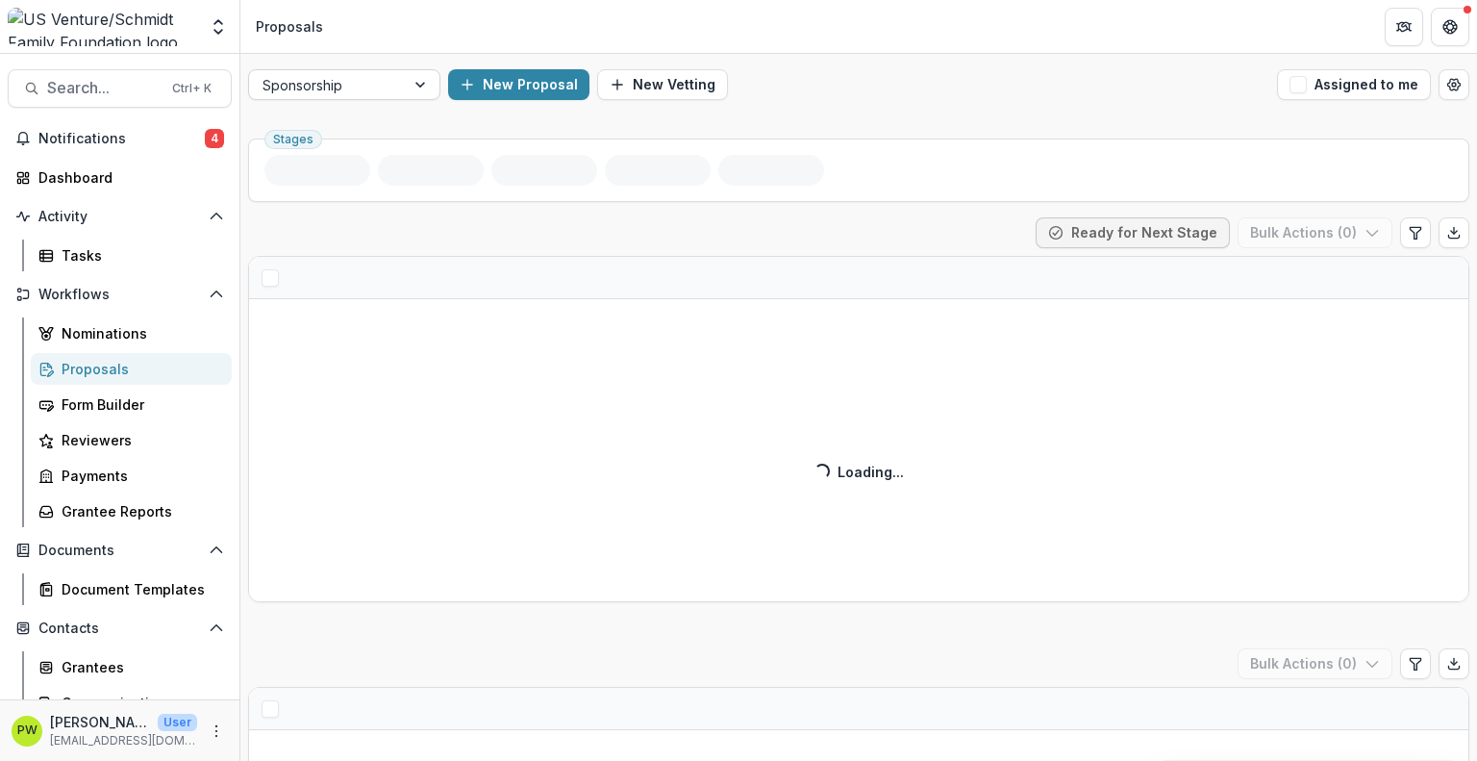
click at [363, 84] on div at bounding box center [326, 85] width 129 height 24
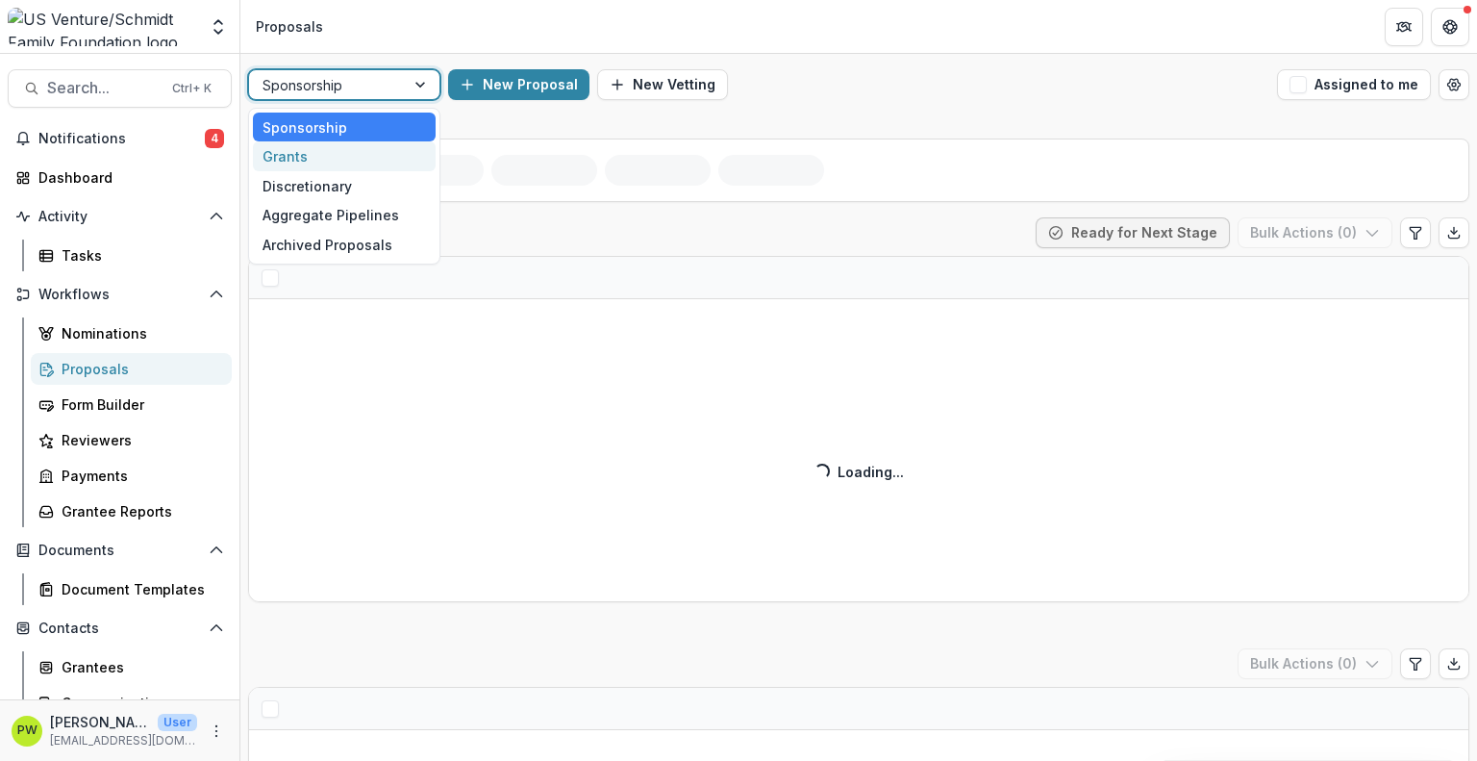
click at [343, 156] on div "Grants" at bounding box center [344, 156] width 183 height 30
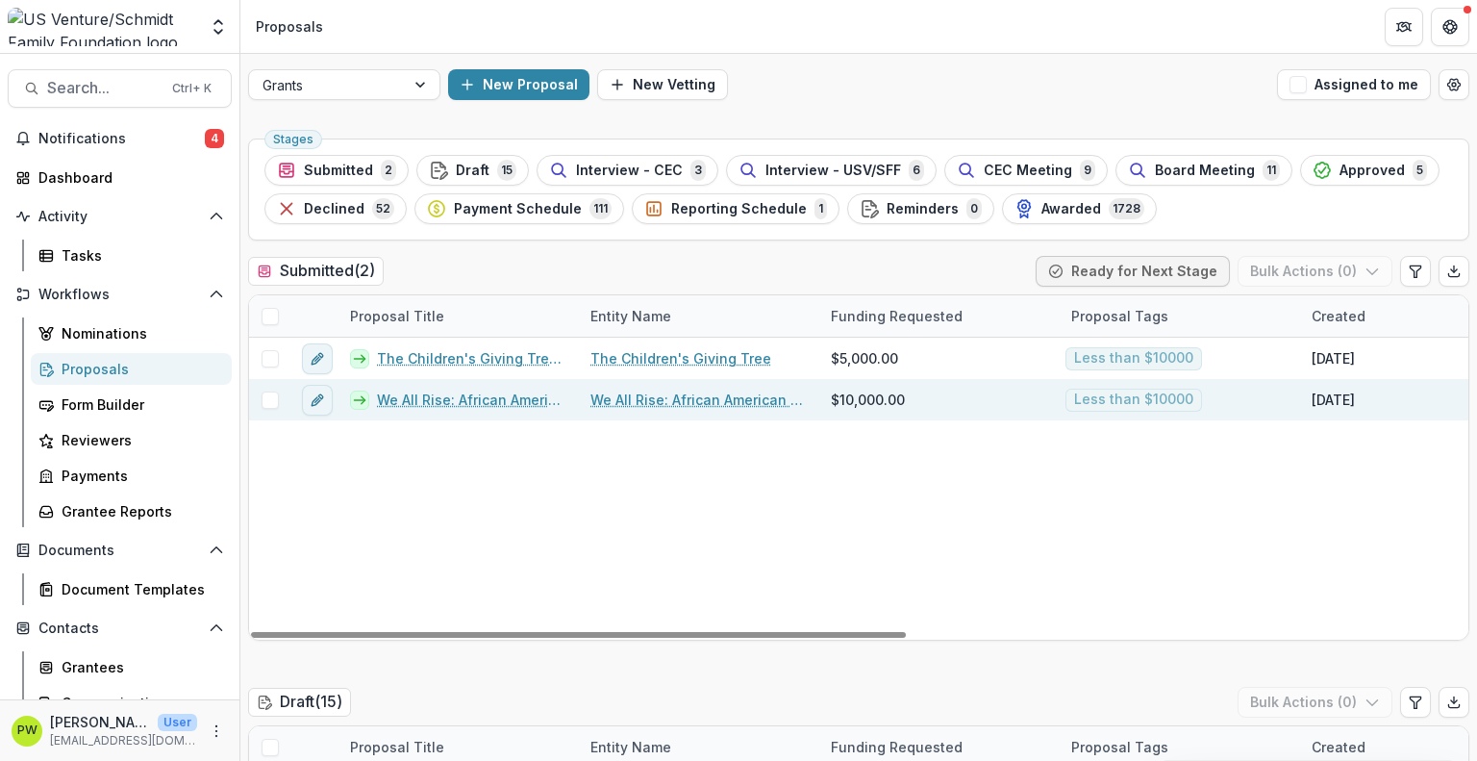
click at [271, 404] on span at bounding box center [270, 399] width 17 height 17
click at [487, 406] on link "We All Rise: African American Resource Center Inc. - 2025 - Grant Application" at bounding box center [472, 399] width 190 height 20
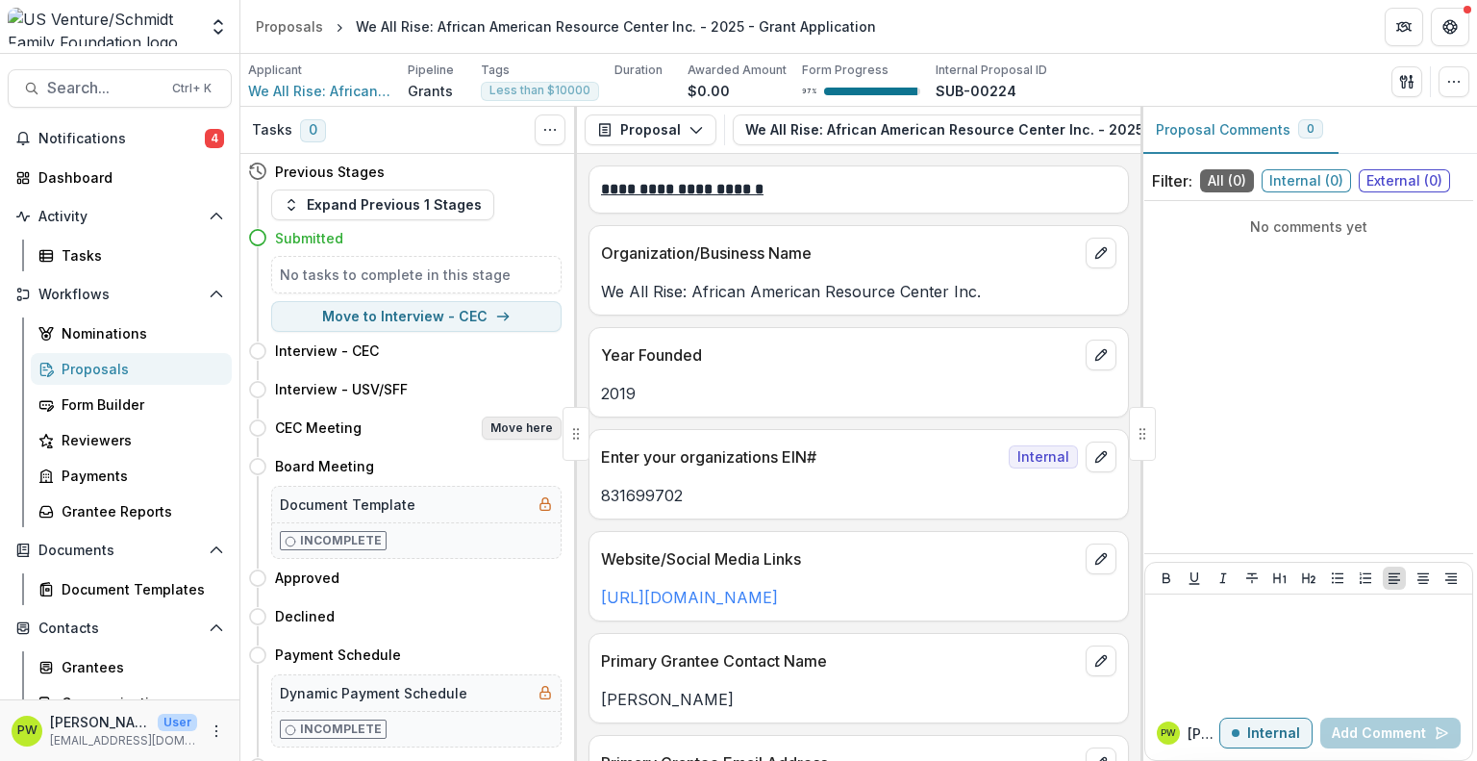
click at [512, 432] on button "Move here" at bounding box center [522, 427] width 80 height 23
select select "**********"
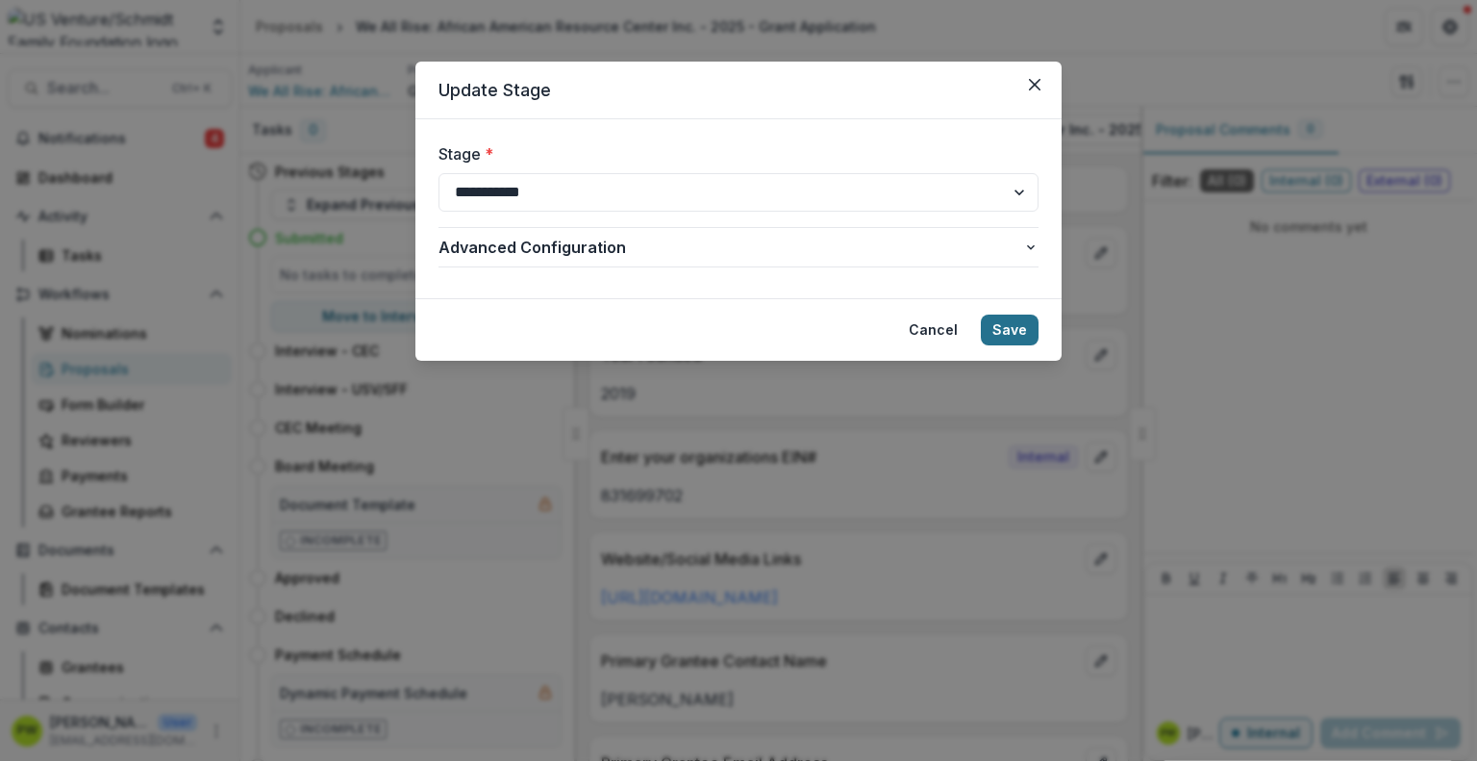
click at [1022, 323] on button "Save" at bounding box center [1010, 329] width 58 height 31
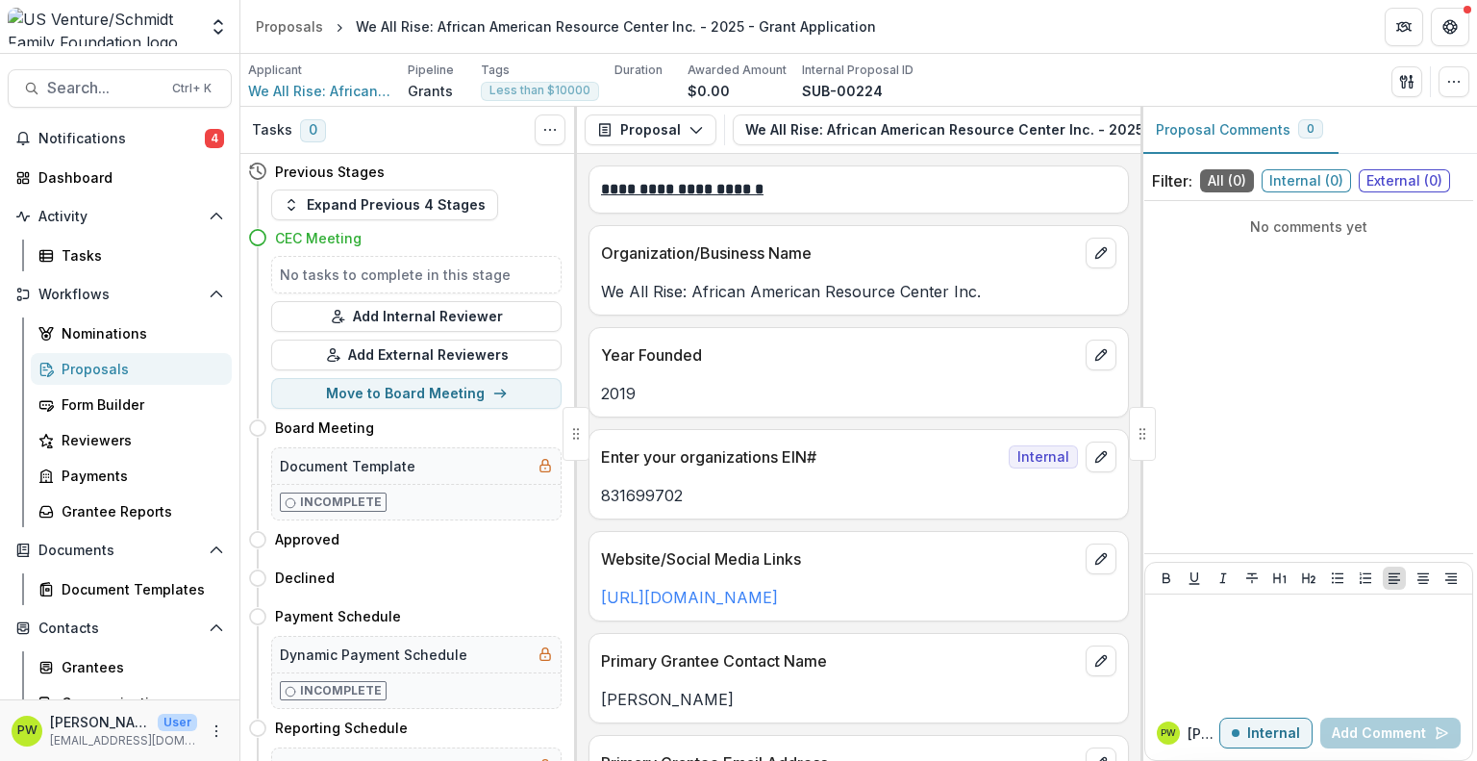
click at [97, 368] on div "Proposals" at bounding box center [139, 369] width 155 height 20
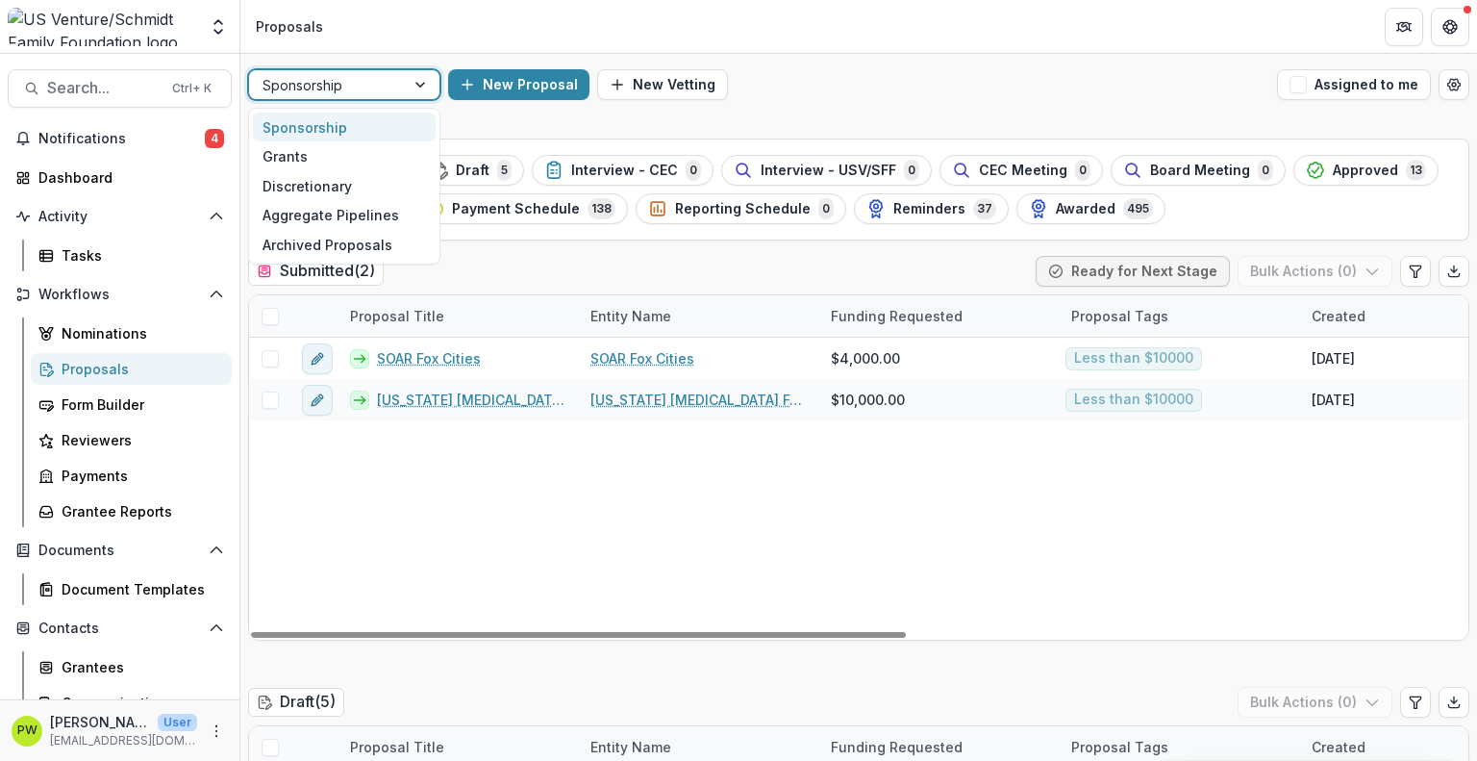
click at [408, 93] on div at bounding box center [422, 84] width 35 height 29
